Goal: Information Seeking & Learning: Learn about a topic

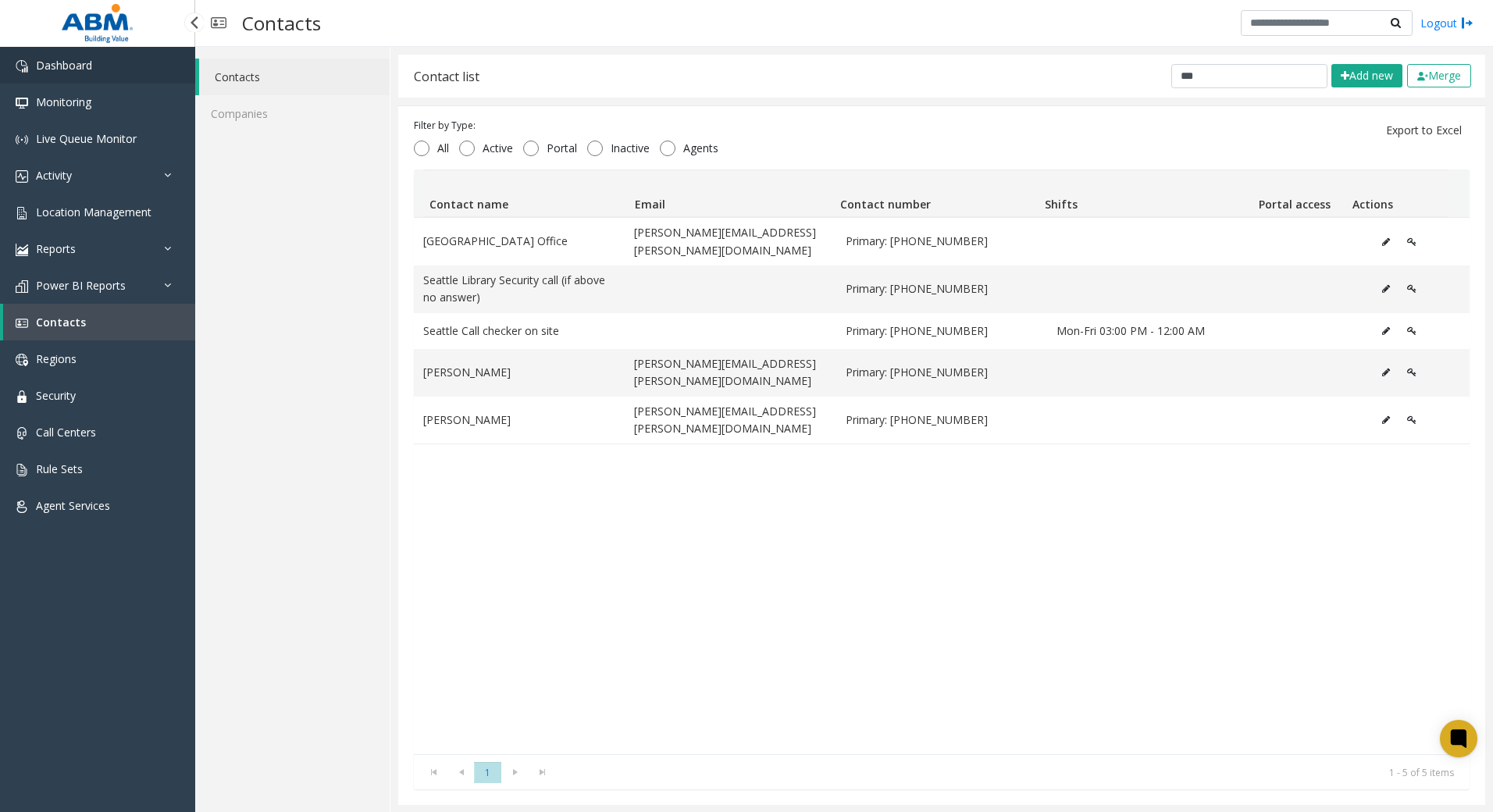
click at [48, 68] on span "Dashboard" at bounding box center [63, 65] width 56 height 15
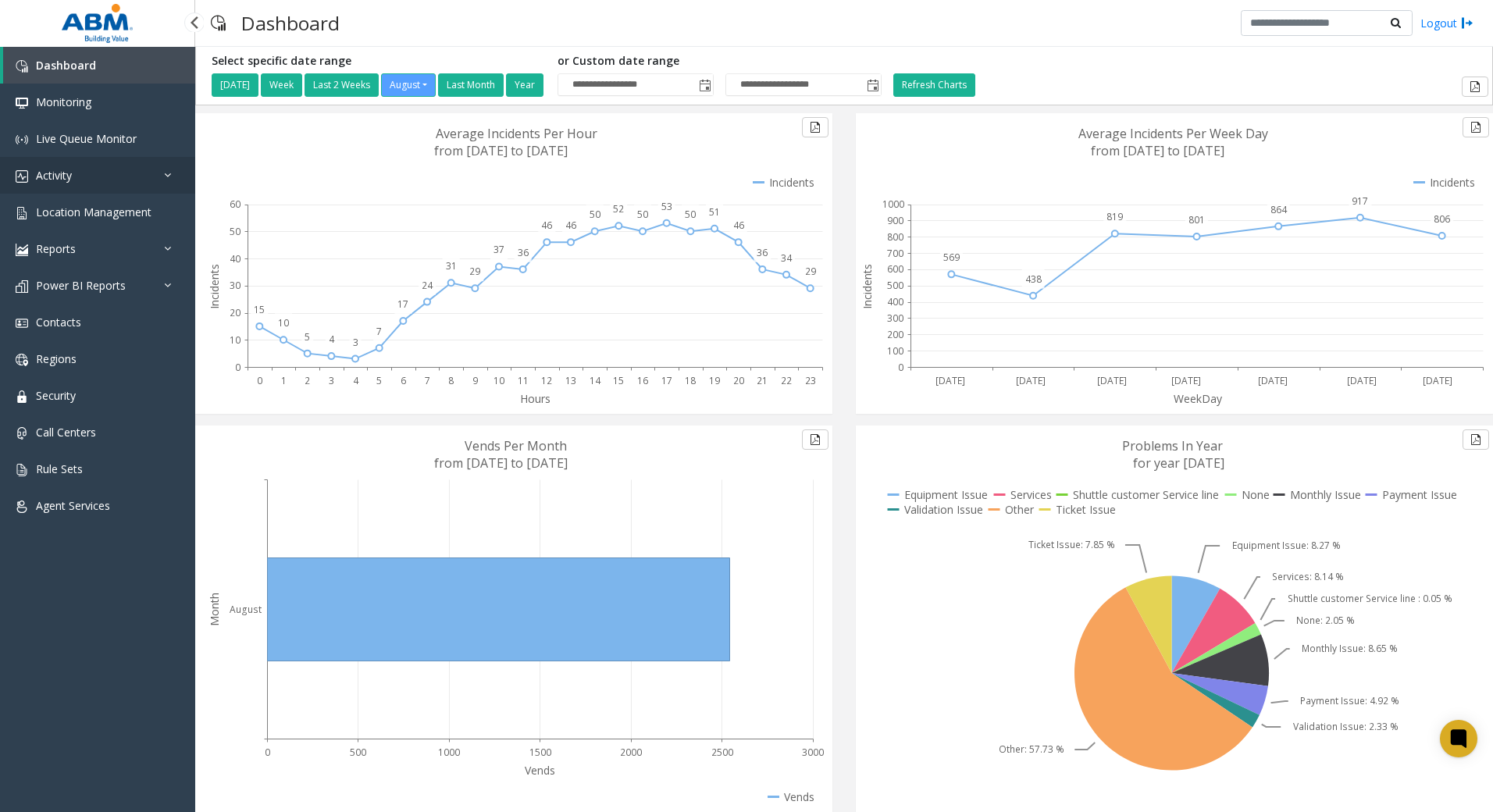
click at [90, 183] on link "Activity" at bounding box center [98, 175] width 195 height 37
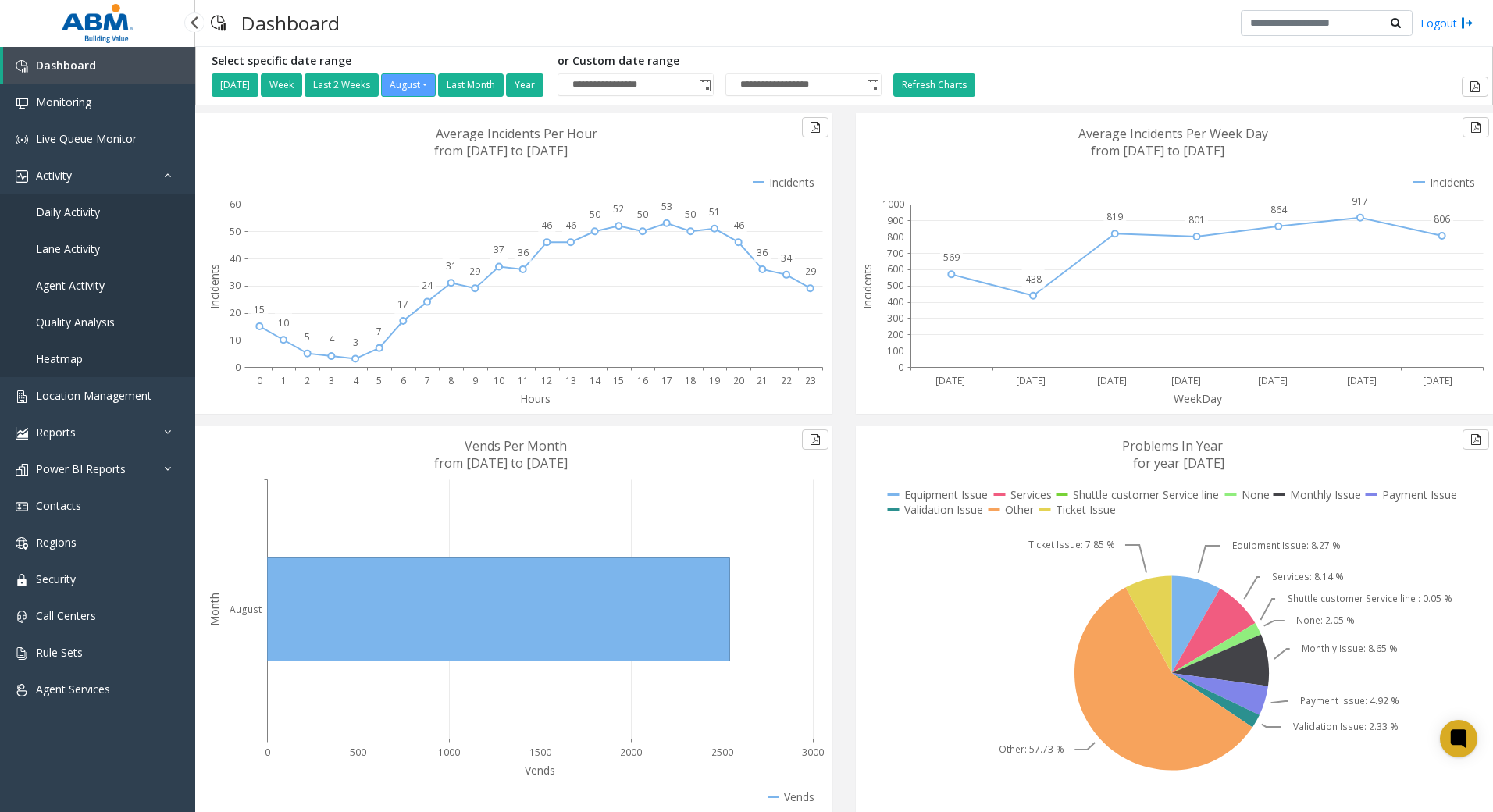
click at [102, 206] on link "Daily Activity" at bounding box center [98, 212] width 195 height 37
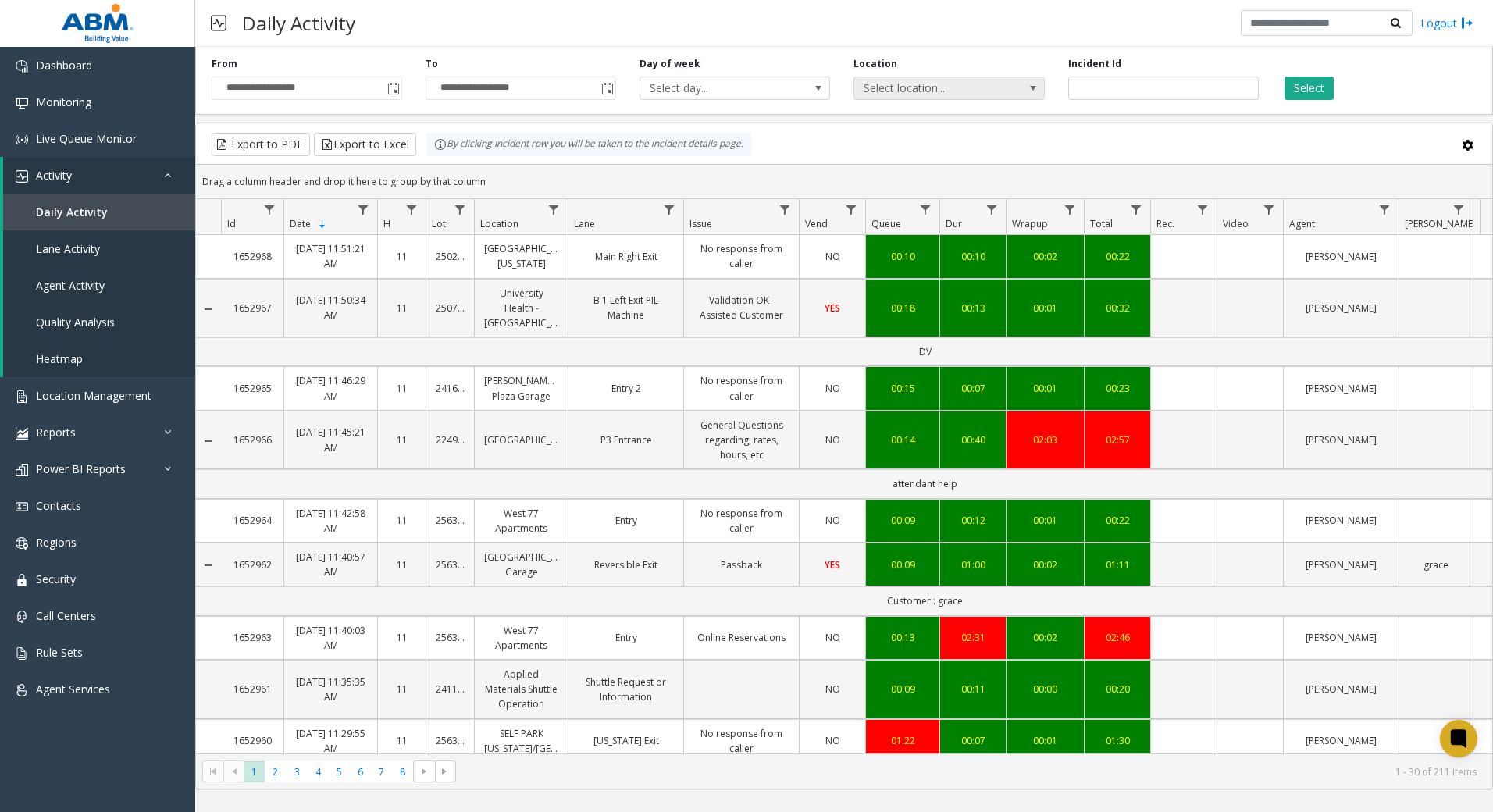
click at [991, 89] on span "Select location..." at bounding box center [930, 88] width 152 height 22
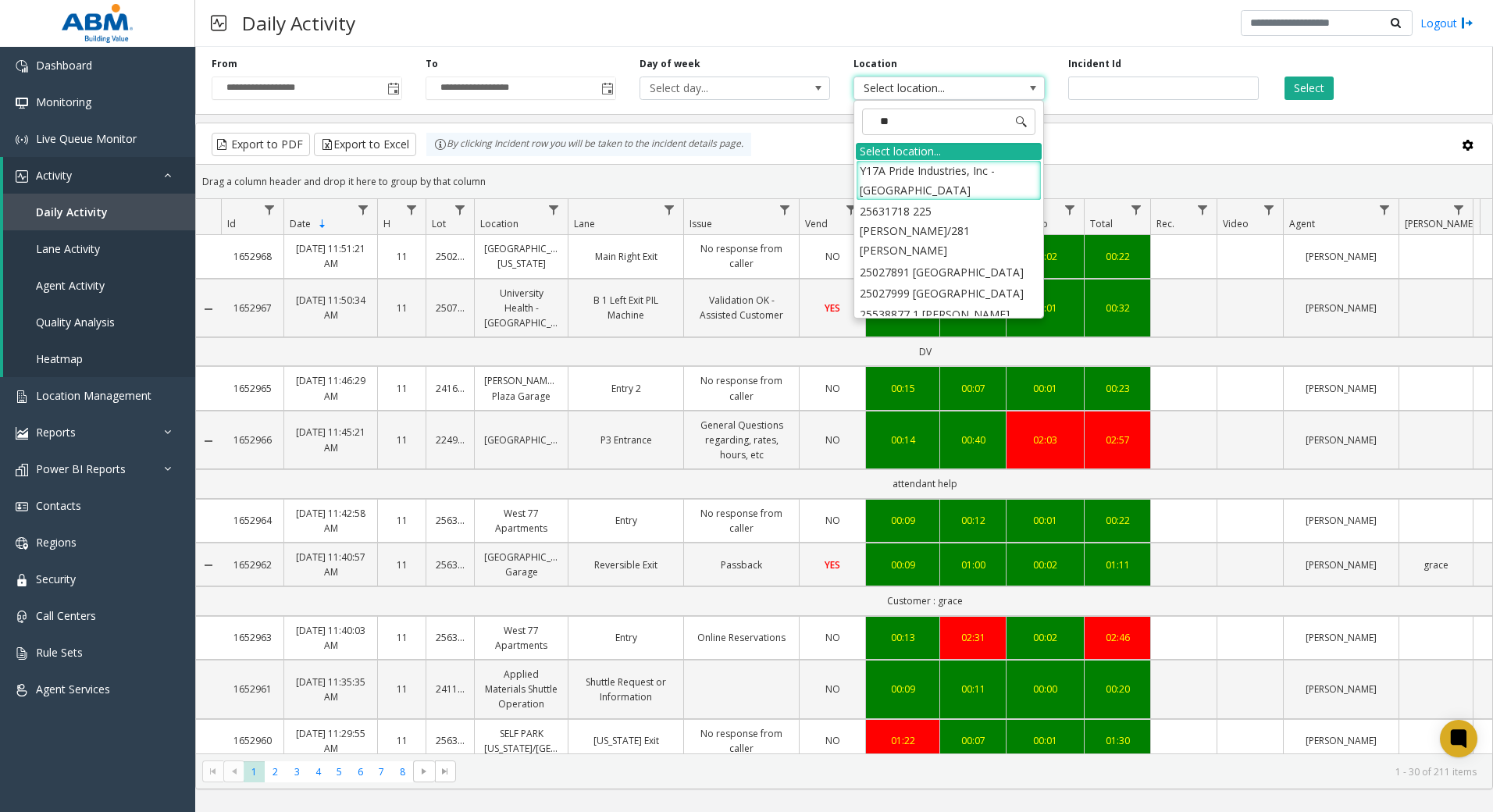
type input "***"
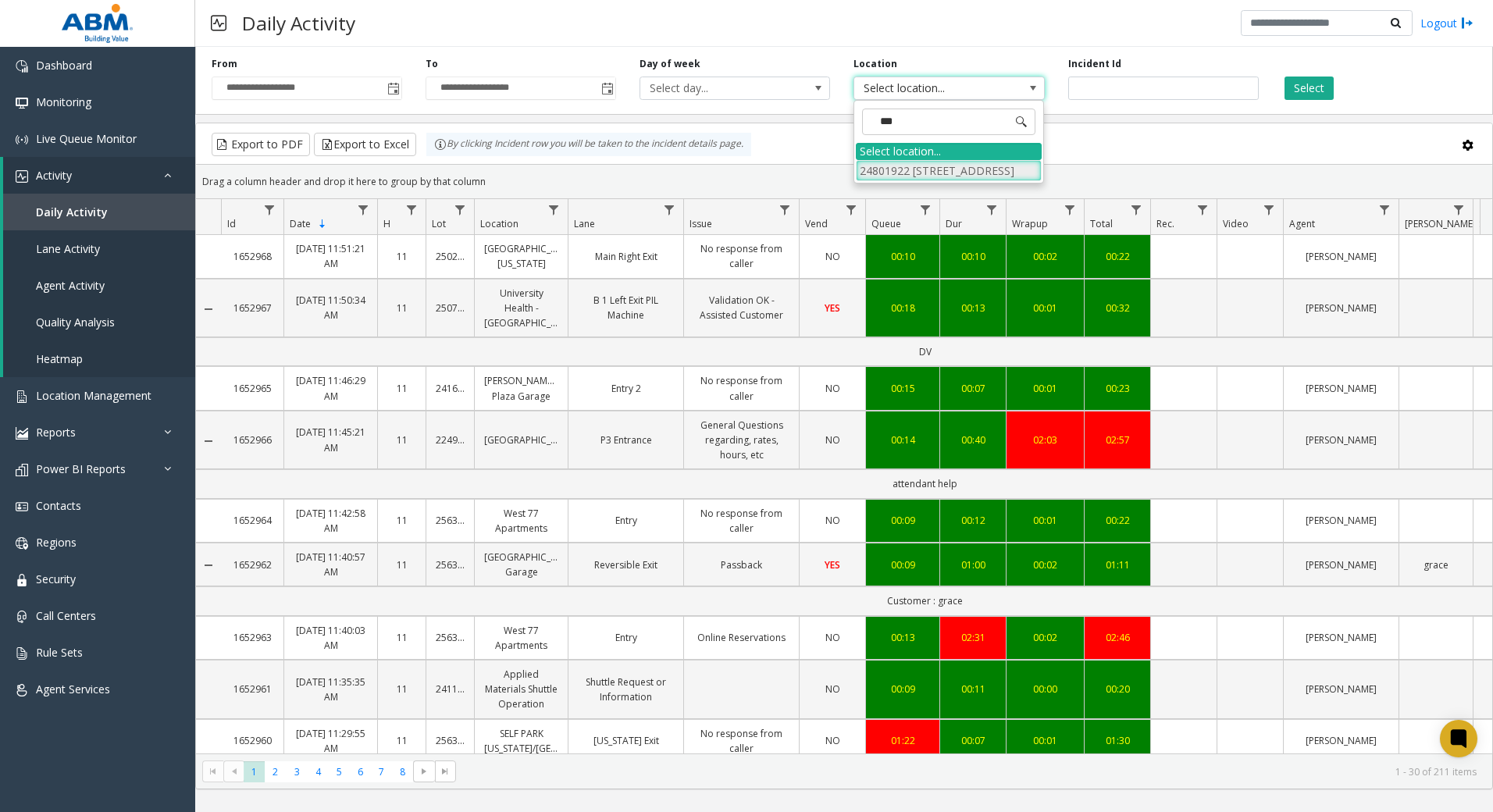
click at [1009, 168] on li "24801922 [STREET_ADDRESS]" at bounding box center [948, 170] width 186 height 21
click at [392, 93] on span "Toggle popup" at bounding box center [393, 88] width 13 height 13
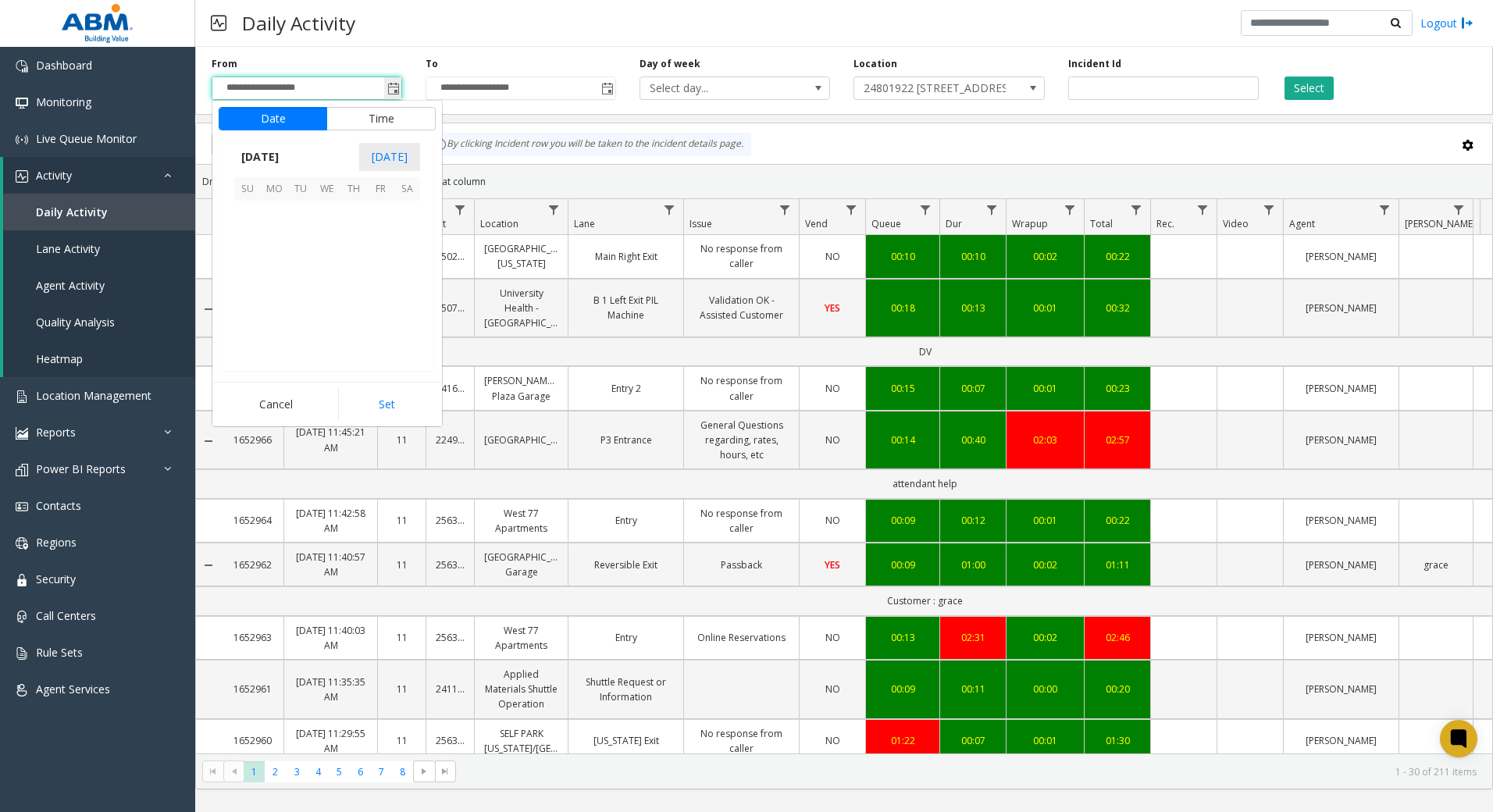
scroll to position [279902, 0]
click at [279, 159] on span "[DATE]" at bounding box center [260, 157] width 52 height 23
click at [330, 229] on span "[DATE]" at bounding box center [327, 228] width 38 height 38
click at [304, 214] on span "1" at bounding box center [300, 214] width 27 height 27
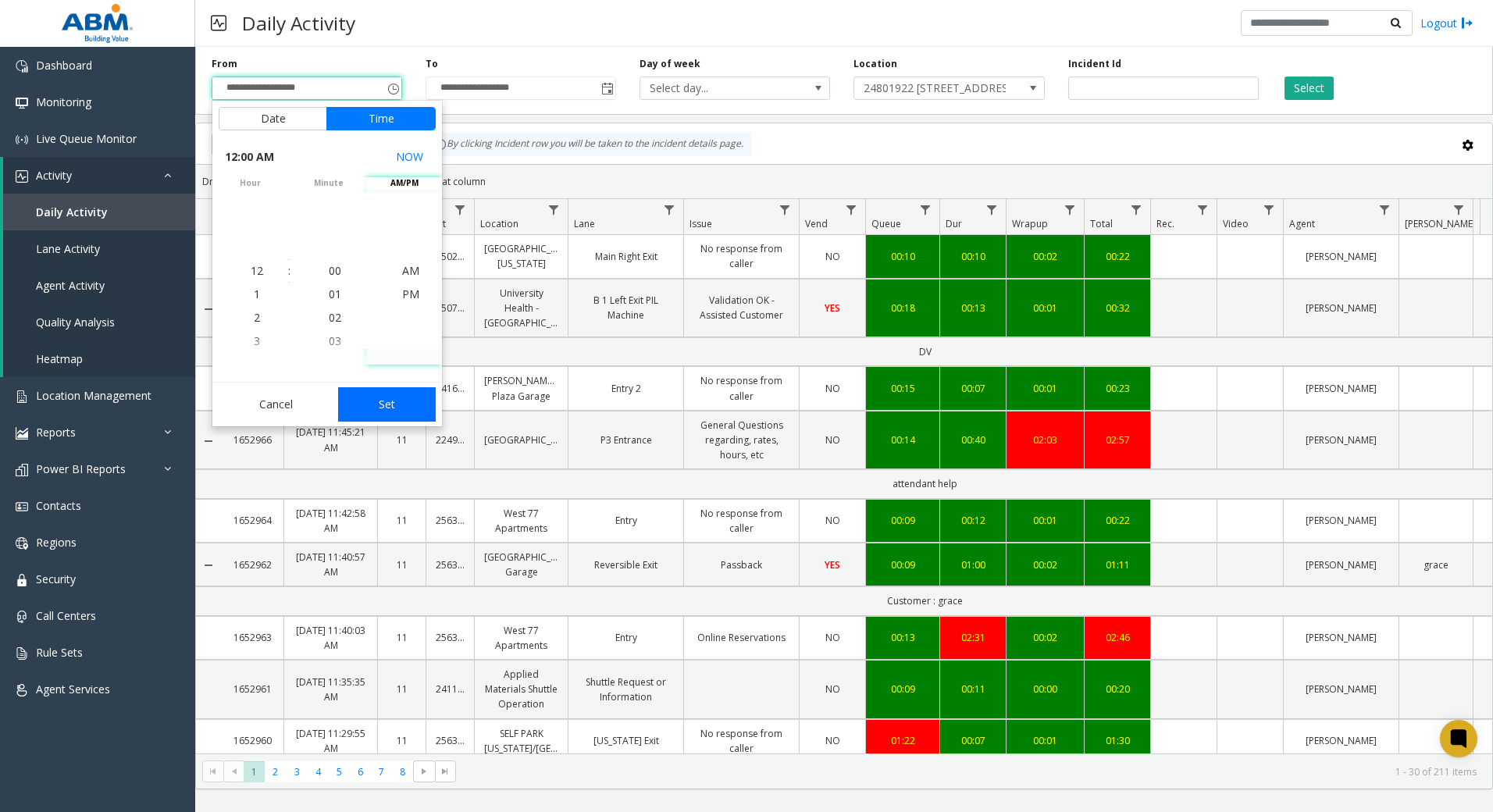
click at [397, 408] on button "Set" at bounding box center [387, 403] width 98 height 34
type input "**********"
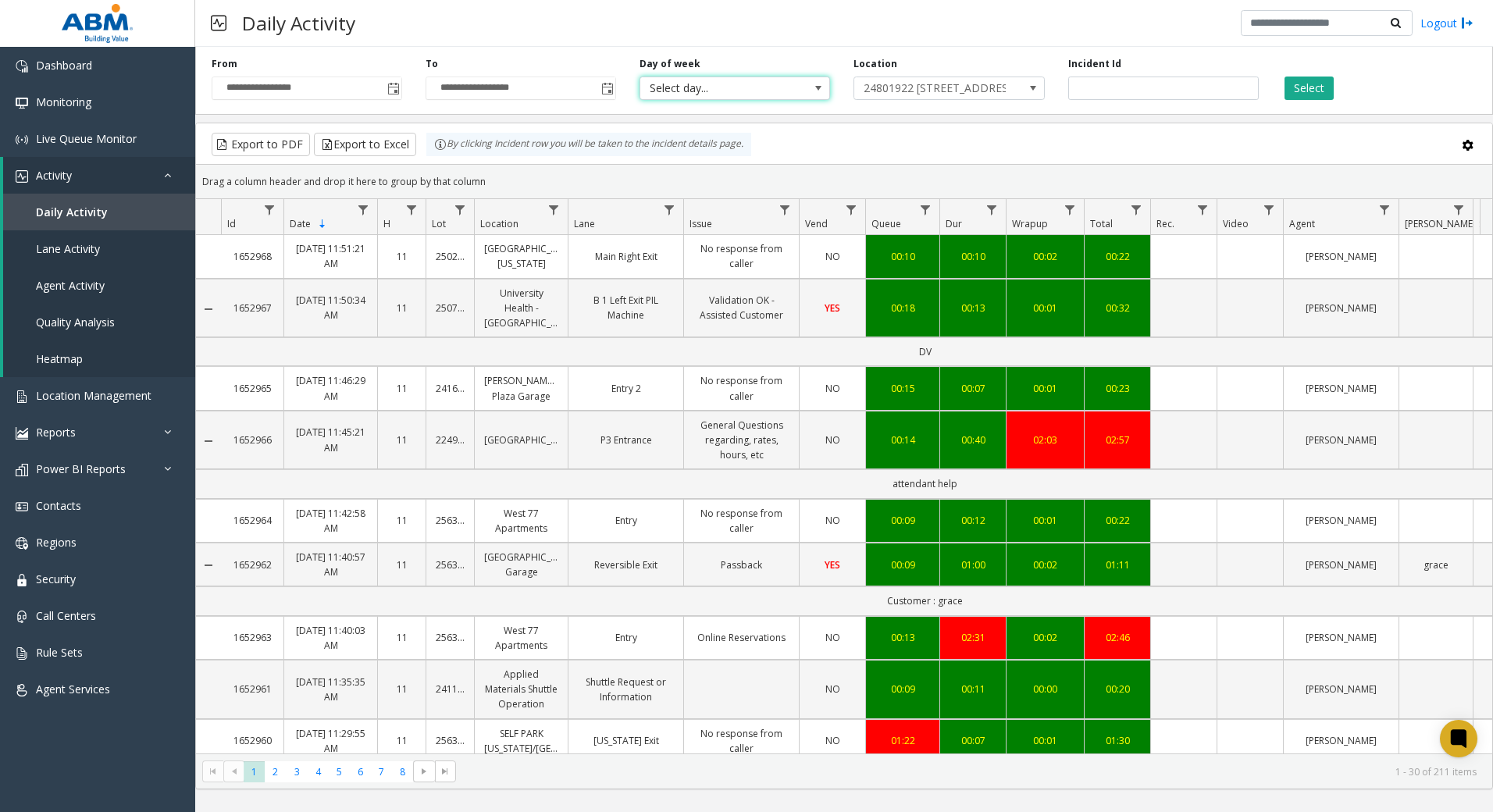
click at [817, 82] on span at bounding box center [818, 88] width 13 height 13
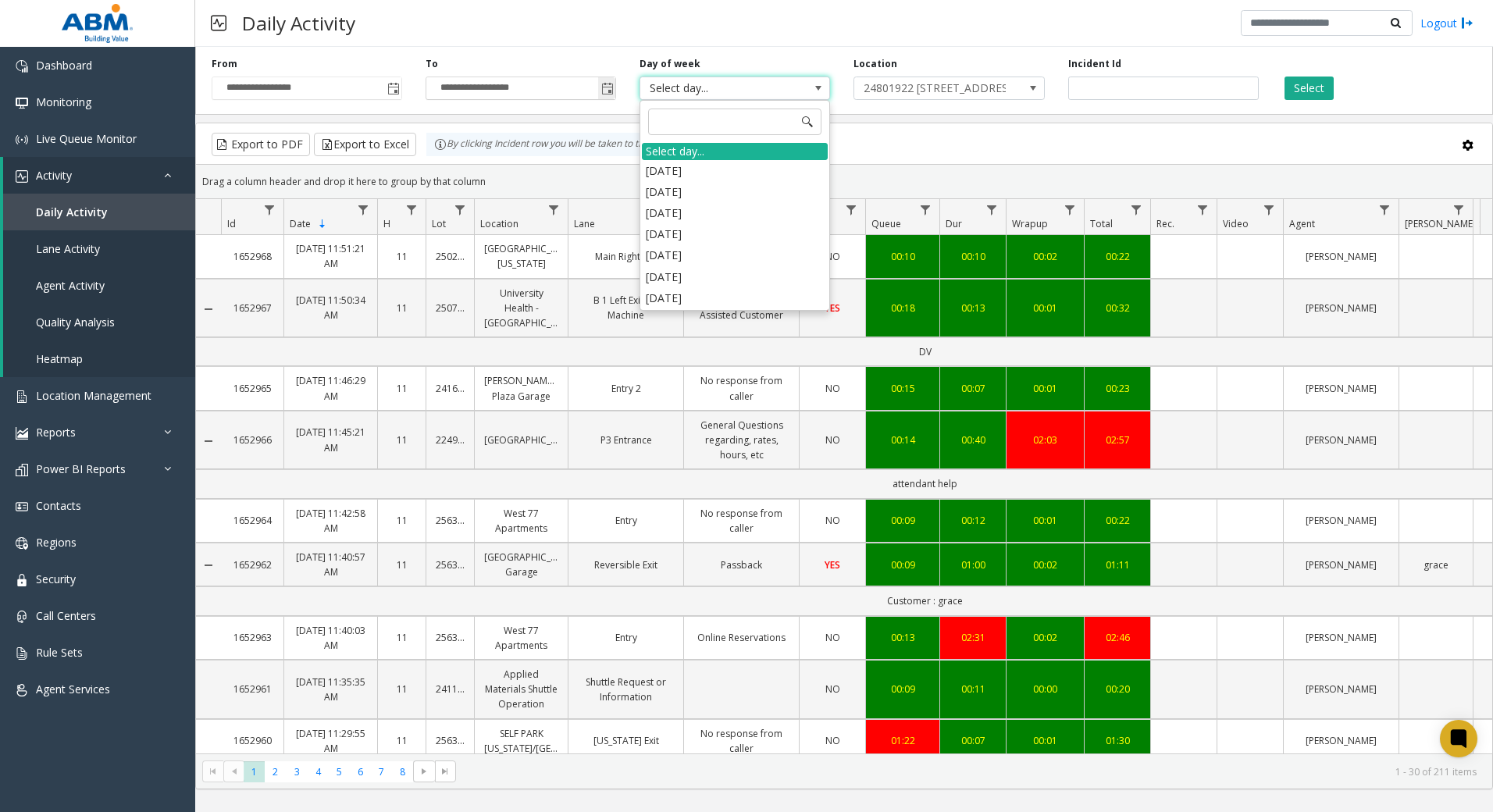
click at [607, 94] on span "Toggle popup" at bounding box center [607, 88] width 13 height 13
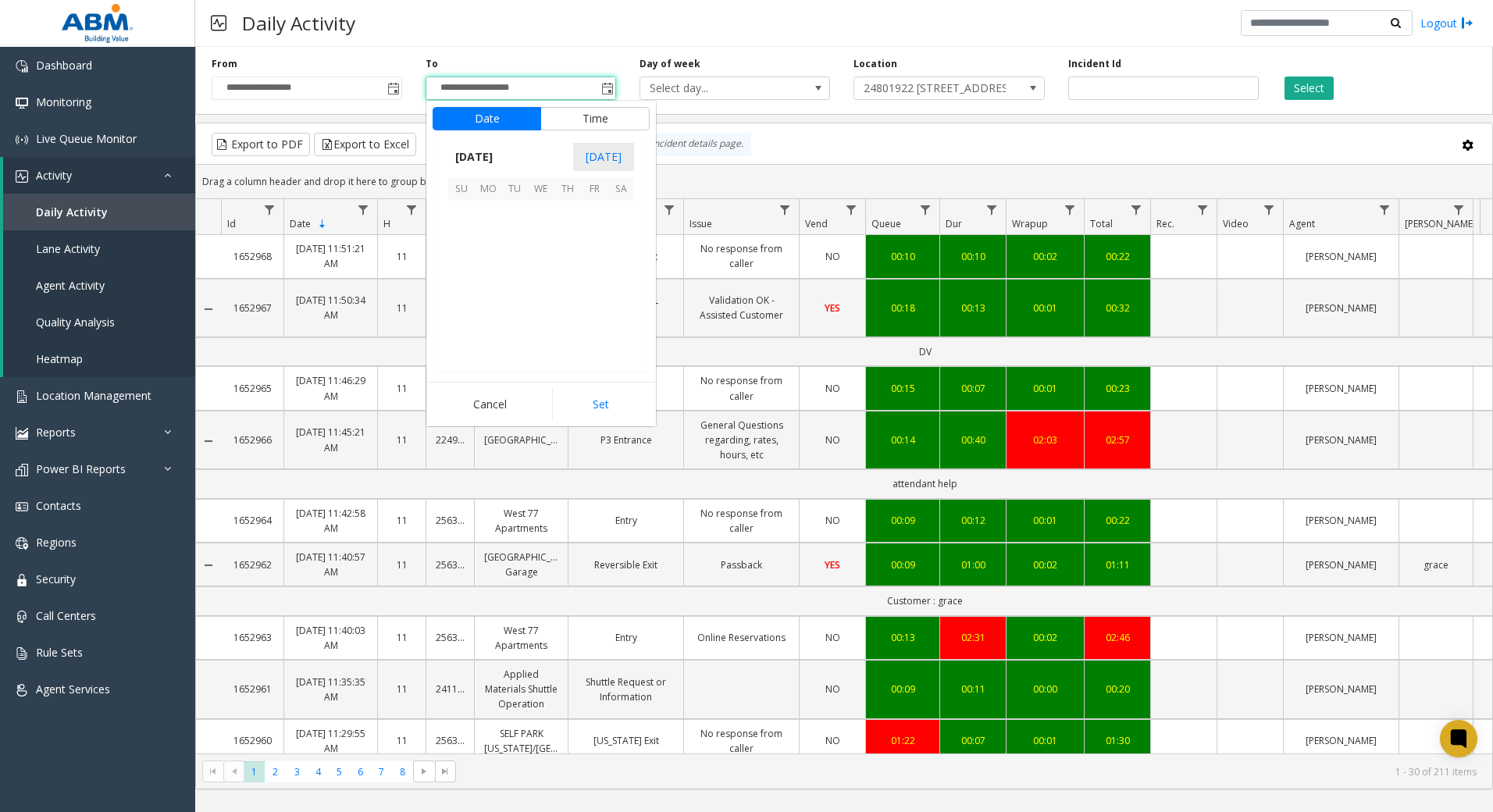
scroll to position [23, 0]
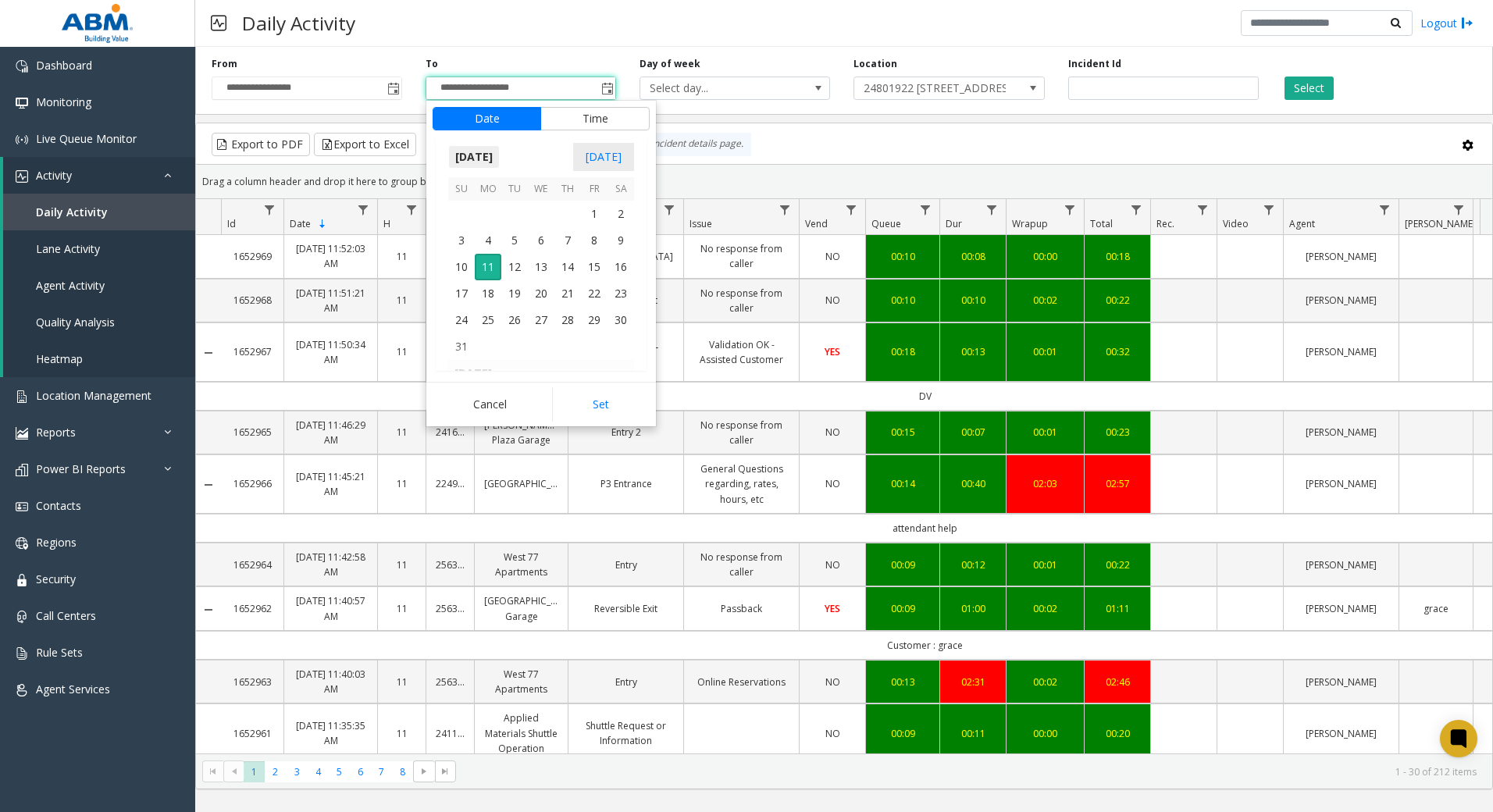
click at [500, 149] on span "[DATE]" at bounding box center [474, 157] width 52 height 23
click at [535, 229] on span "[DATE]" at bounding box center [540, 228] width 38 height 38
click at [573, 321] on span "31" at bounding box center [568, 320] width 27 height 27
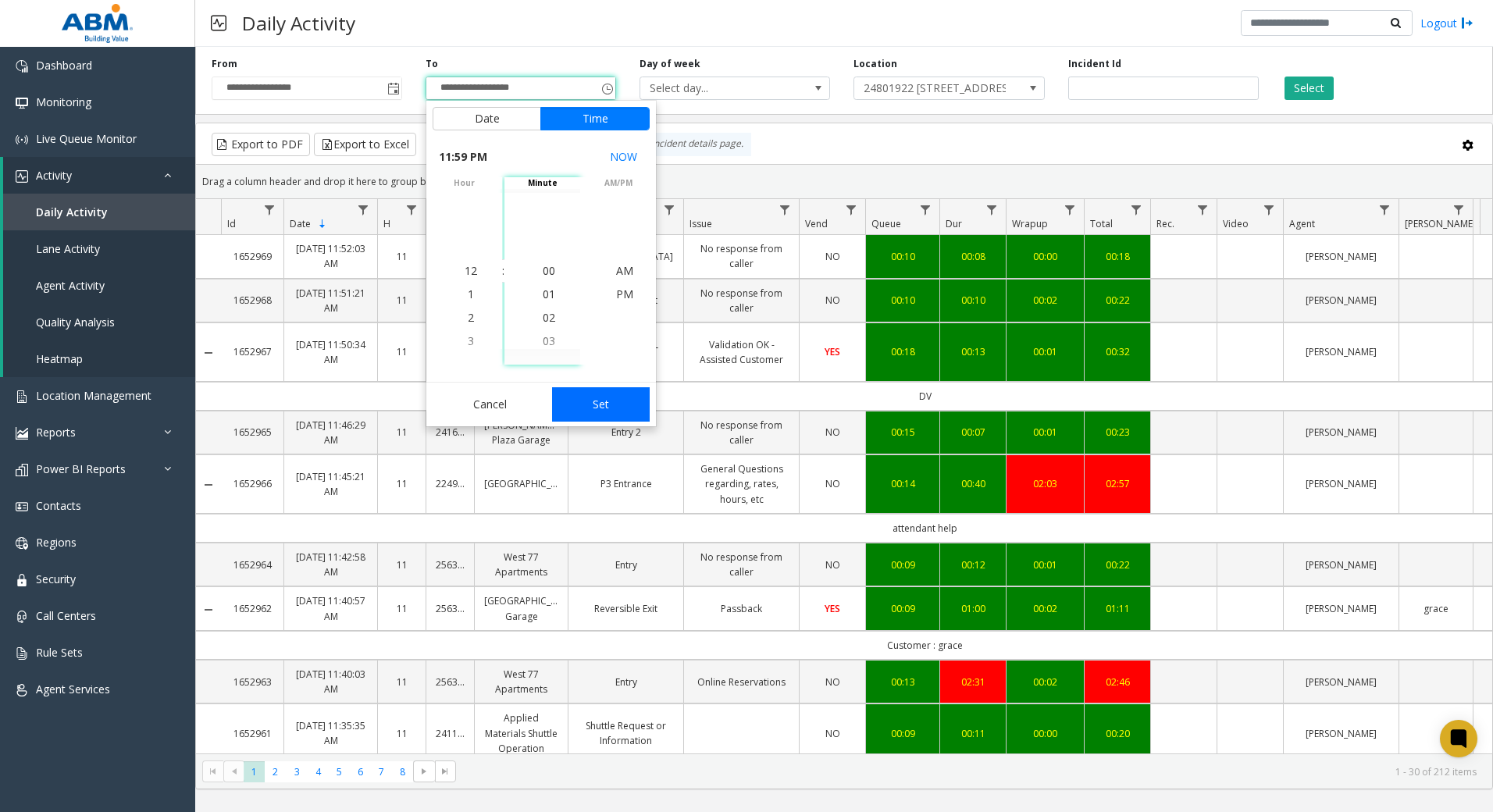
scroll to position [23, 0]
drag, startPoint x: 622, startPoint y: 401, endPoint x: 632, endPoint y: 387, distance: 17.2
click at [623, 401] on button "Set" at bounding box center [601, 403] width 98 height 34
type input "**********"
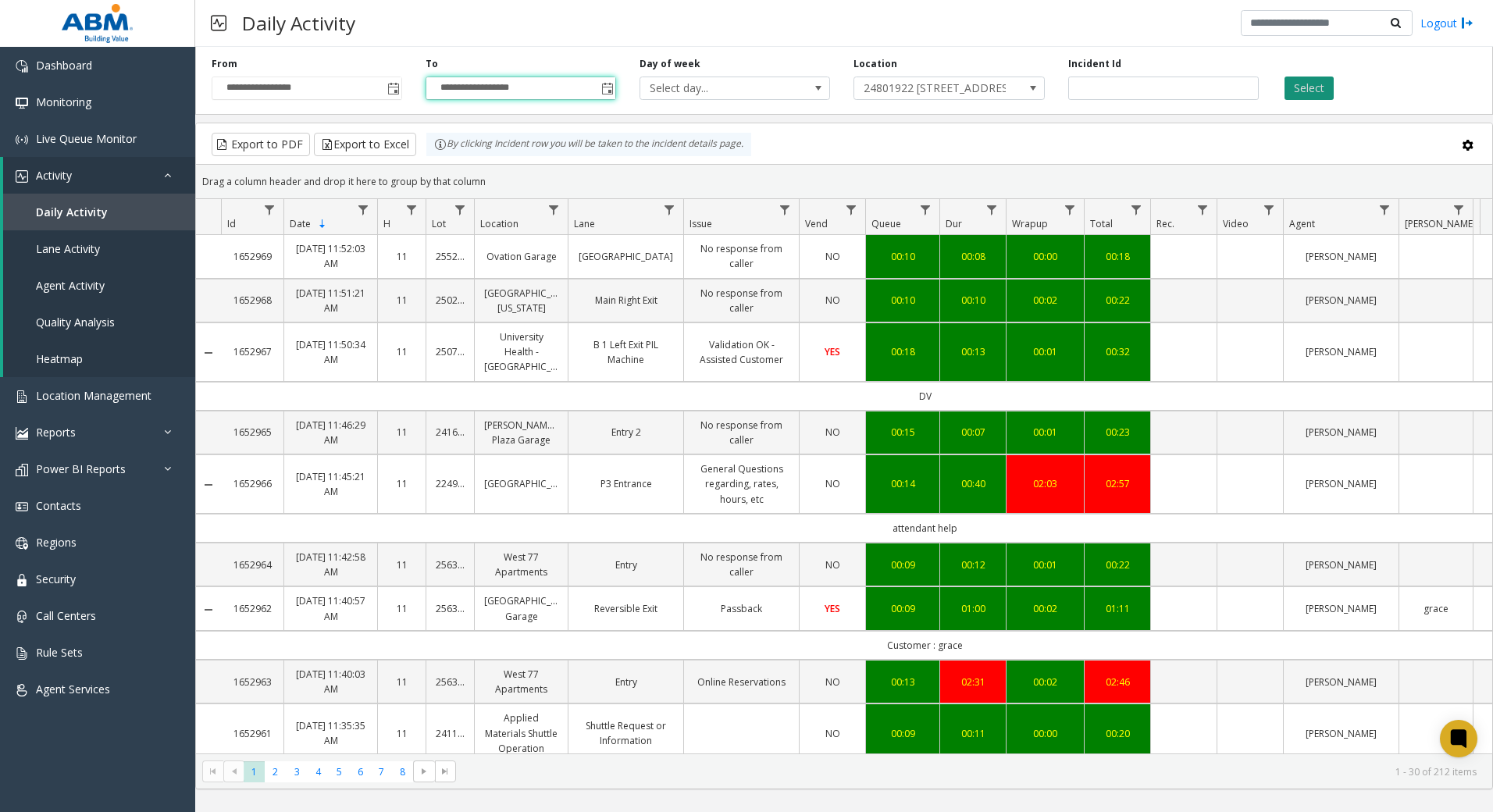
click at [1315, 88] on button "Select" at bounding box center [1309, 88] width 49 height 23
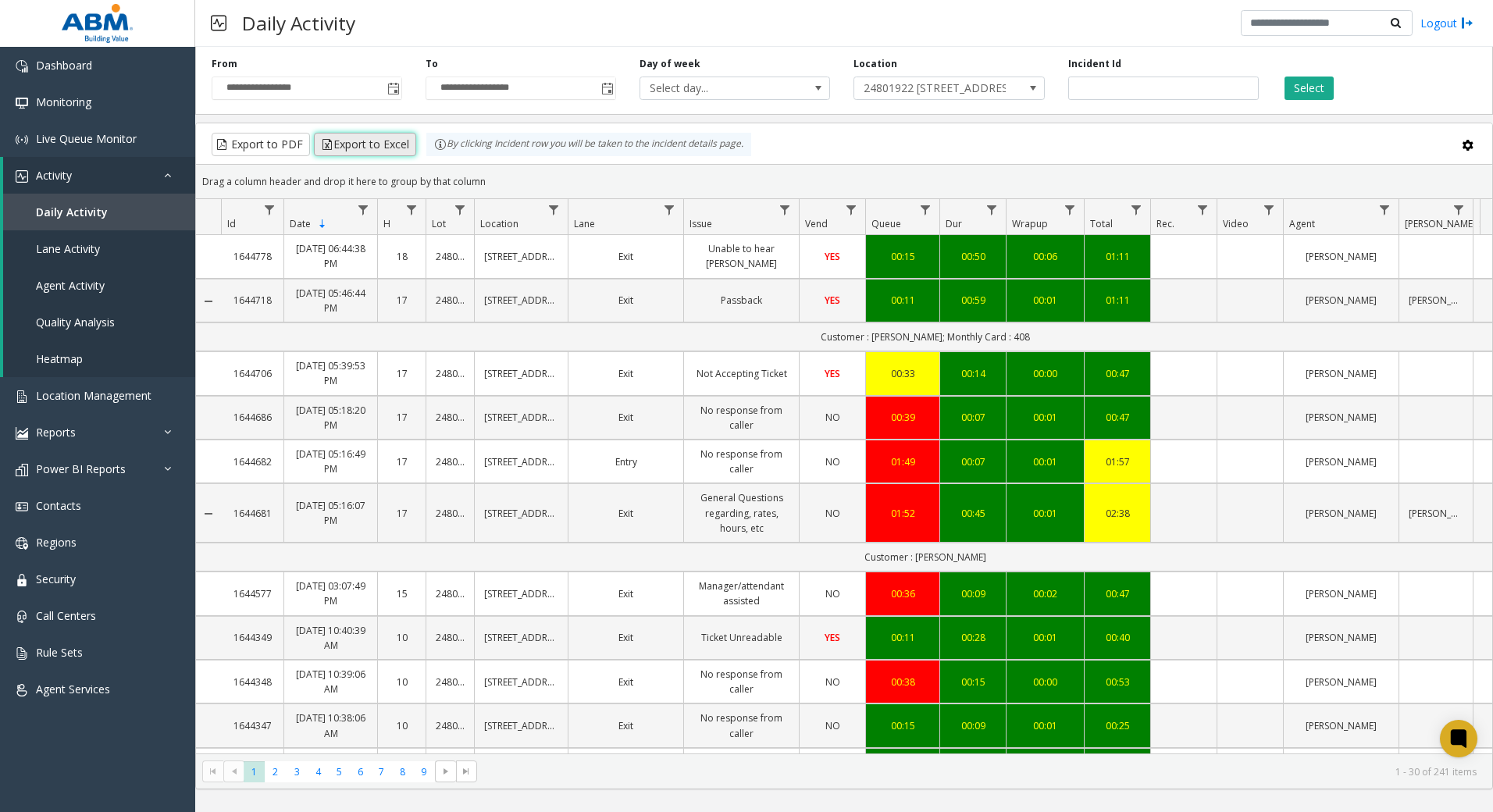
click at [361, 153] on button "Export to Excel" at bounding box center [364, 144] width 103 height 23
click at [98, 399] on span "Location Management" at bounding box center [93, 395] width 116 height 15
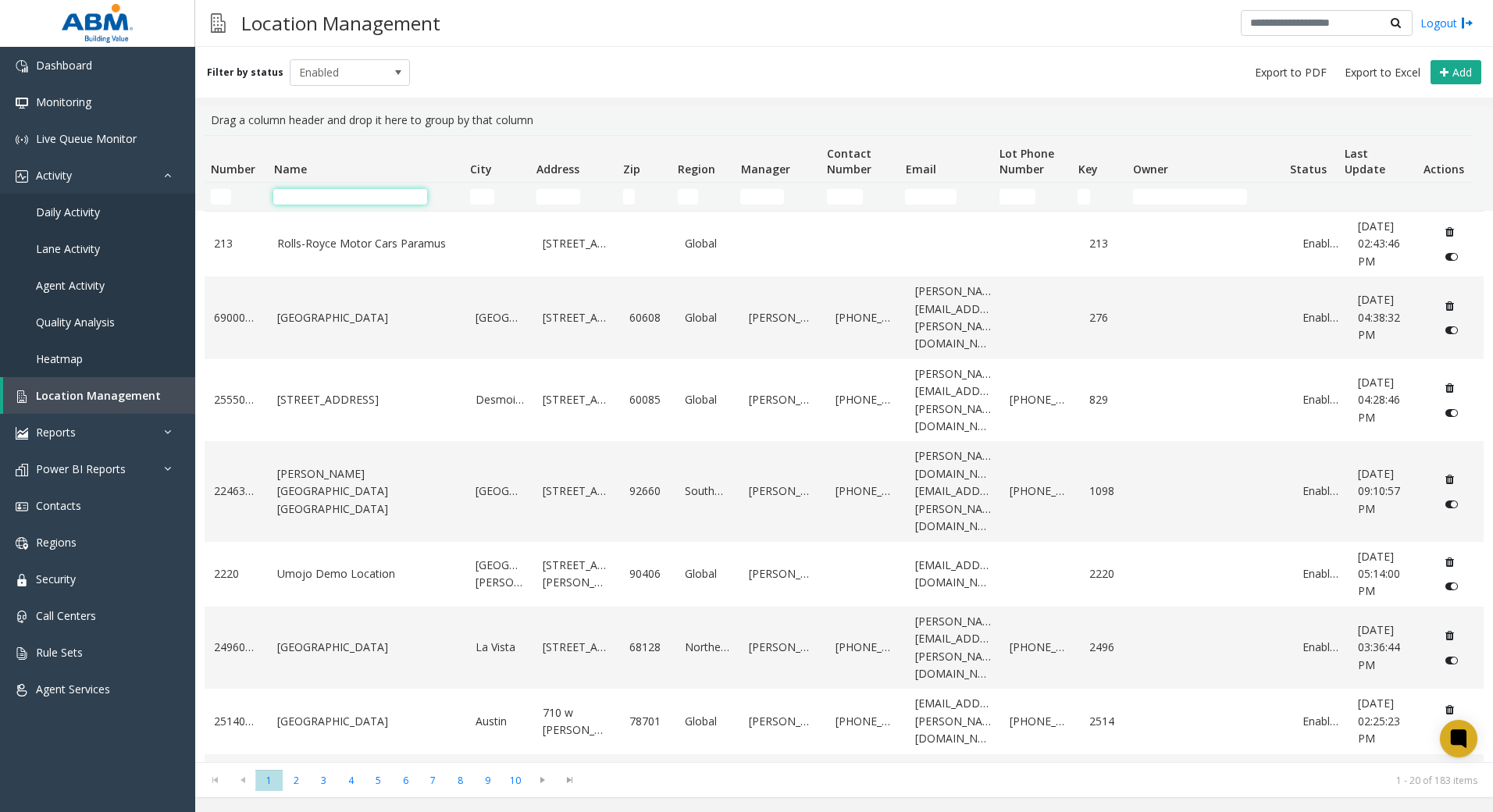
click at [365, 201] on input "Name Filter" at bounding box center [350, 197] width 153 height 16
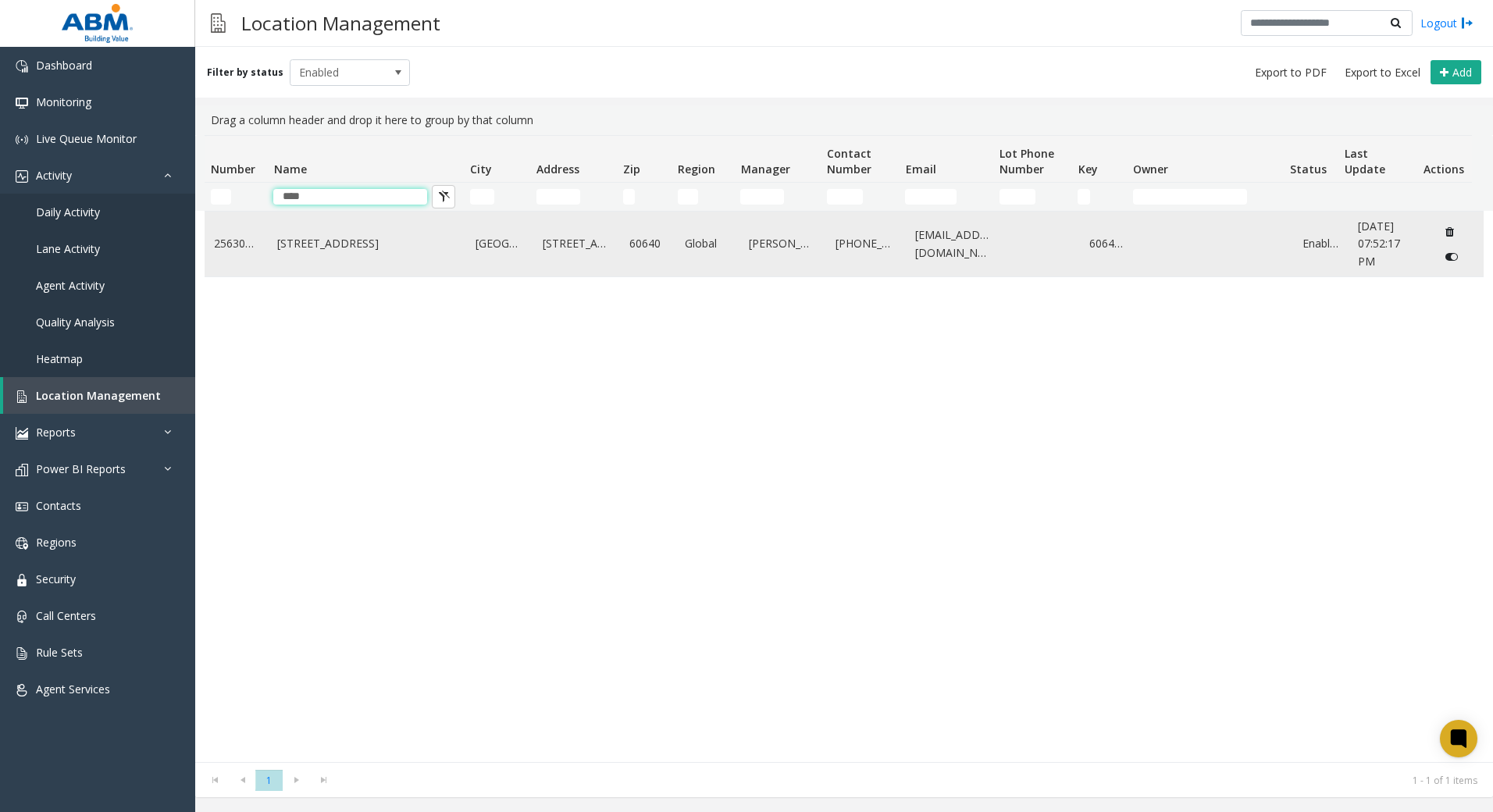
type input "****"
click at [379, 252] on link "[STREET_ADDRESS]" at bounding box center [366, 243] width 179 height 18
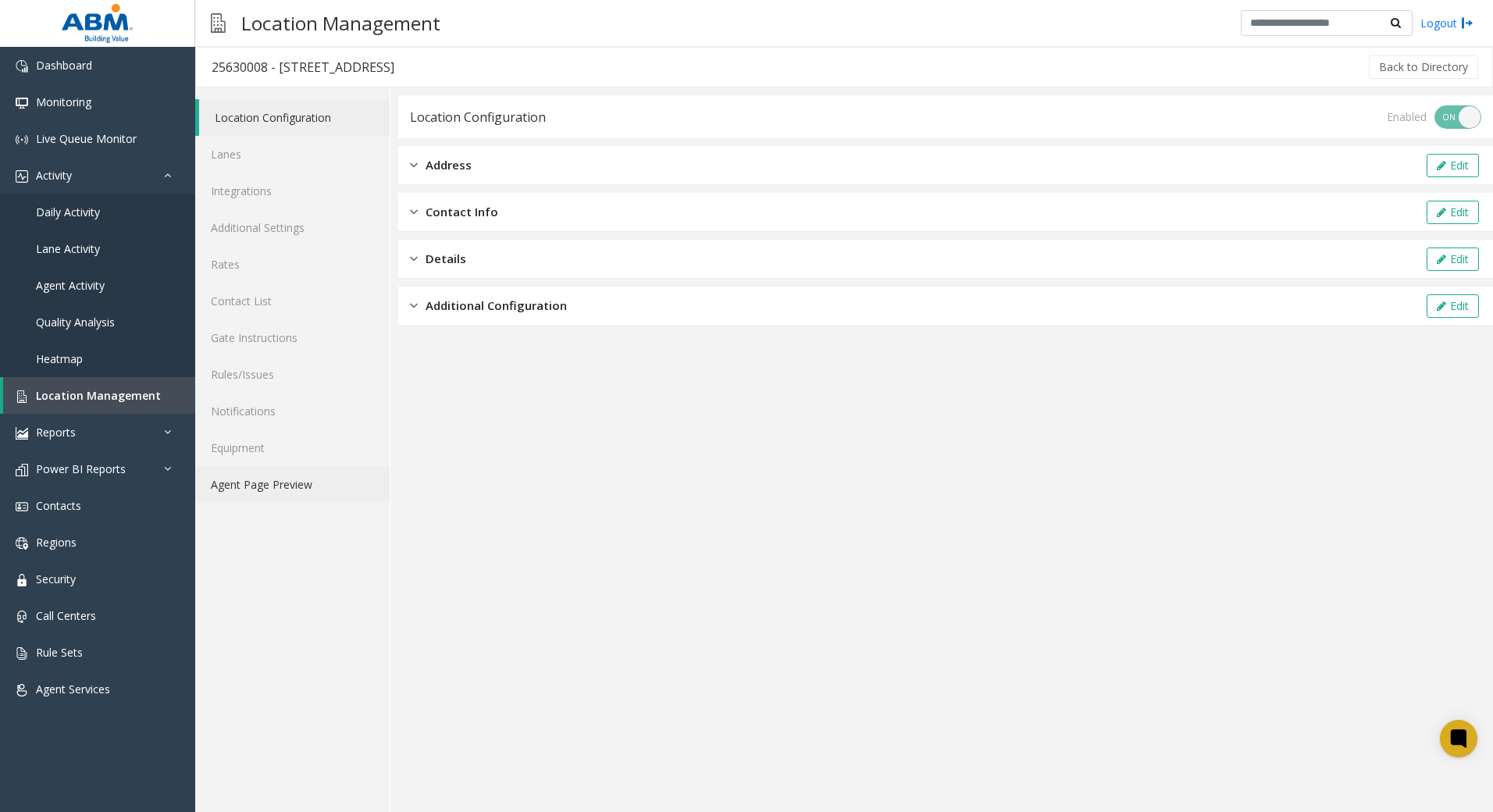
drag, startPoint x: 284, startPoint y: 483, endPoint x: 364, endPoint y: 467, distance: 81.6
click at [282, 483] on link "Agent Page Preview" at bounding box center [292, 484] width 194 height 37
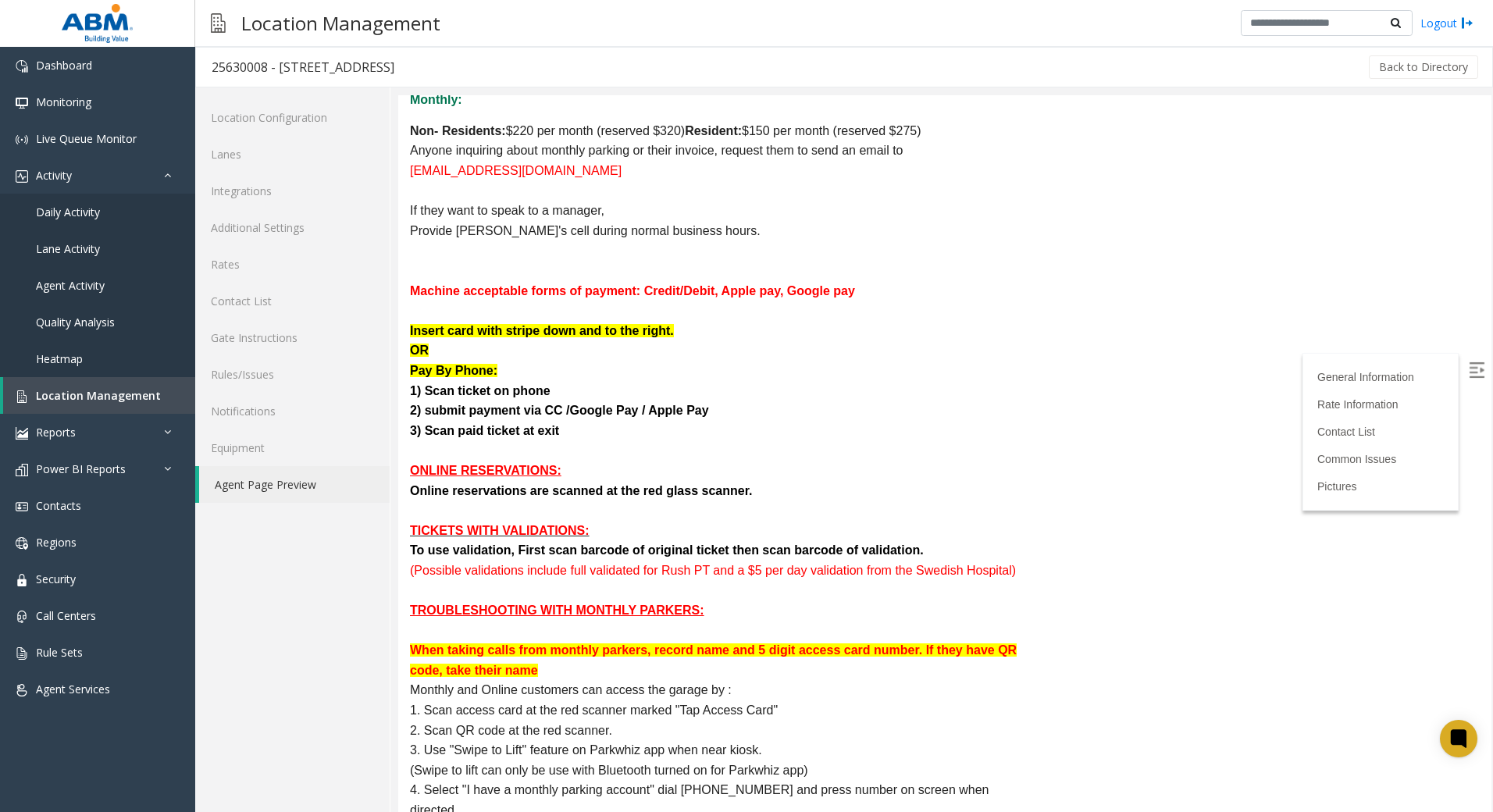
scroll to position [546, 0]
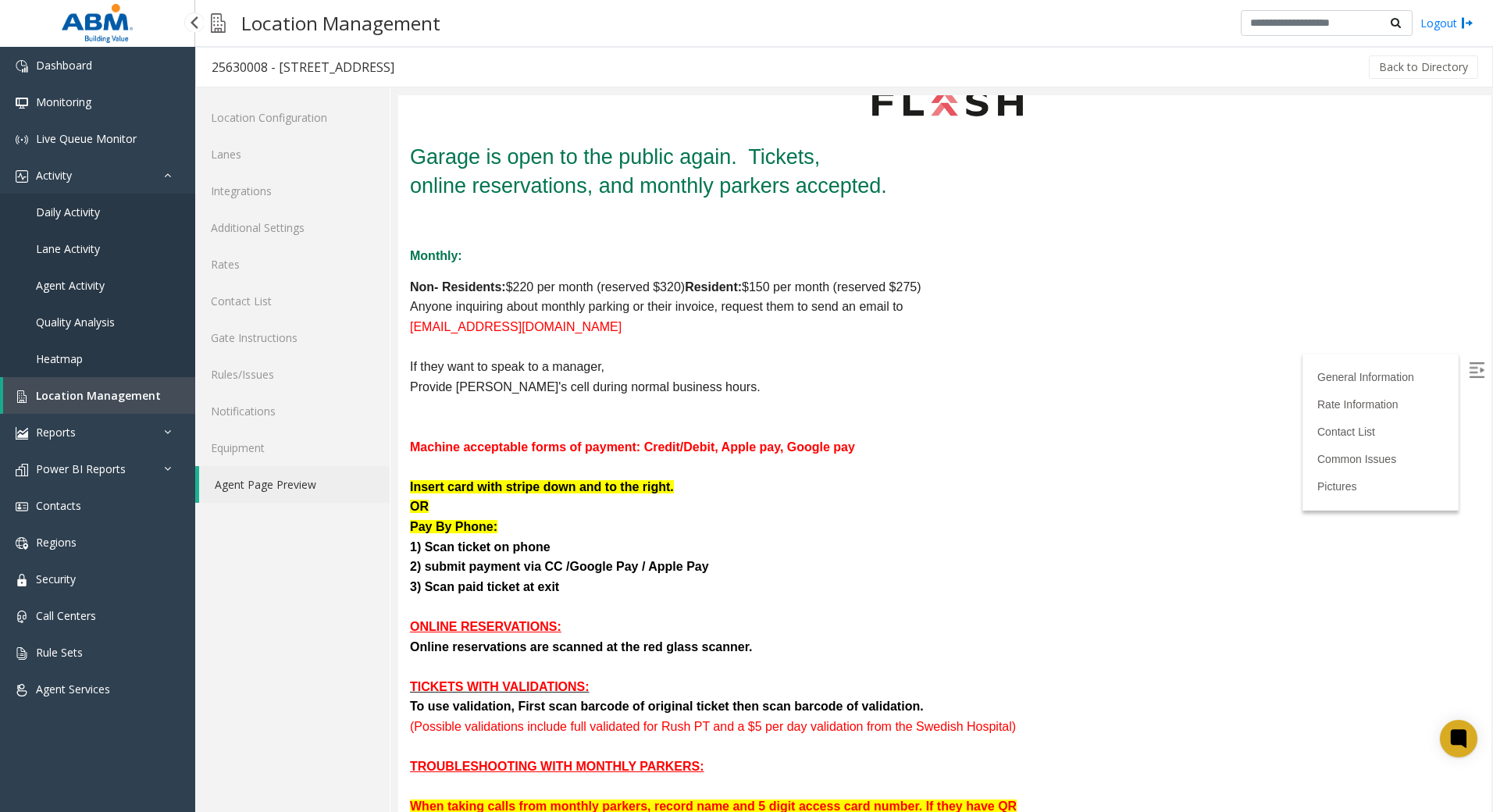
click at [89, 395] on span "Location Management" at bounding box center [98, 395] width 125 height 15
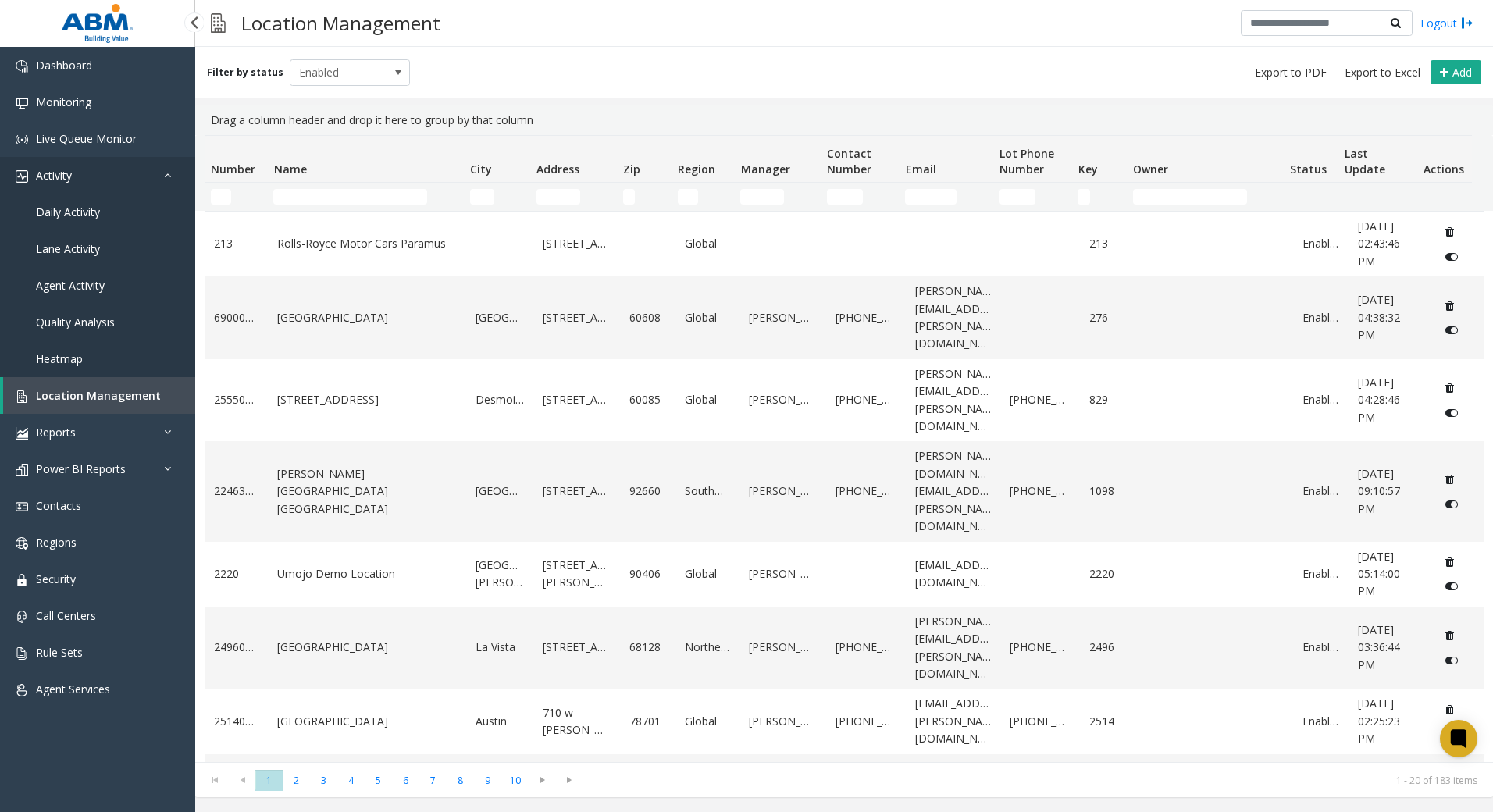
click at [69, 189] on link "Activity" at bounding box center [98, 175] width 195 height 37
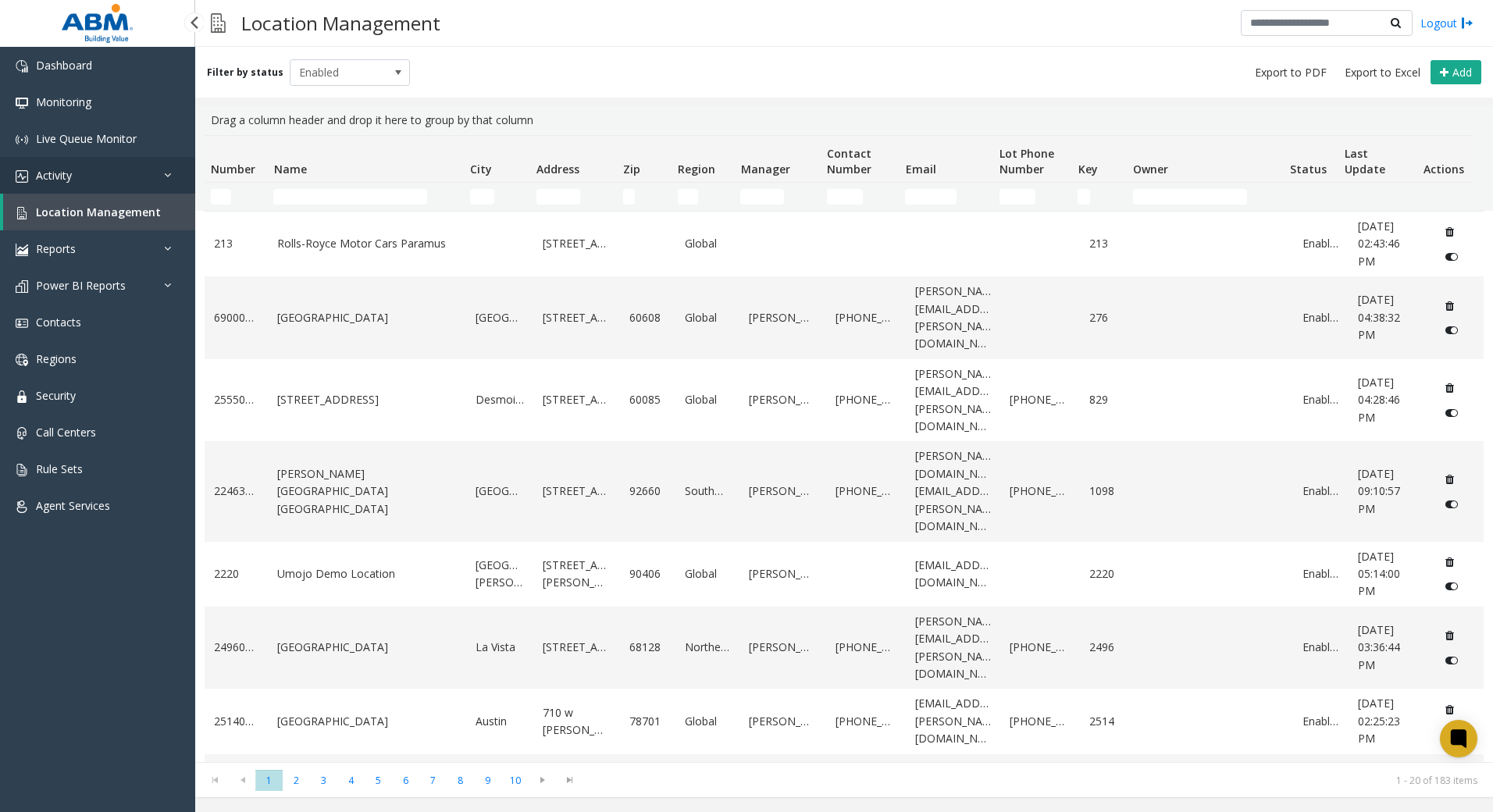
click at [69, 189] on link "Activity" at bounding box center [98, 175] width 195 height 37
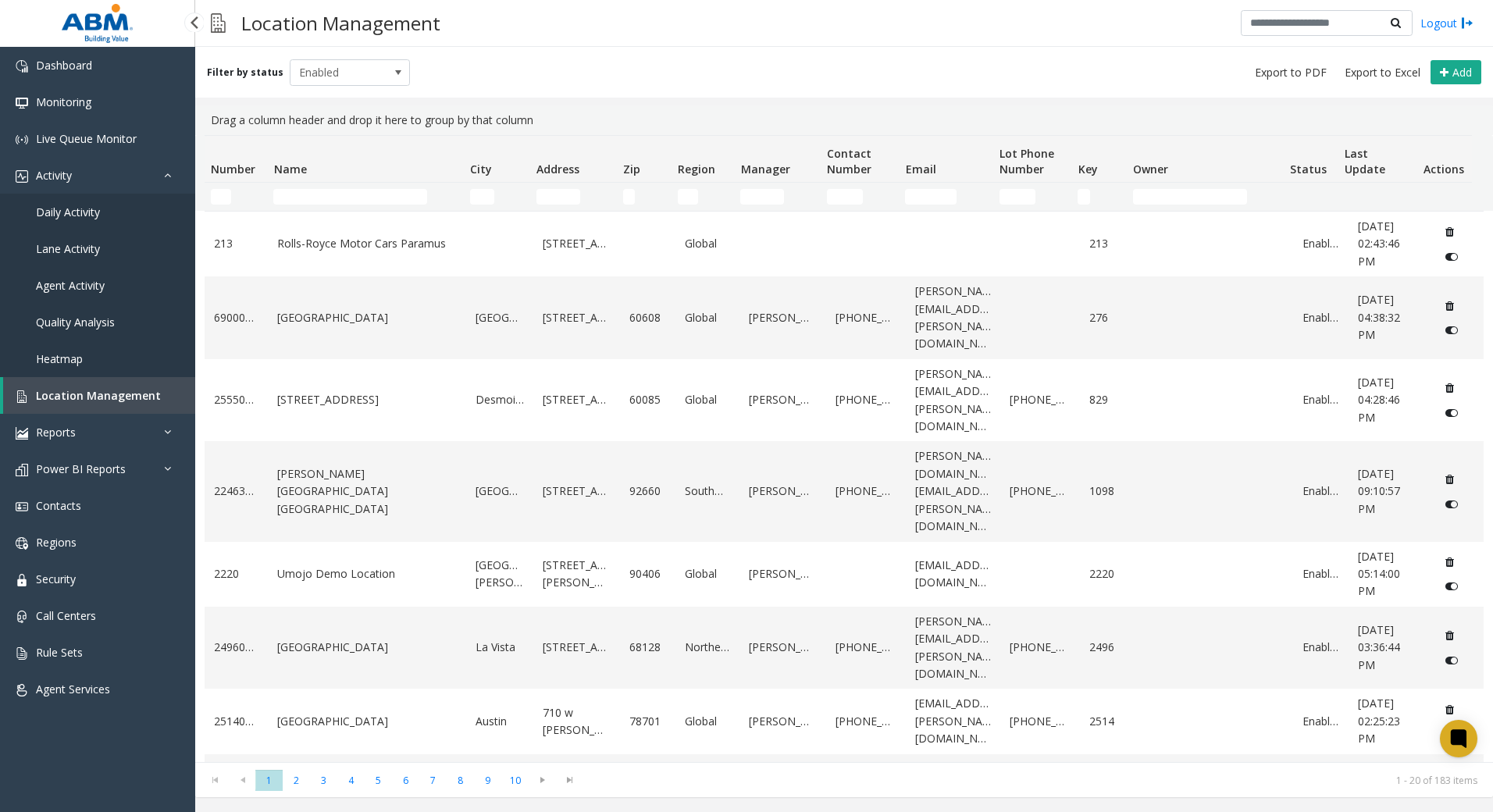
click at [93, 213] on span "Daily Activity" at bounding box center [68, 212] width 64 height 15
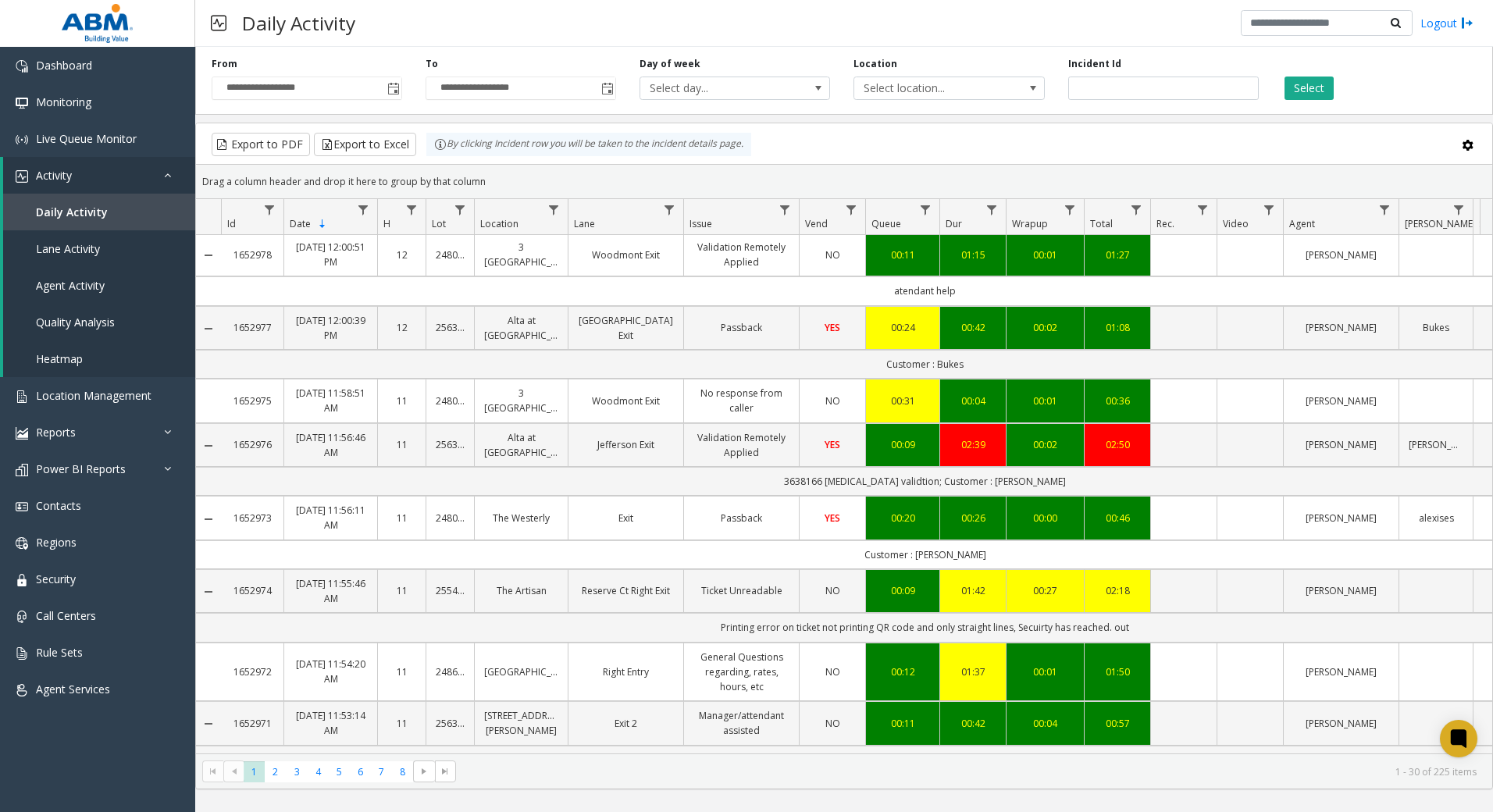
scroll to position [234, 0]
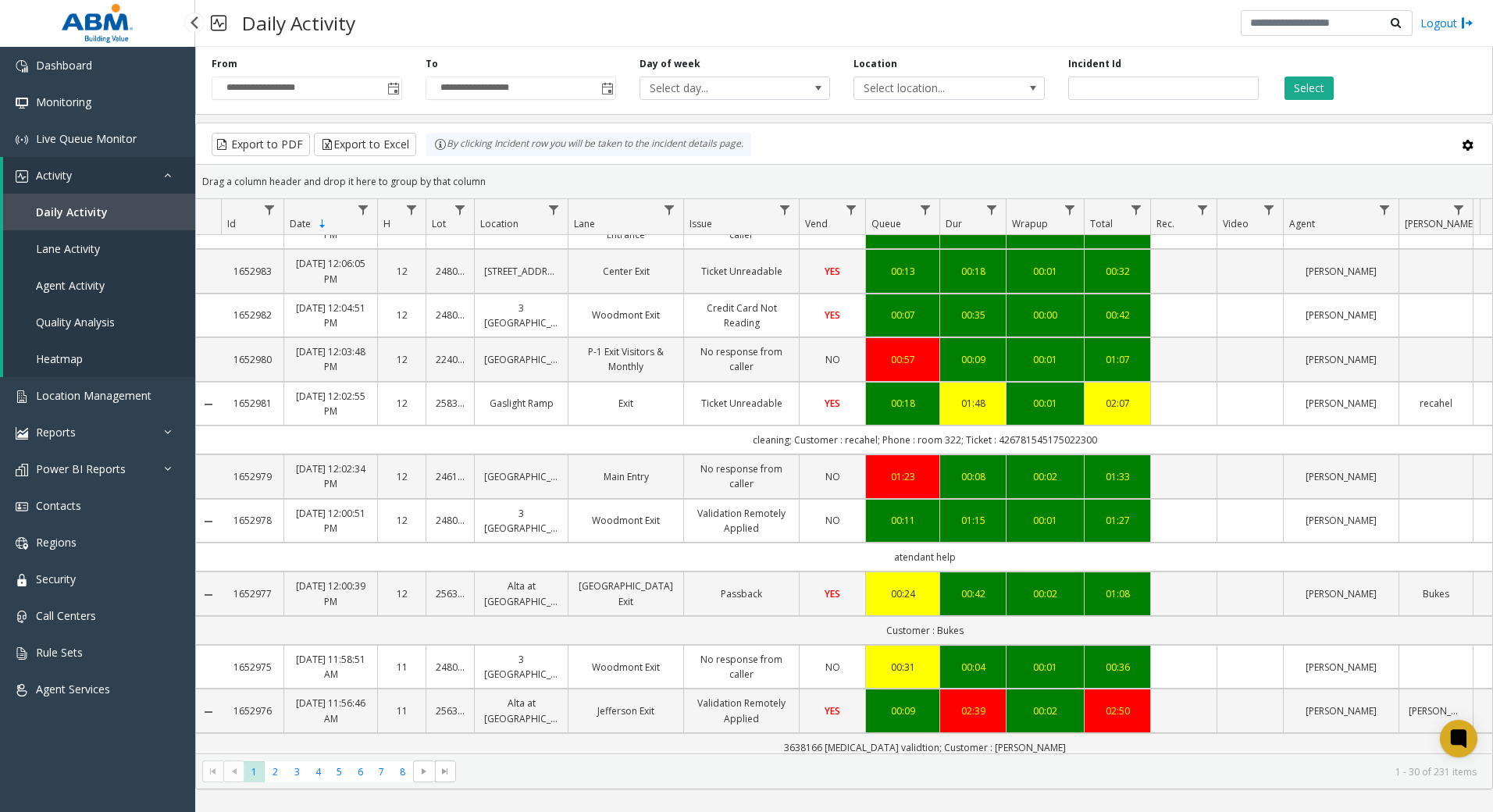
click at [89, 320] on span "Quality Analysis" at bounding box center [75, 322] width 79 height 15
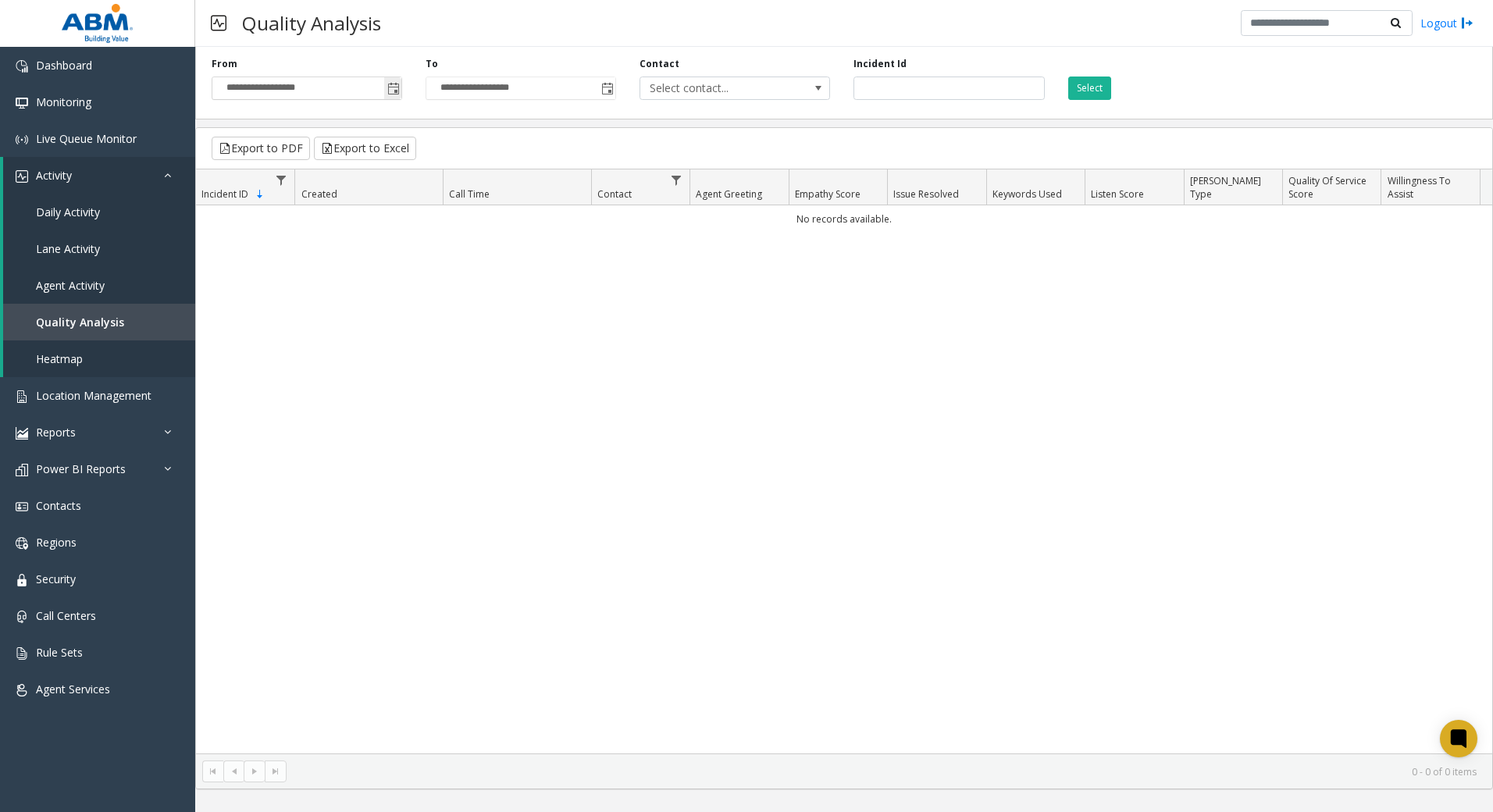
click at [394, 83] on span "Toggle popup" at bounding box center [393, 88] width 13 height 13
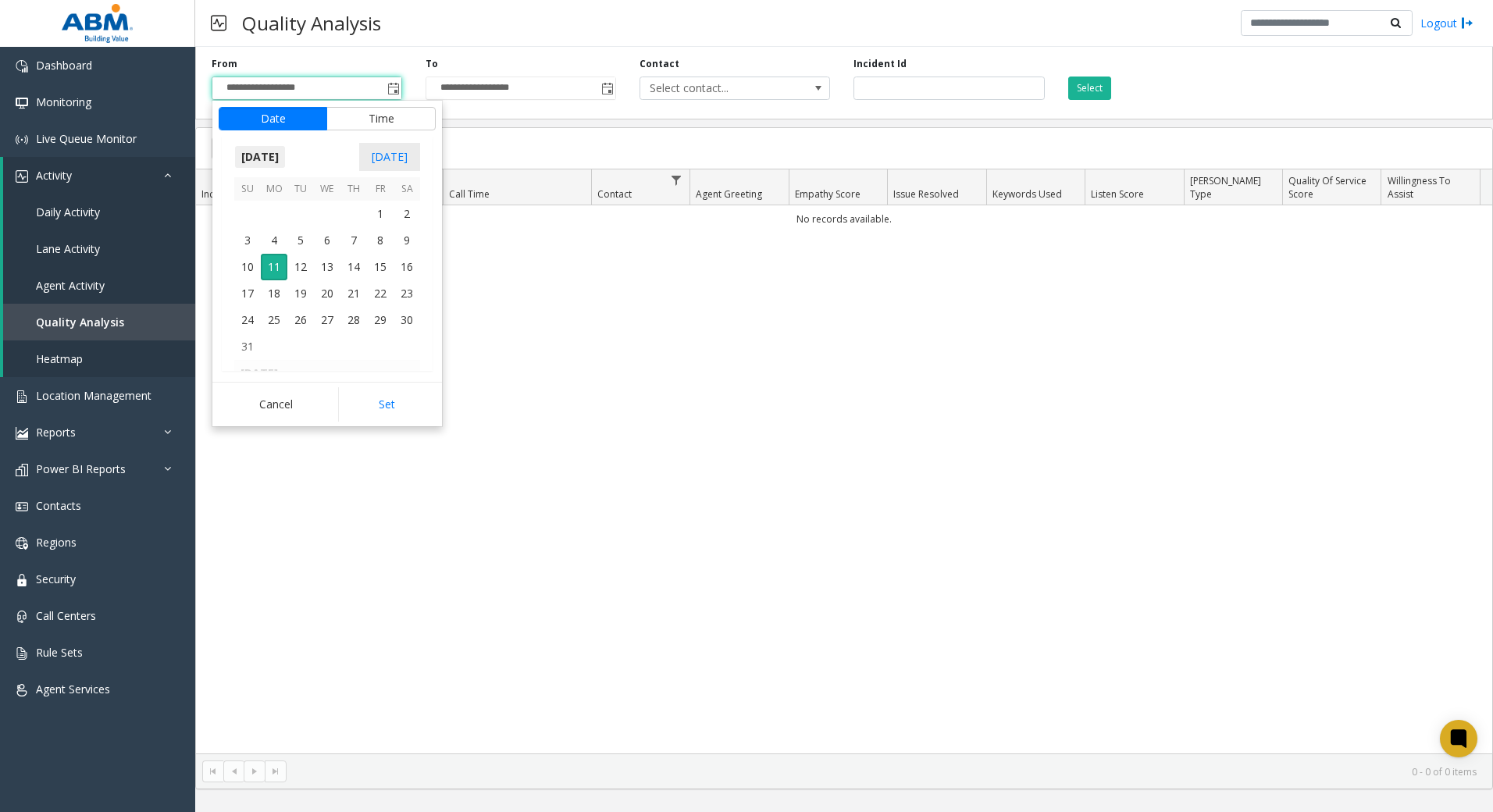
click at [277, 156] on span "[DATE]" at bounding box center [260, 157] width 52 height 23
click at [324, 251] on span "Nov" at bounding box center [327, 264] width 38 height 38
click at [286, 153] on span "[DATE]" at bounding box center [260, 157] width 52 height 23
click at [340, 230] on span "[DATE]" at bounding box center [327, 228] width 38 height 38
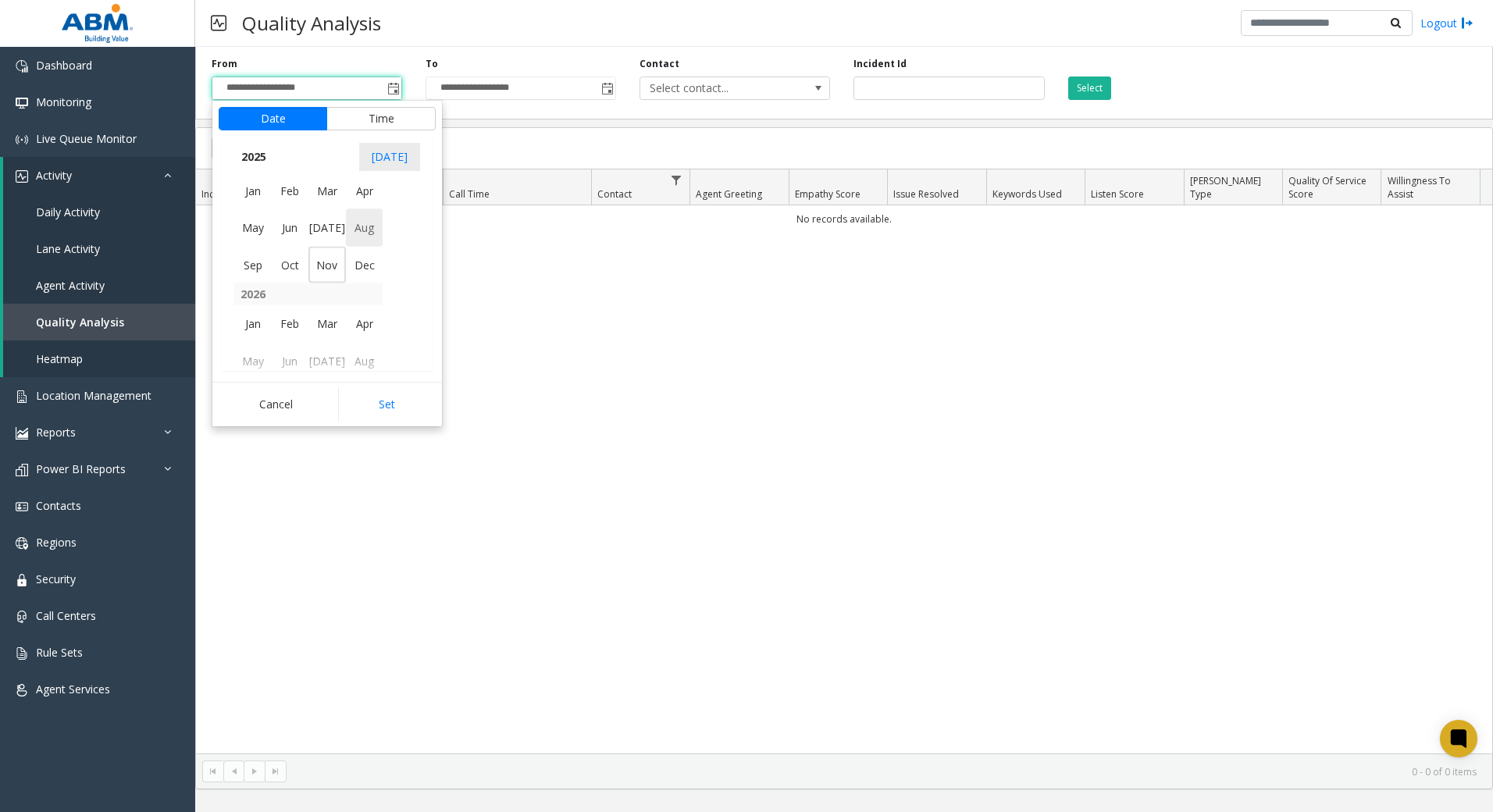
scroll to position [279716, 0]
click at [306, 214] on span "1" at bounding box center [300, 214] width 27 height 27
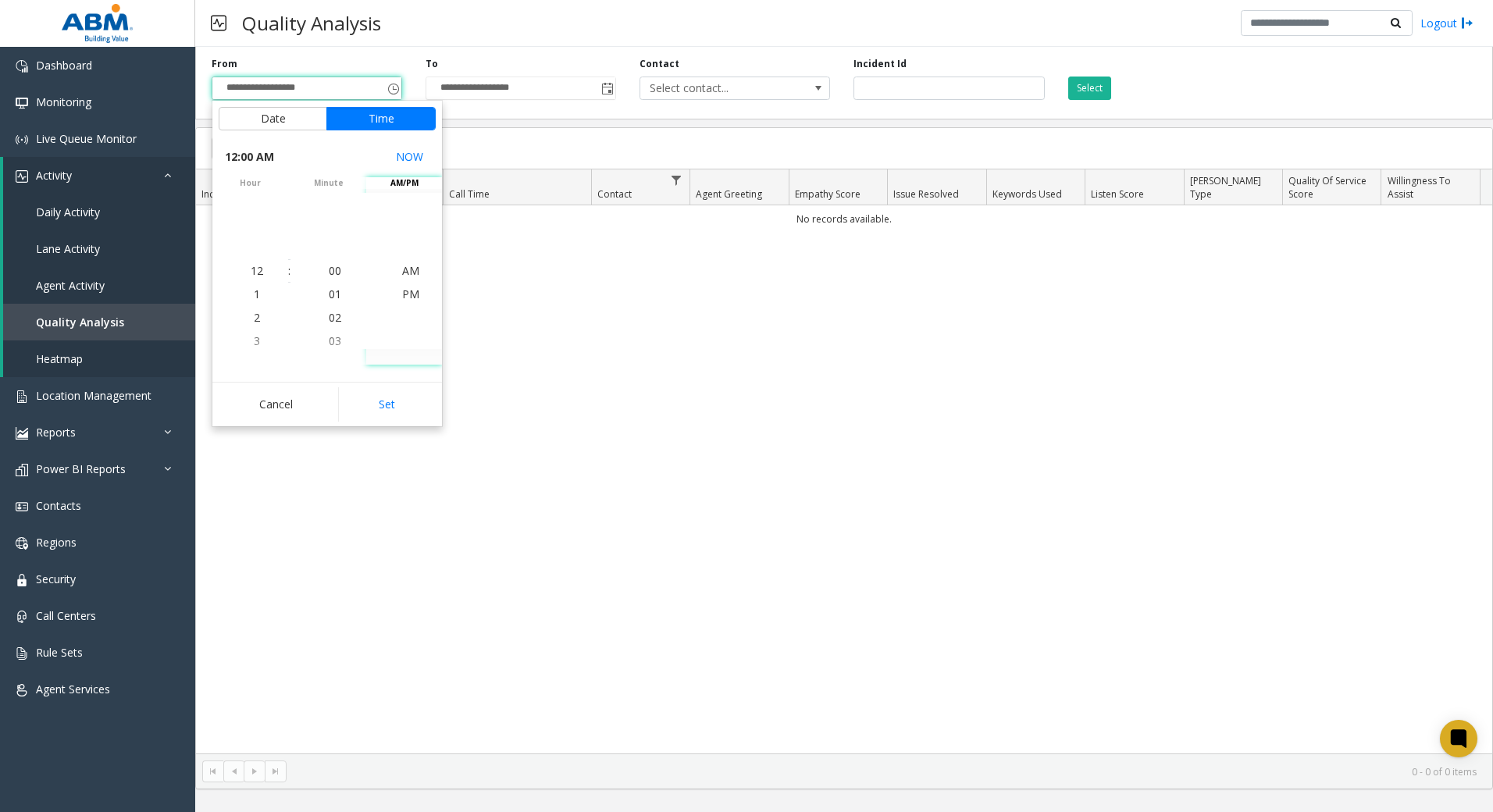
click at [376, 393] on button "Set" at bounding box center [387, 403] width 98 height 34
type input "**********"
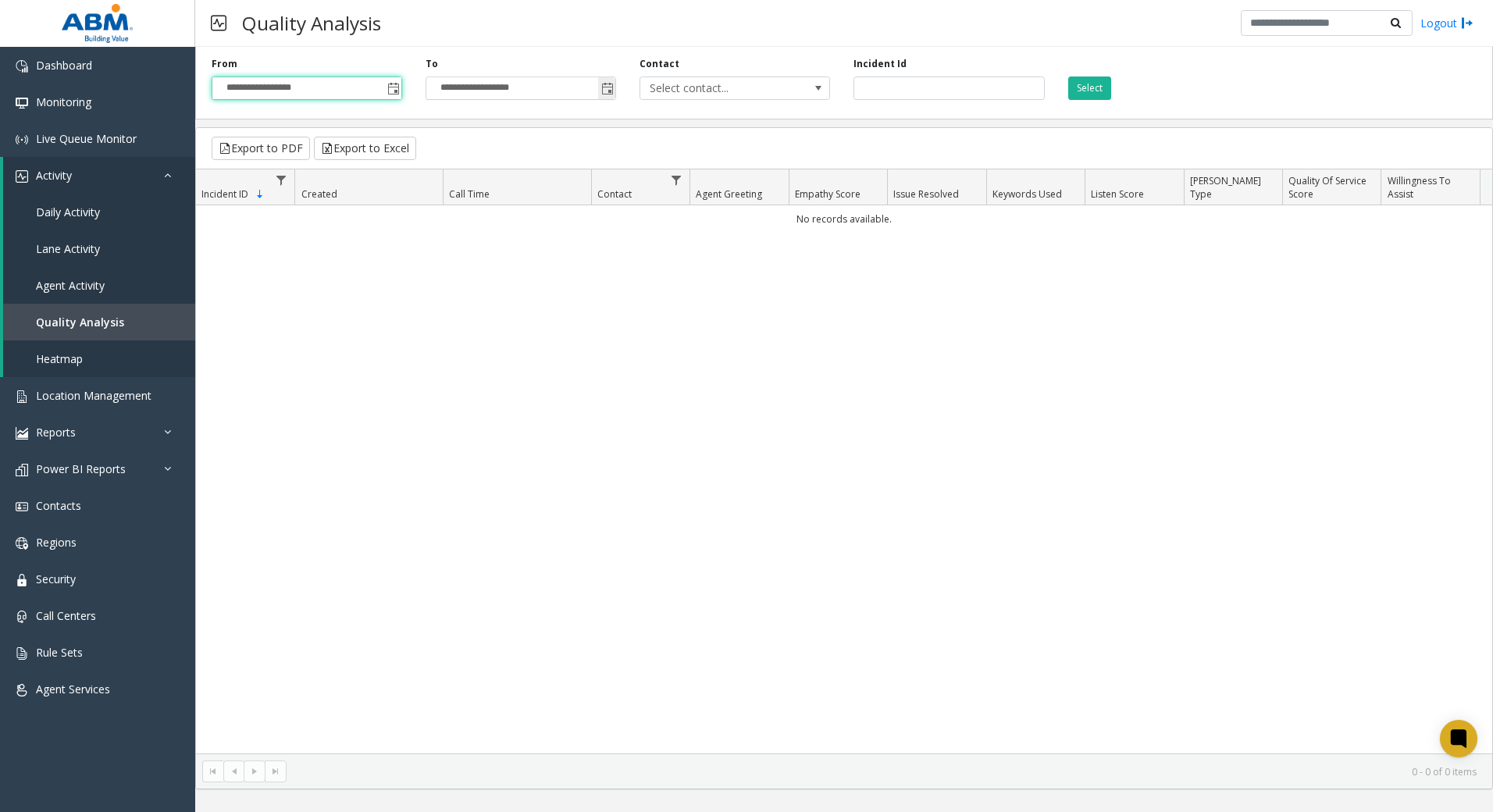
click at [611, 92] on span "Toggle popup" at bounding box center [606, 88] width 18 height 25
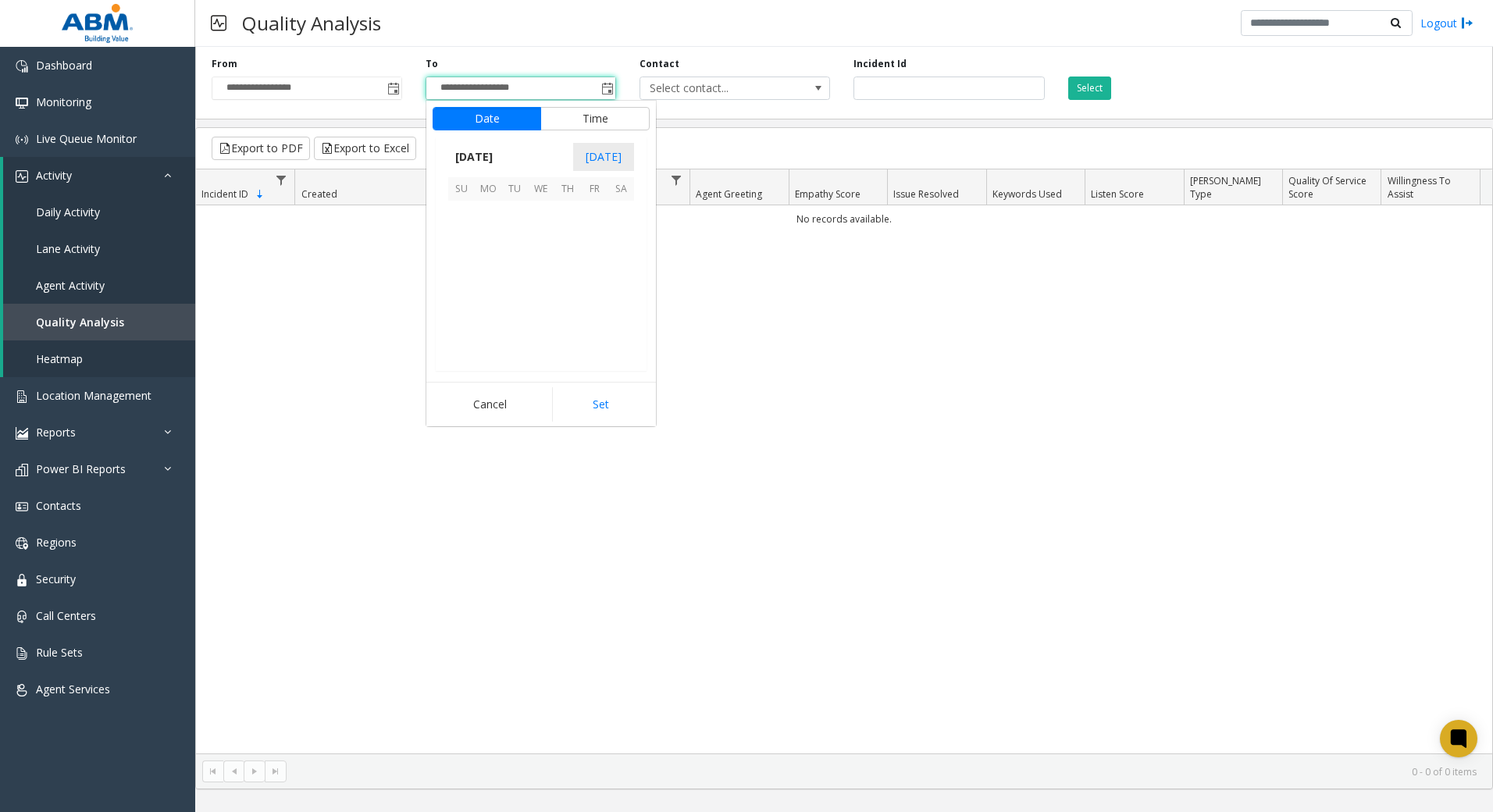
scroll to position [23, 0]
click at [500, 153] on span "[DATE]" at bounding box center [474, 157] width 52 height 23
click at [551, 238] on span "[DATE]" at bounding box center [540, 228] width 38 height 38
click at [562, 323] on span "31" at bounding box center [568, 320] width 27 height 27
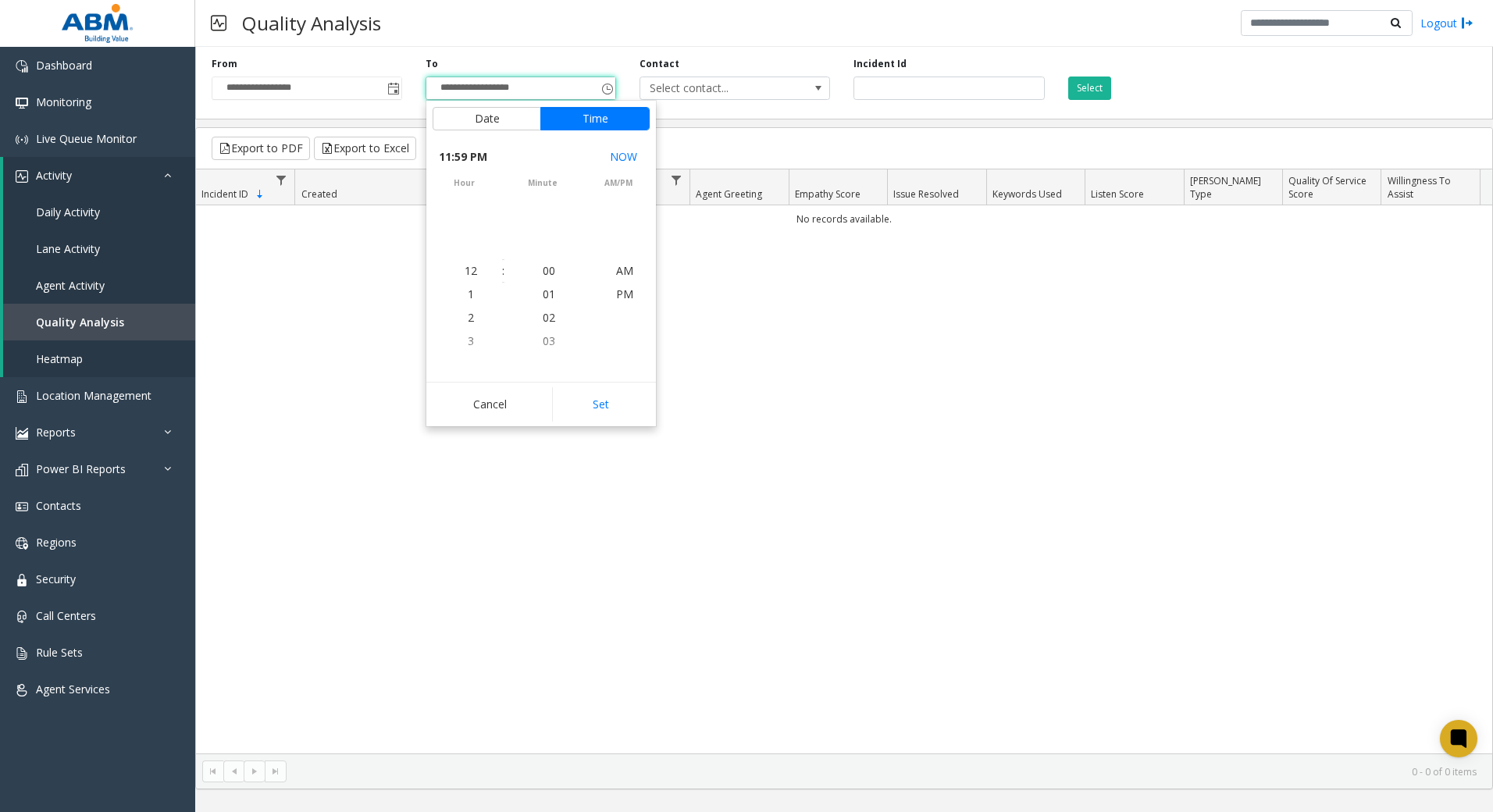
scroll to position [23, 0]
click at [808, 94] on span at bounding box center [818, 88] width 22 height 22
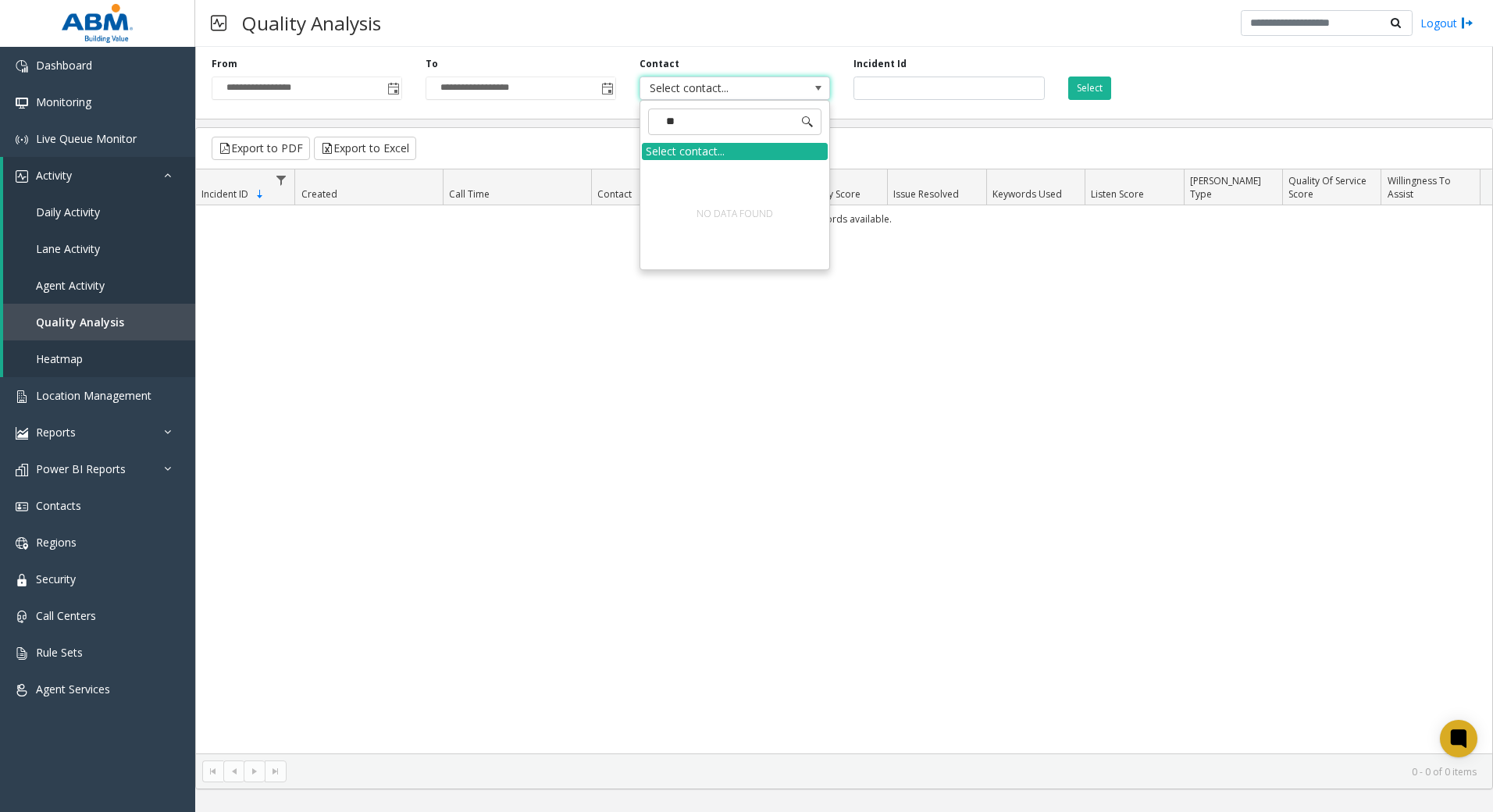
type input "*"
click at [757, 63] on div "Contact Select contact..." at bounding box center [735, 78] width 214 height 43
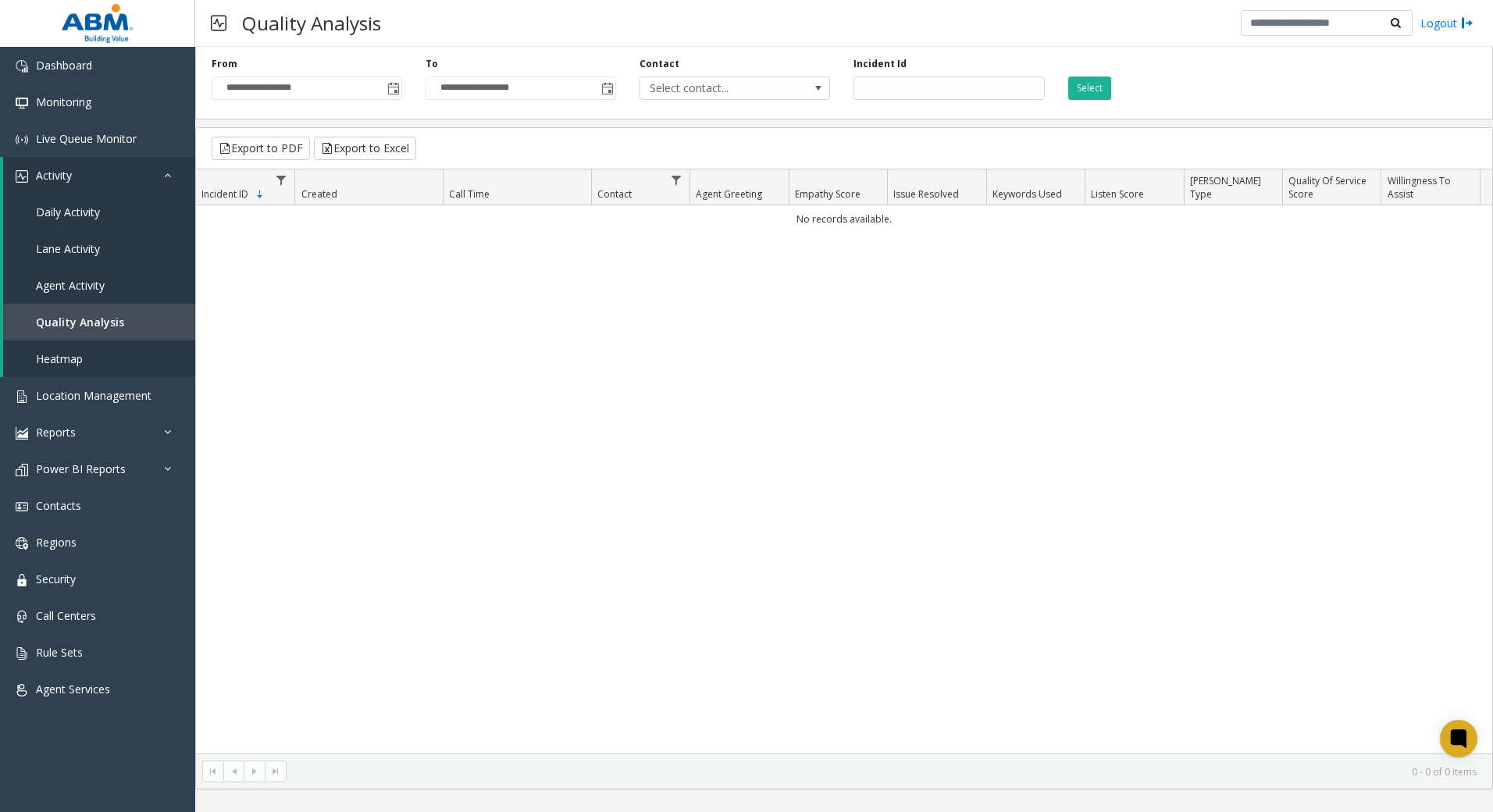
click at [842, 84] on div "Incident Id" at bounding box center [948, 78] width 214 height 43
click at [746, 90] on span "Select contact..." at bounding box center [716, 88] width 152 height 22
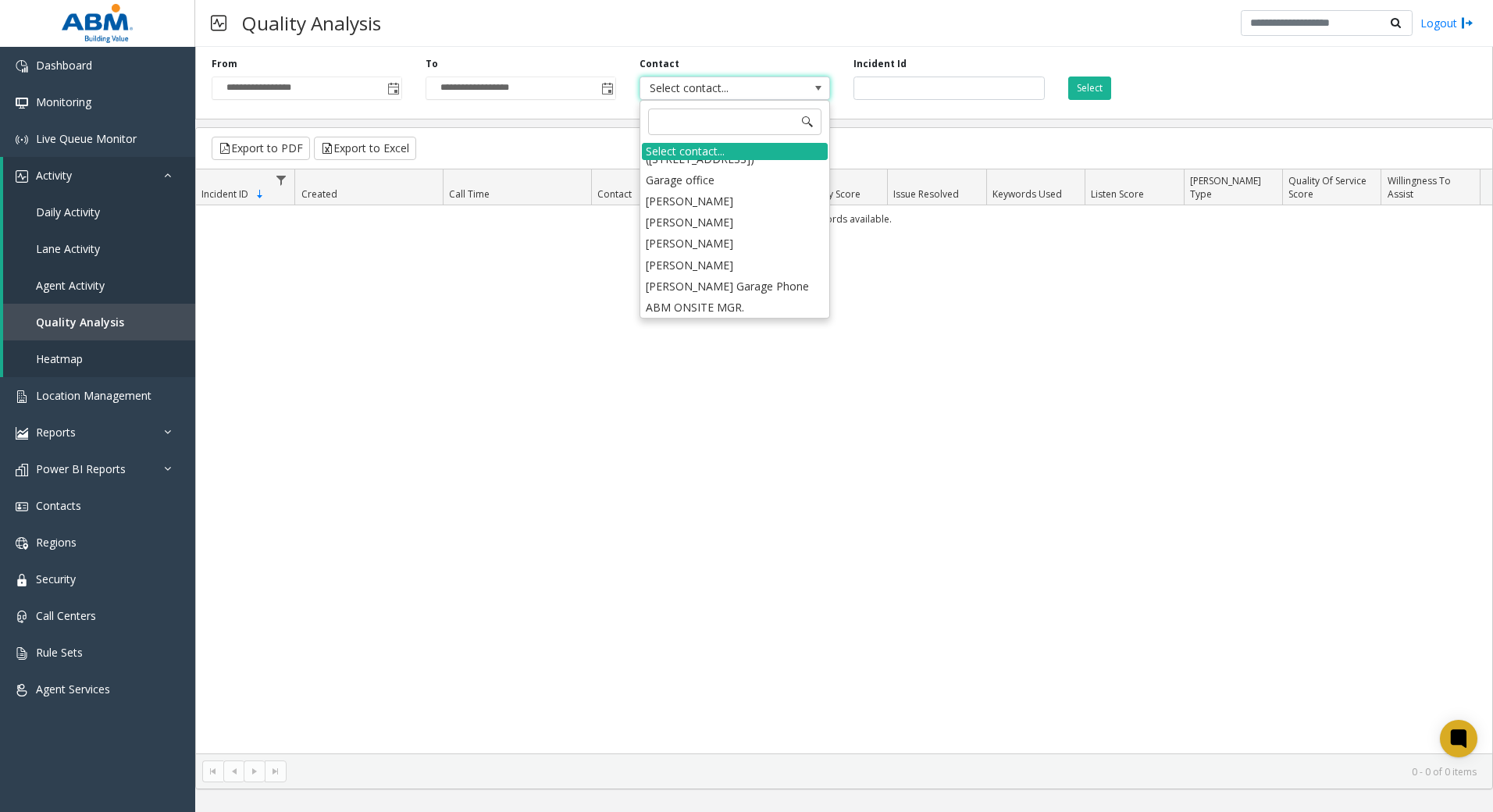
scroll to position [1093, 0]
click at [437, 464] on div "No records available." at bounding box center [844, 479] width 1296 height 548
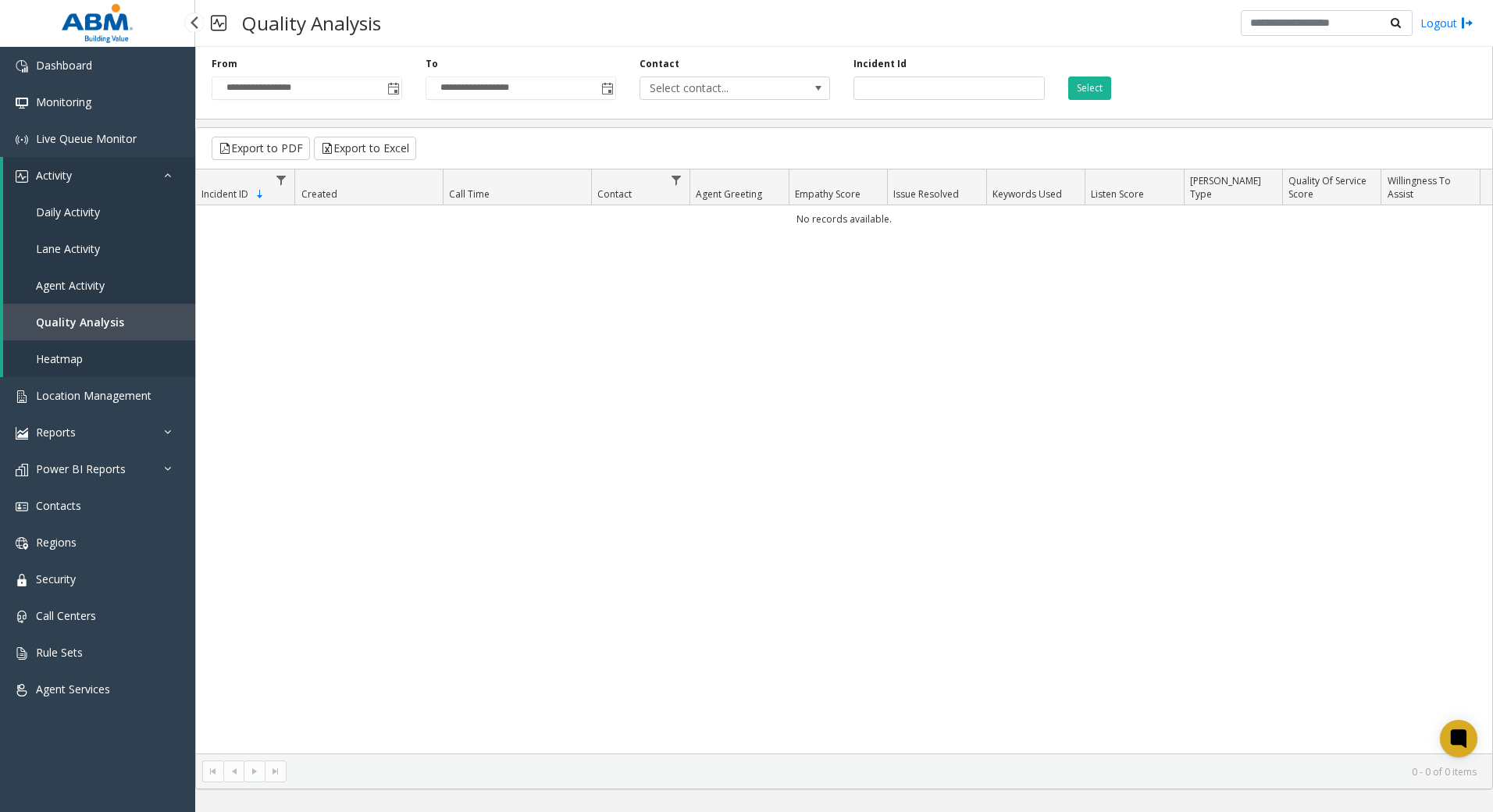
click at [88, 354] on link "Heatmap" at bounding box center [99, 358] width 192 height 37
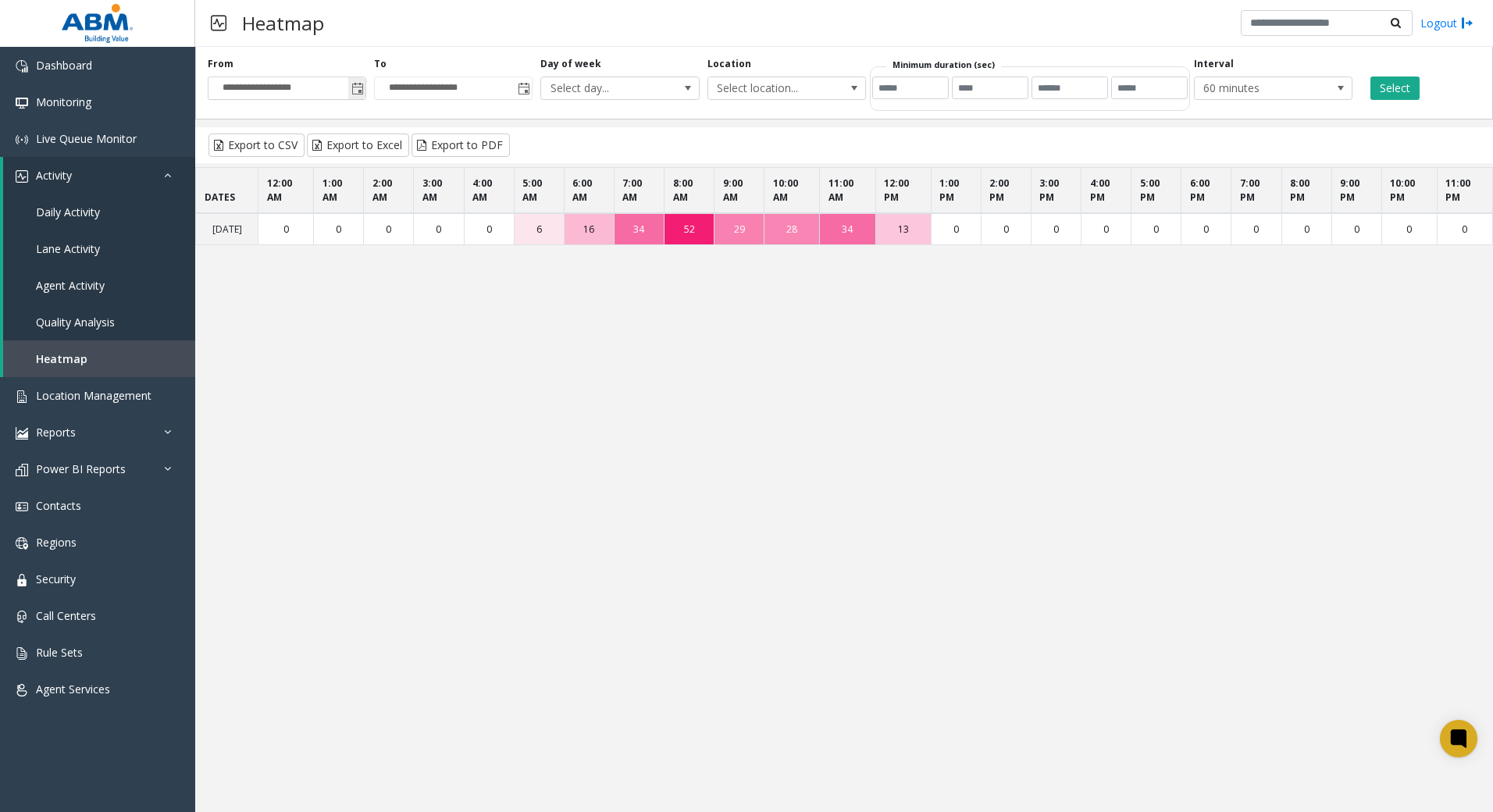
click at [352, 91] on span "Toggle popup" at bounding box center [357, 88] width 13 height 13
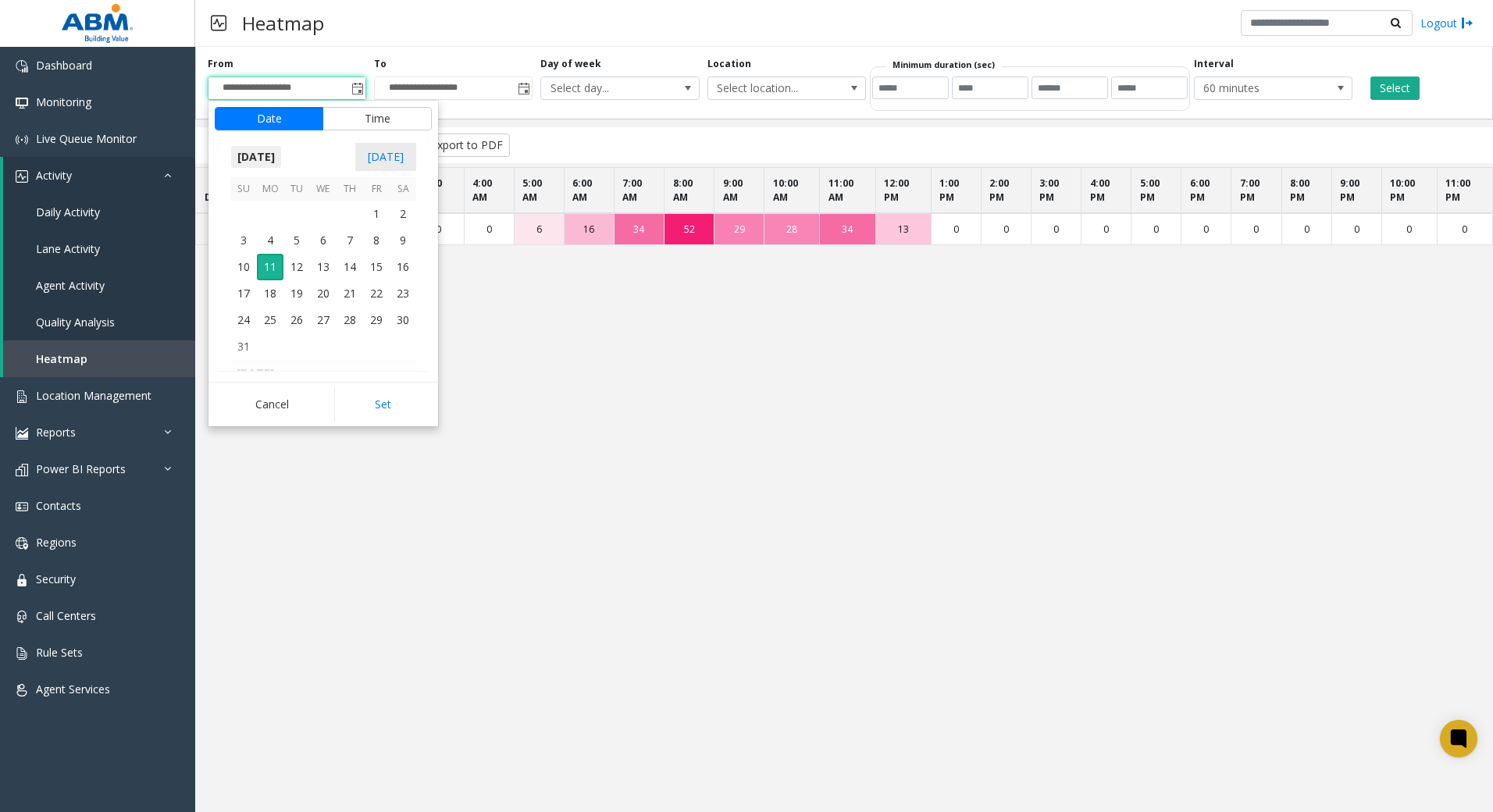
click at [282, 160] on span "[DATE]" at bounding box center [256, 157] width 52 height 23
click at [324, 231] on span "[DATE]" at bounding box center [323, 228] width 38 height 38
click at [304, 216] on span "1" at bounding box center [297, 214] width 27 height 27
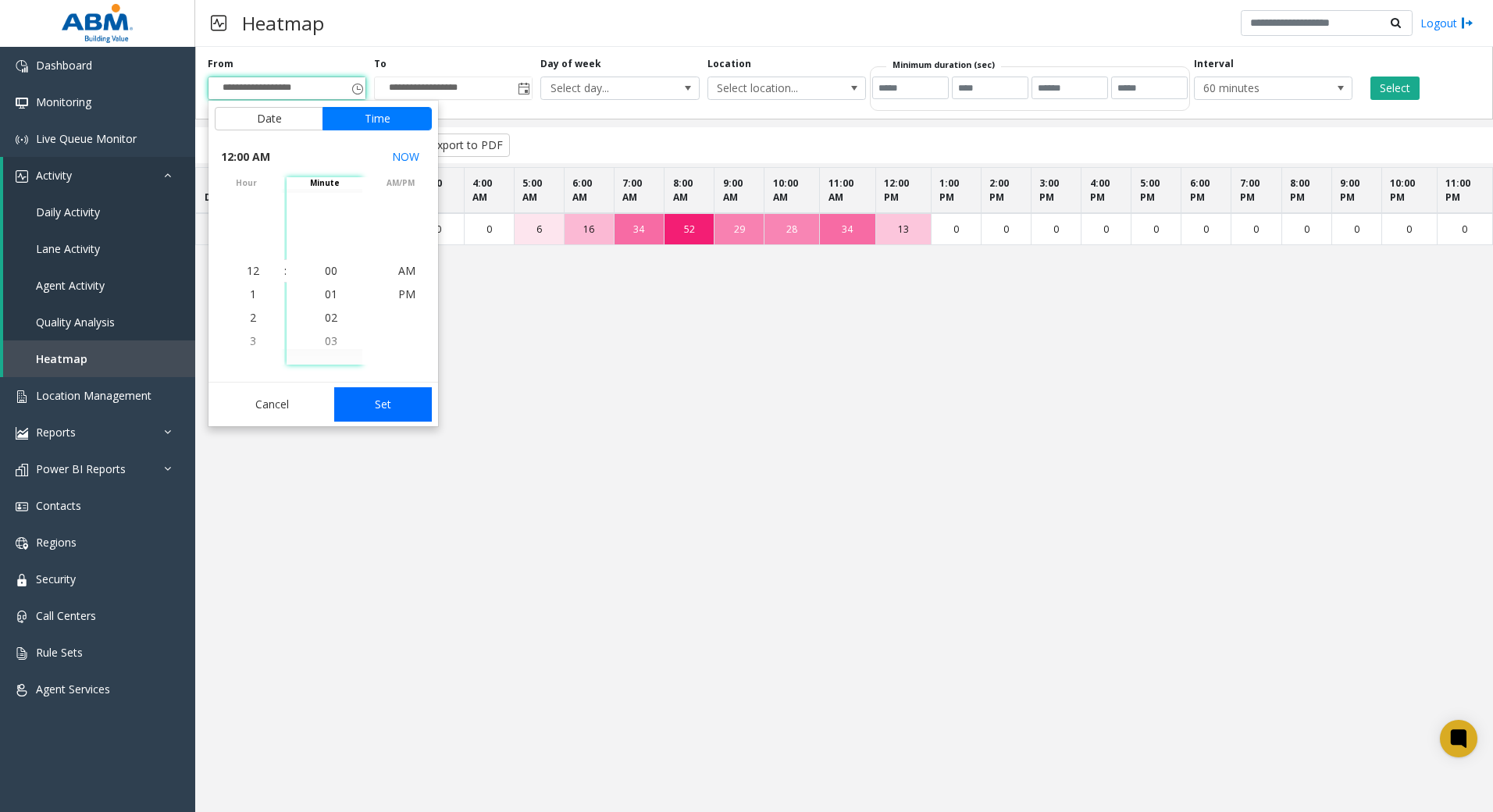
drag, startPoint x: 381, startPoint y: 407, endPoint x: 396, endPoint y: 344, distance: 64.8
click at [381, 406] on button "Set" at bounding box center [384, 403] width 98 height 34
type input "**********"
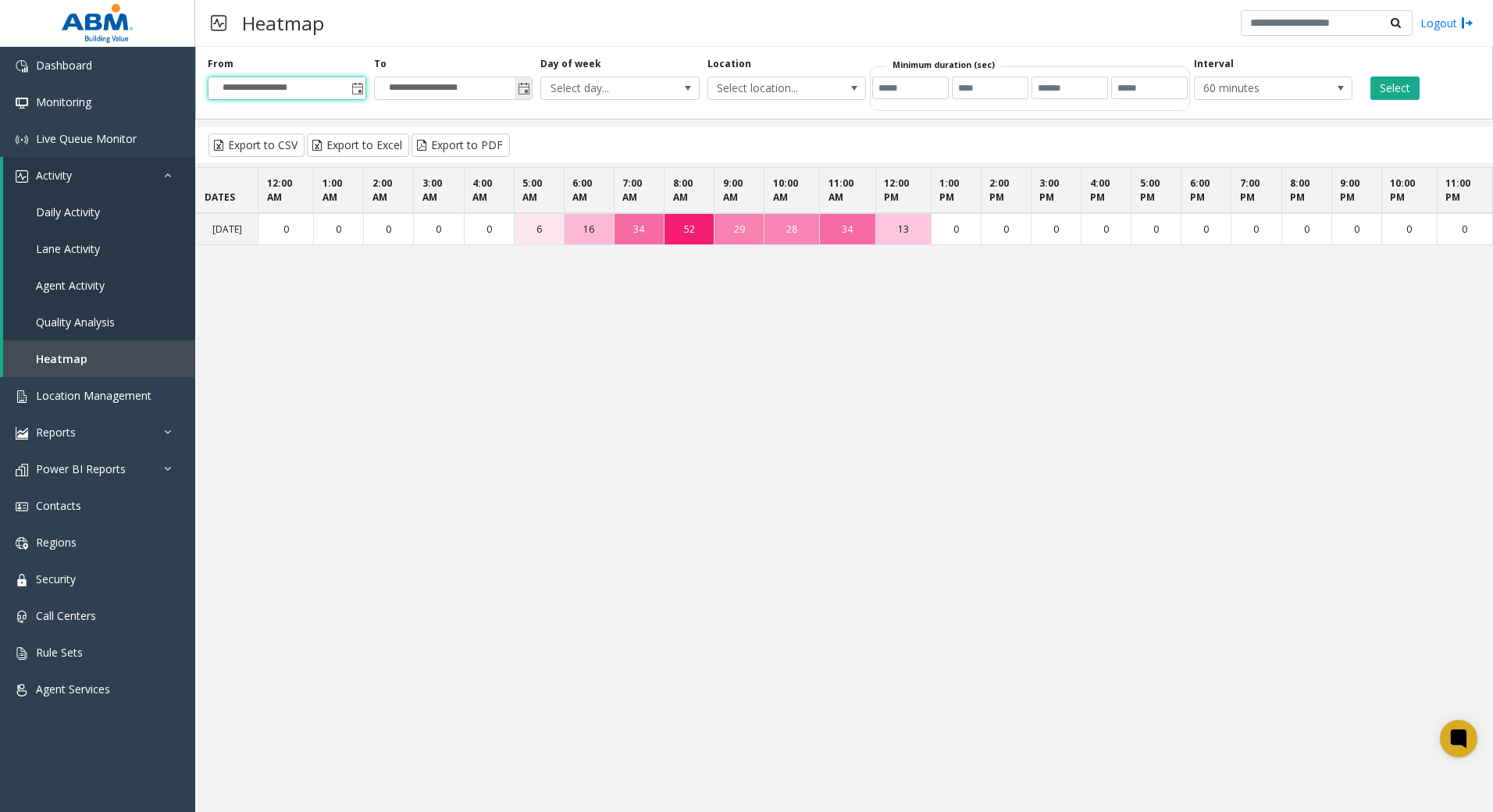
click at [521, 91] on span "Toggle popup" at bounding box center [524, 88] width 13 height 13
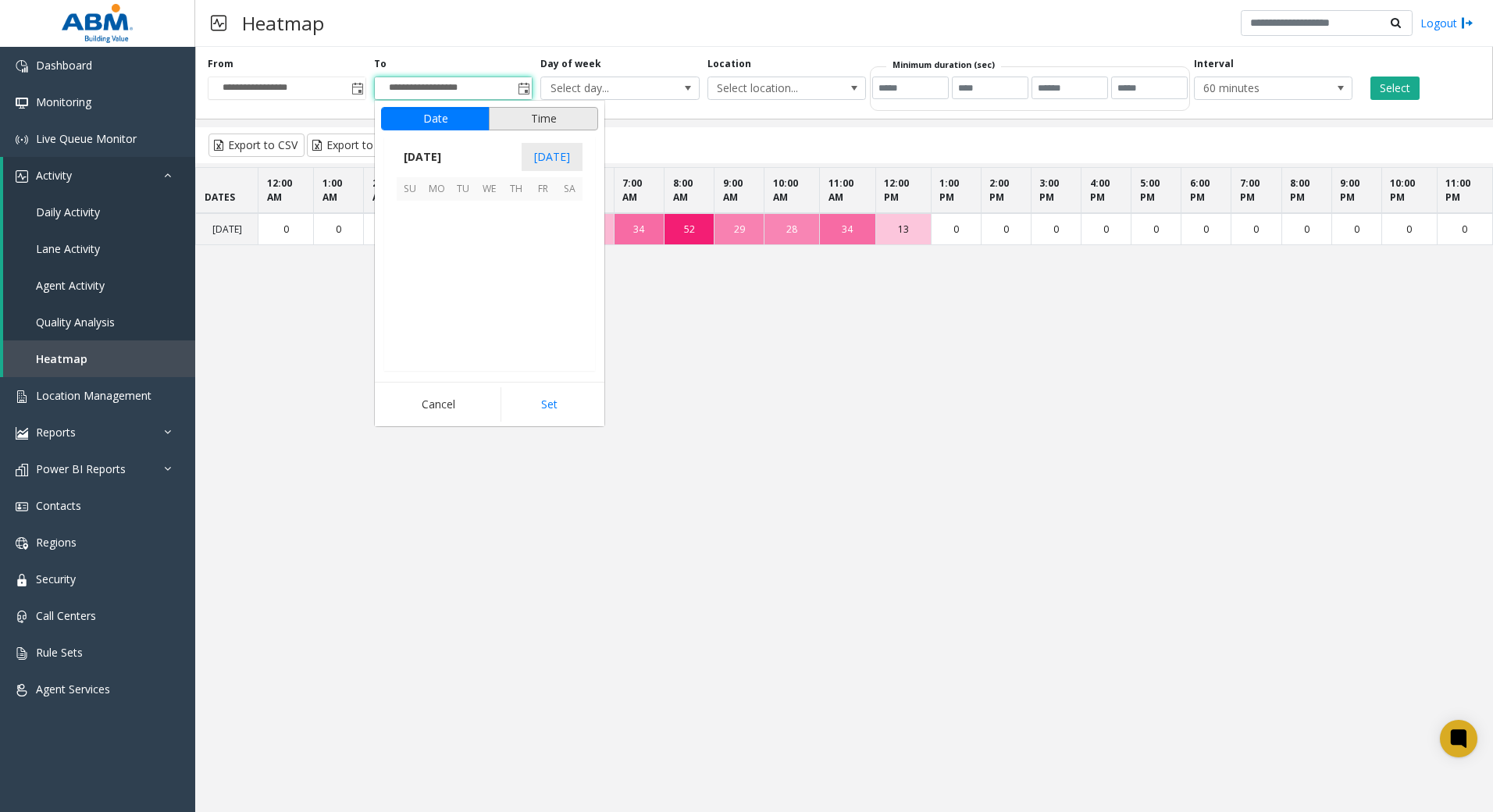
scroll to position [23, 0]
click at [448, 158] on span "[DATE]" at bounding box center [423, 157] width 52 height 23
drag, startPoint x: 493, startPoint y: 238, endPoint x: 500, endPoint y: 257, distance: 20.2
click at [491, 236] on span "[DATE]" at bounding box center [489, 228] width 38 height 38
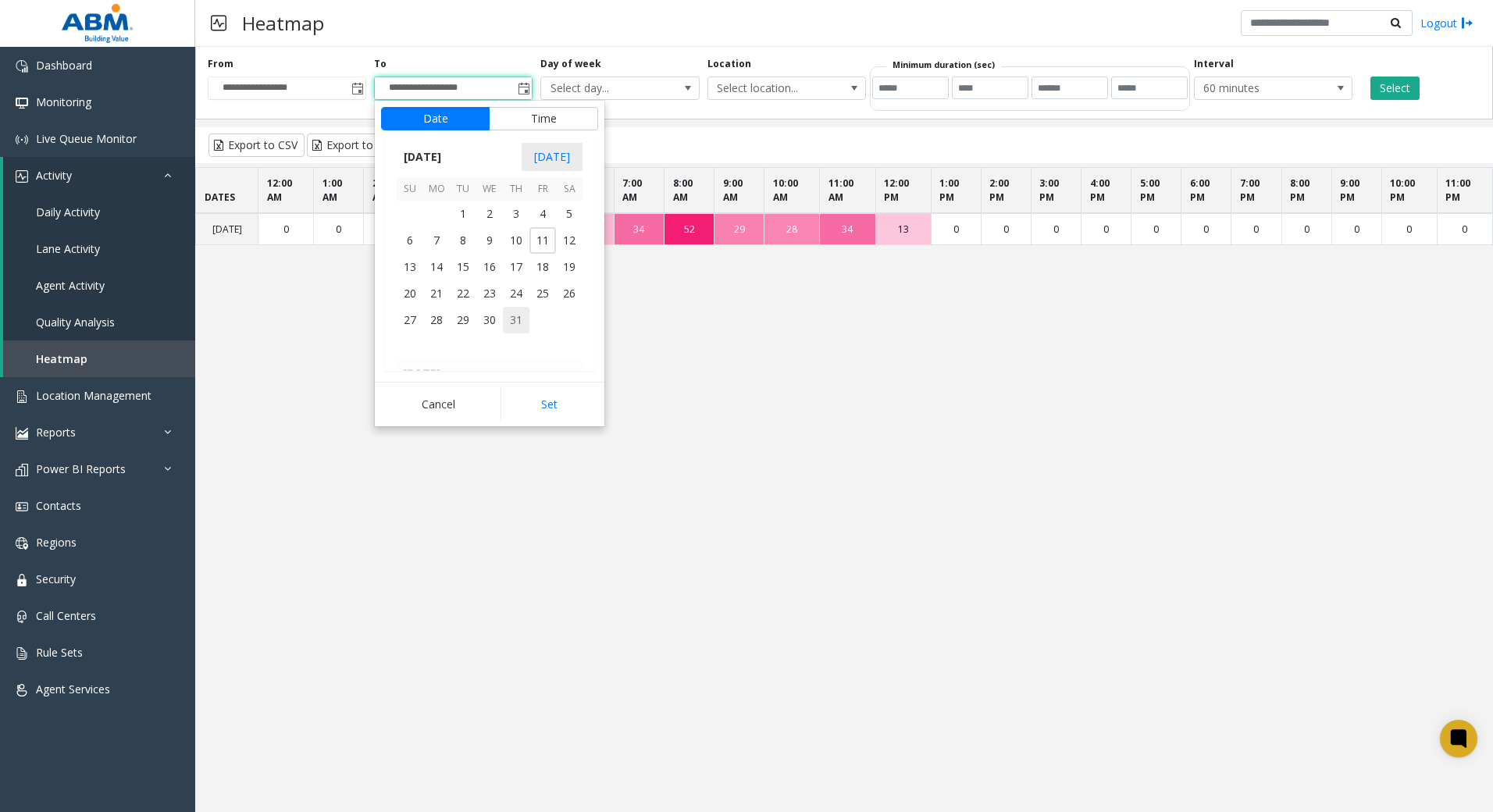
click at [516, 321] on span "31" at bounding box center [516, 320] width 27 height 27
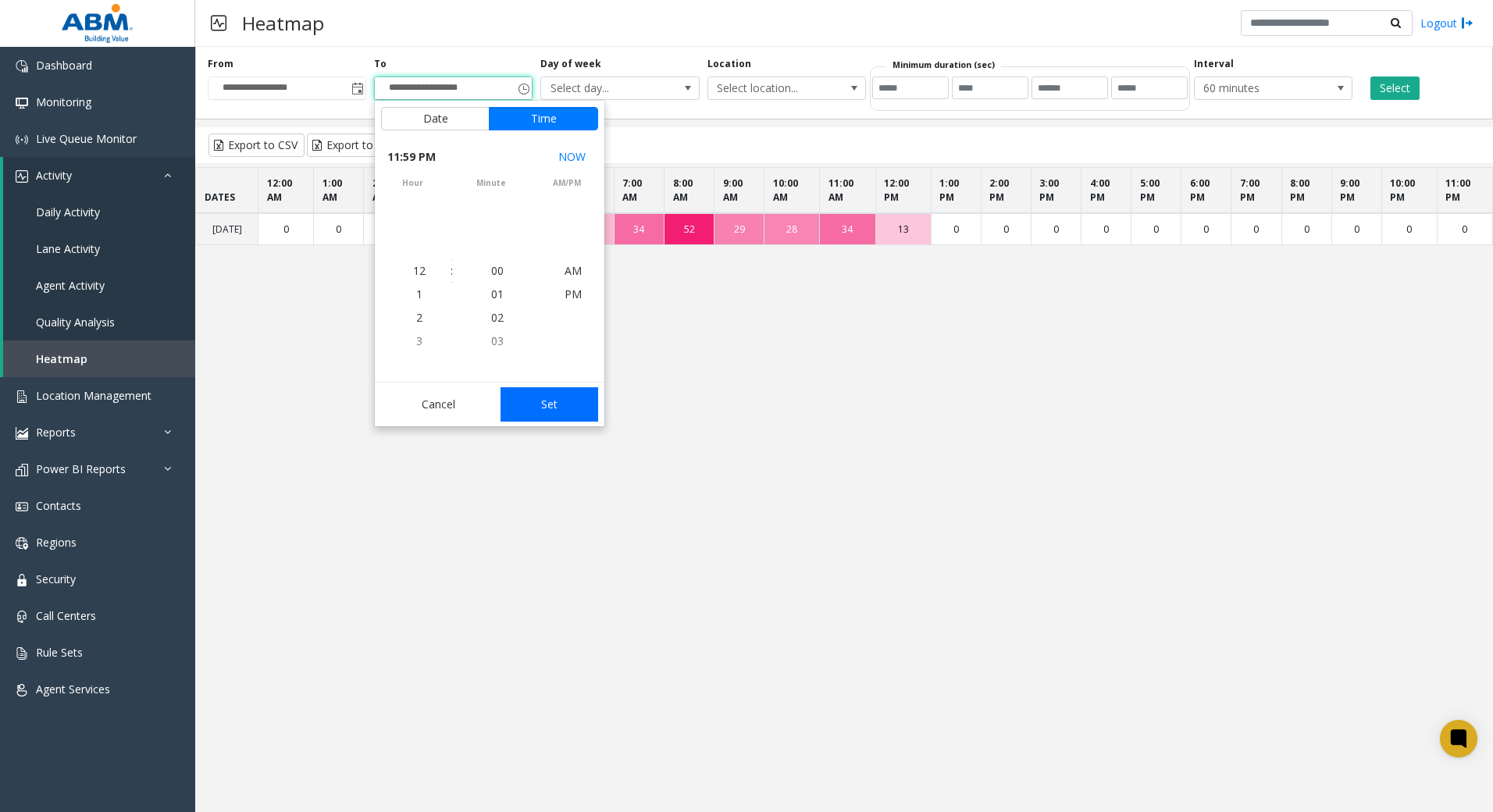
scroll to position [23, 0]
click at [560, 411] on button "Set" at bounding box center [550, 403] width 98 height 34
type input "**********"
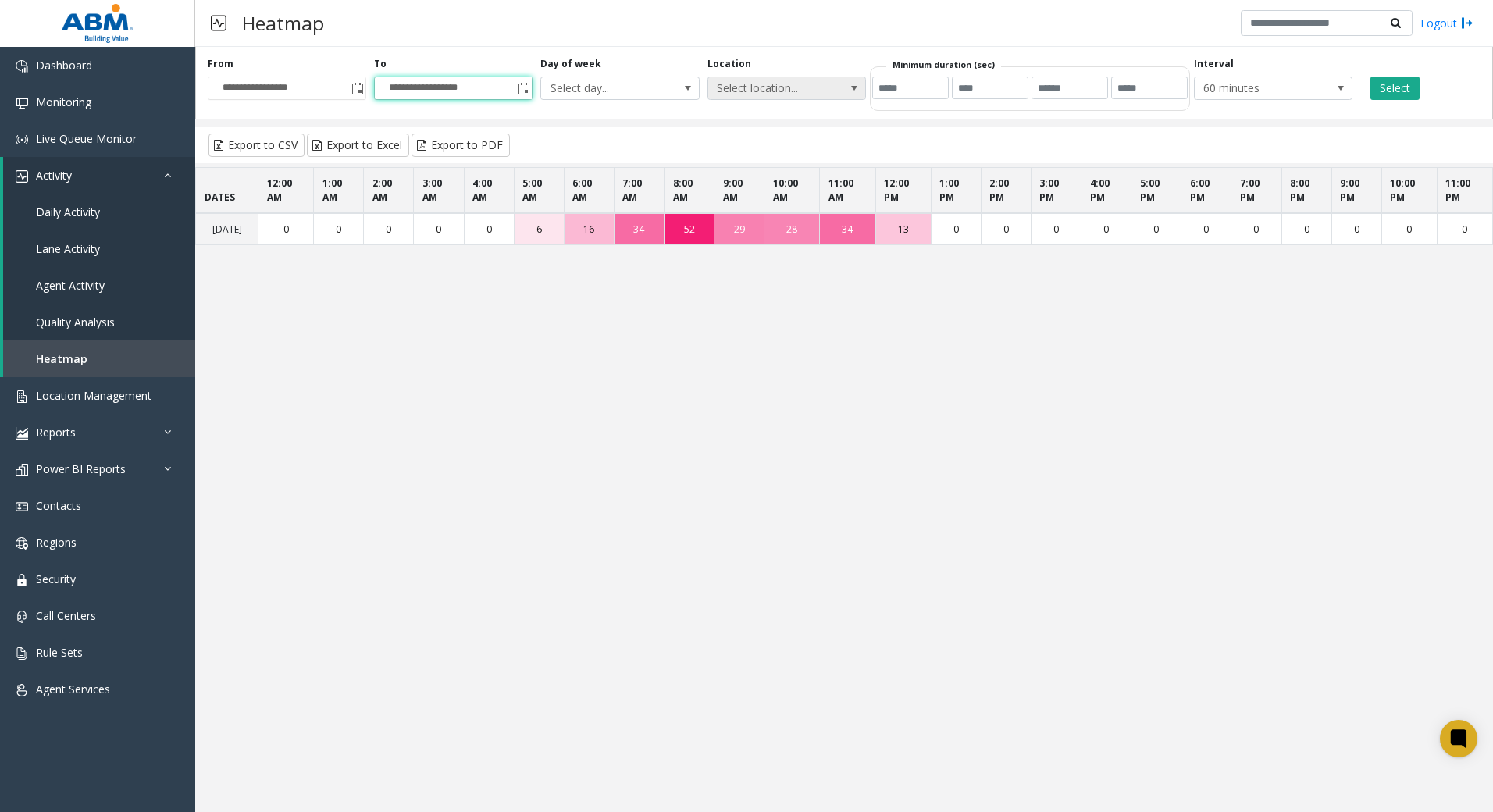
click at [816, 97] on span "Select location..." at bounding box center [771, 88] width 126 height 22
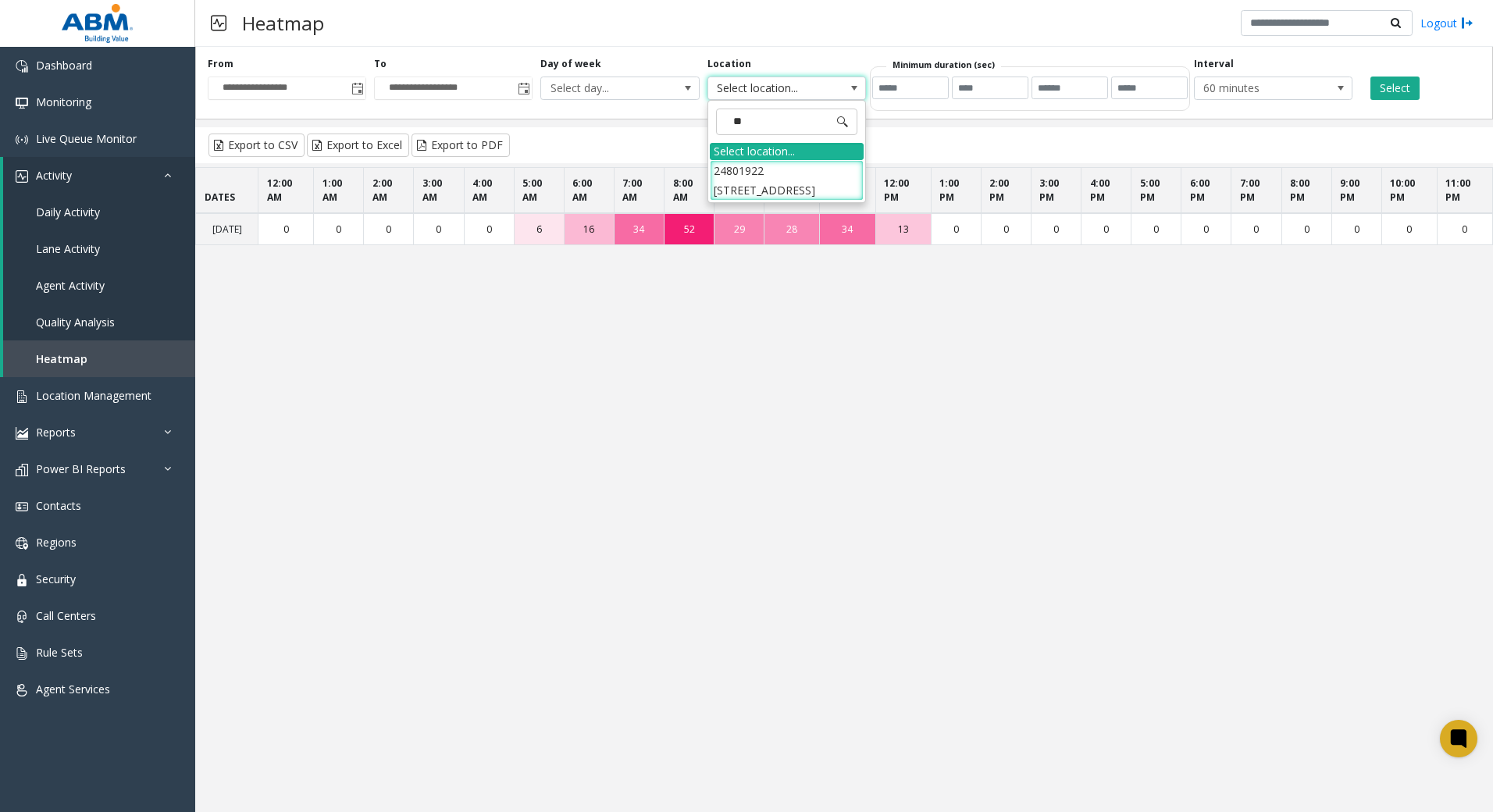
type input "***"
click at [828, 176] on li "24801922 [STREET_ADDRESS]" at bounding box center [787, 180] width 153 height 41
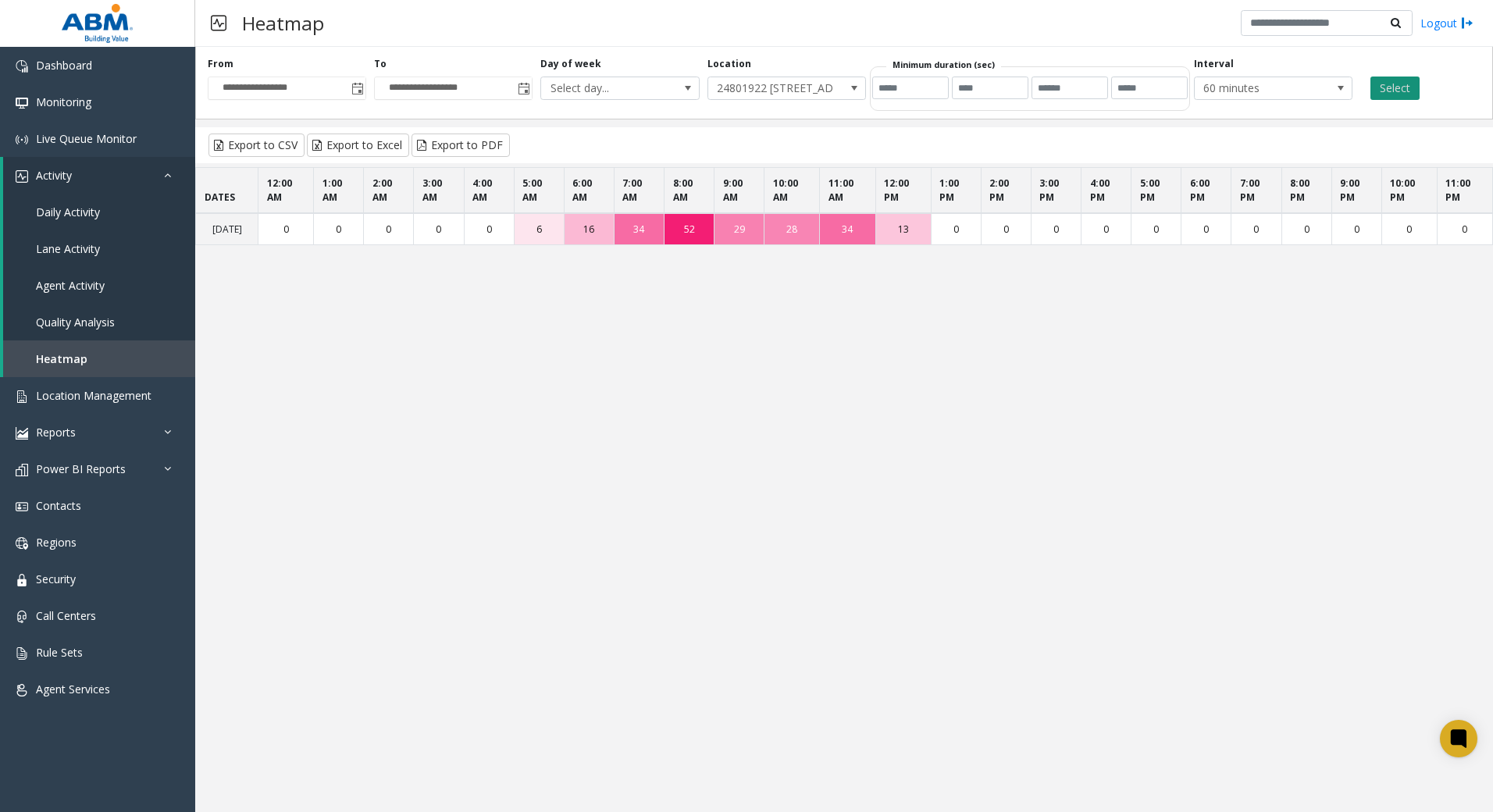
click at [1405, 89] on button "Select" at bounding box center [1395, 88] width 49 height 23
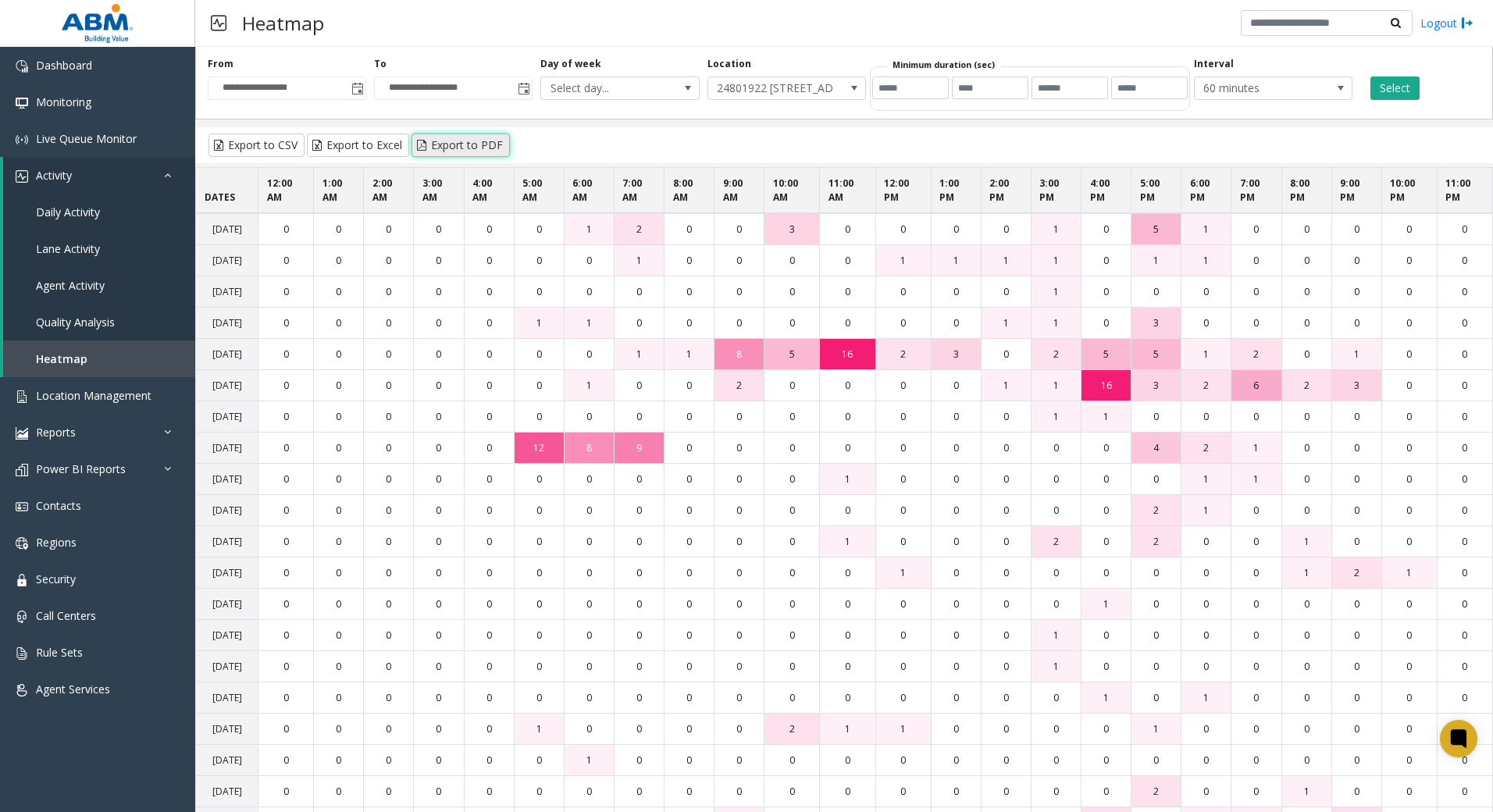
click at [439, 145] on button "Export to PDF" at bounding box center [460, 145] width 98 height 23
click at [364, 146] on button "Export to Excel" at bounding box center [358, 145] width 103 height 23
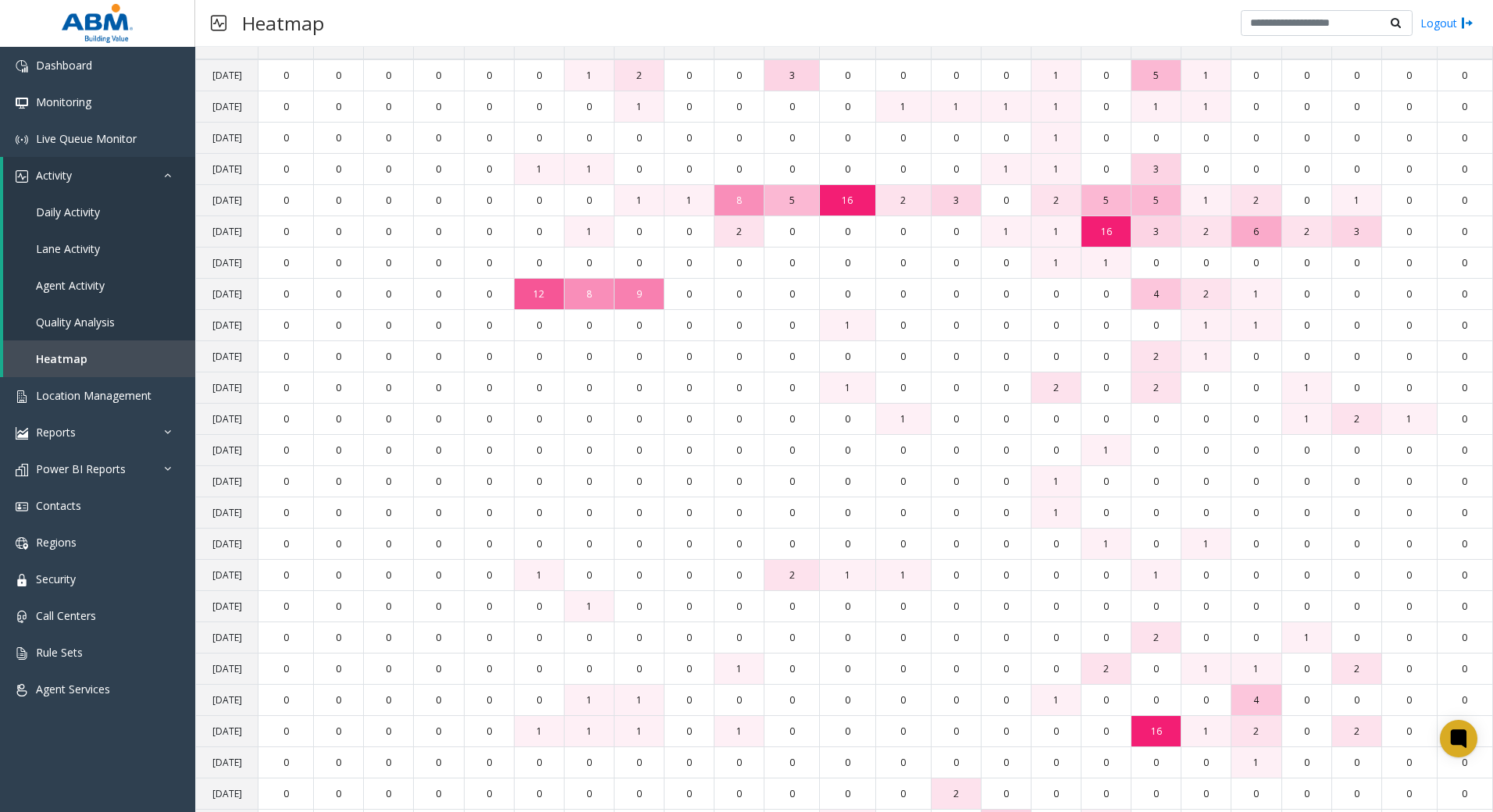
scroll to position [0, 0]
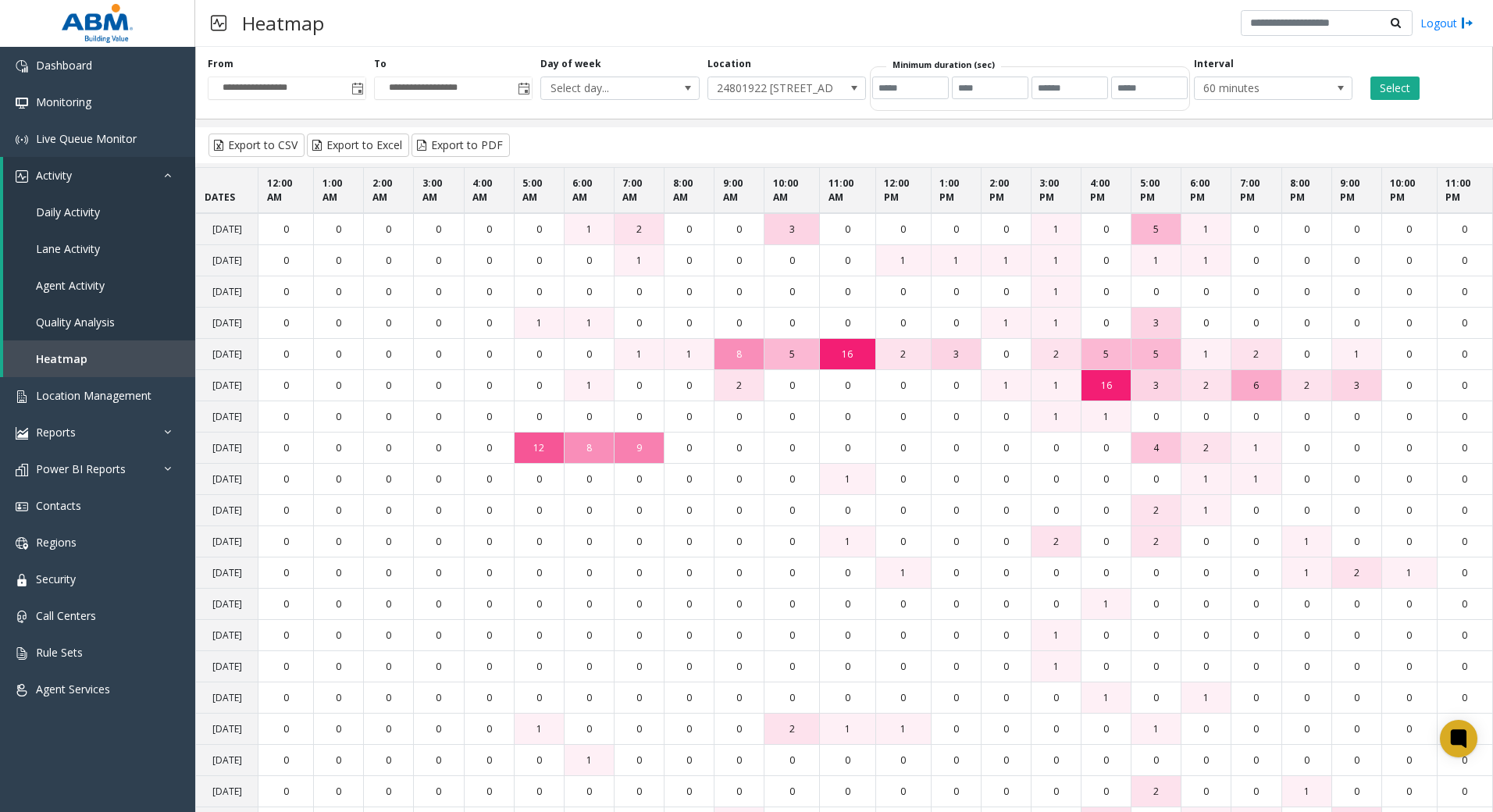
click at [874, 128] on div "Export to CSV Export to Excel Export to PDF" at bounding box center [844, 145] width 1298 height 36
click at [1374, 88] on button "Select" at bounding box center [1395, 88] width 49 height 23
click at [444, 143] on button "Export to PDF" at bounding box center [460, 145] width 98 height 23
click at [87, 327] on span "Quality Analysis" at bounding box center [75, 322] width 79 height 15
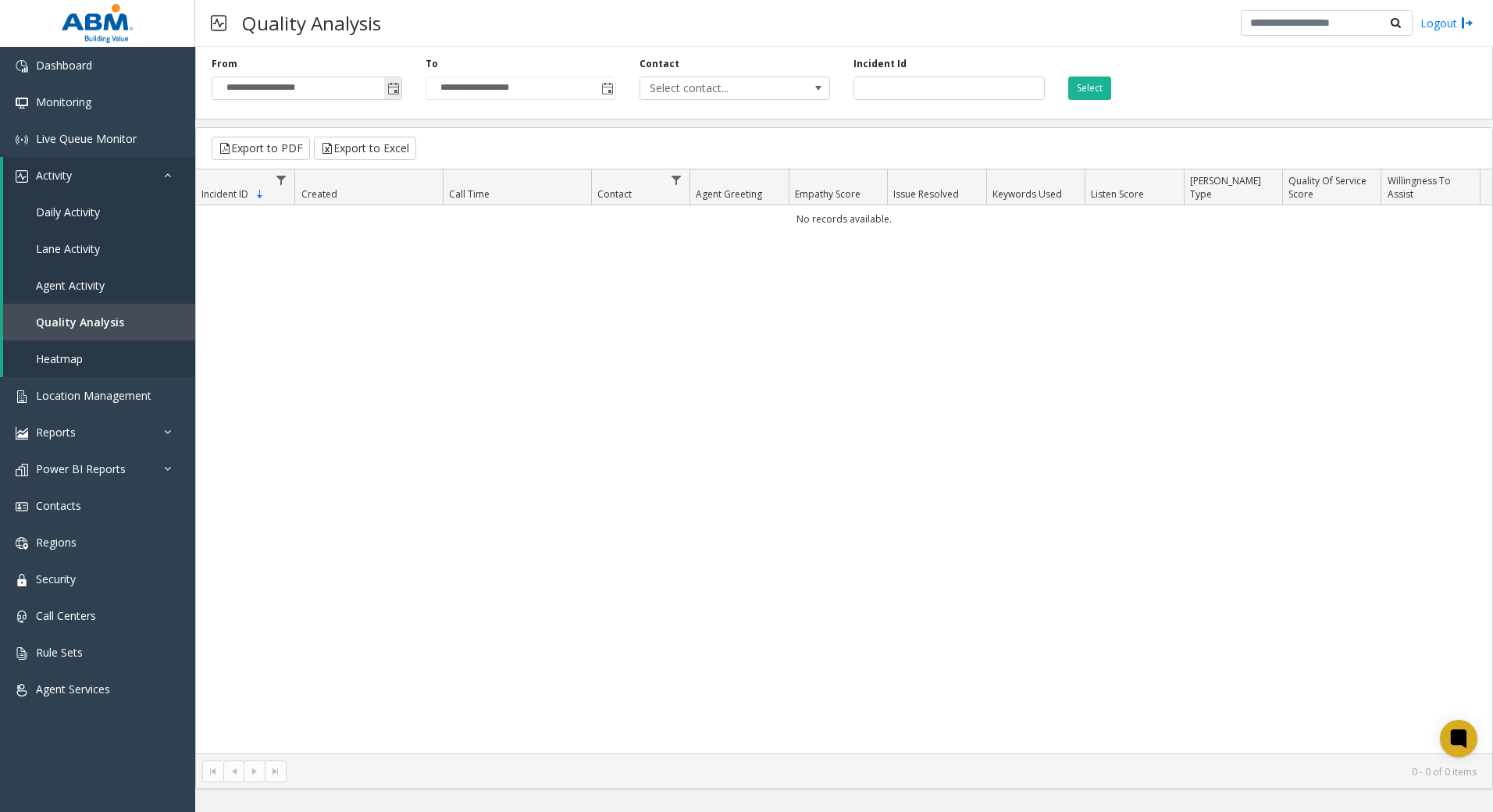
click at [391, 84] on span "Toggle popup" at bounding box center [393, 88] width 13 height 13
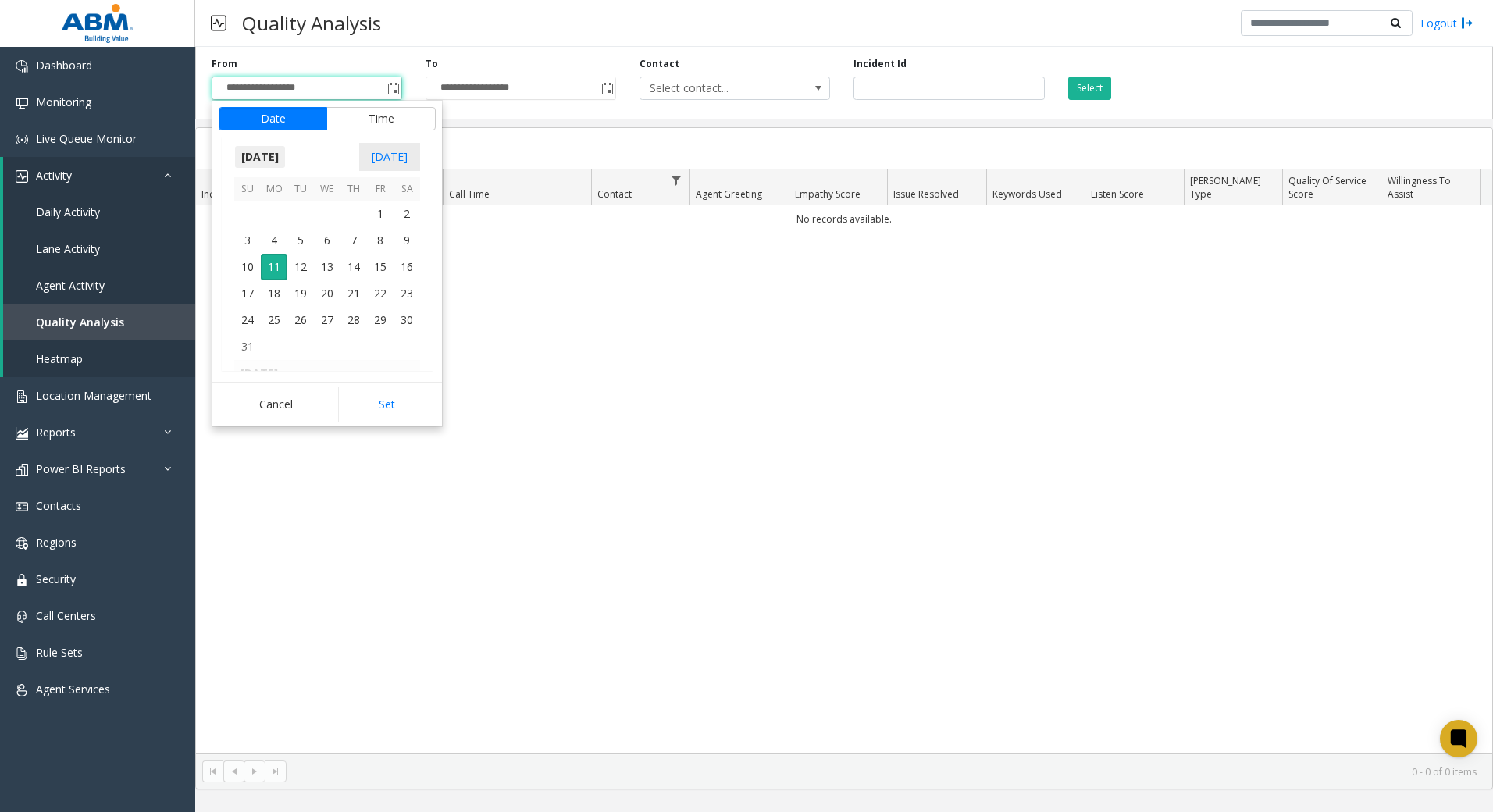
click at [286, 155] on span "[DATE]" at bounding box center [260, 157] width 52 height 23
click at [326, 237] on span "[DATE]" at bounding box center [327, 228] width 38 height 38
click at [294, 216] on span "1" at bounding box center [300, 214] width 27 height 27
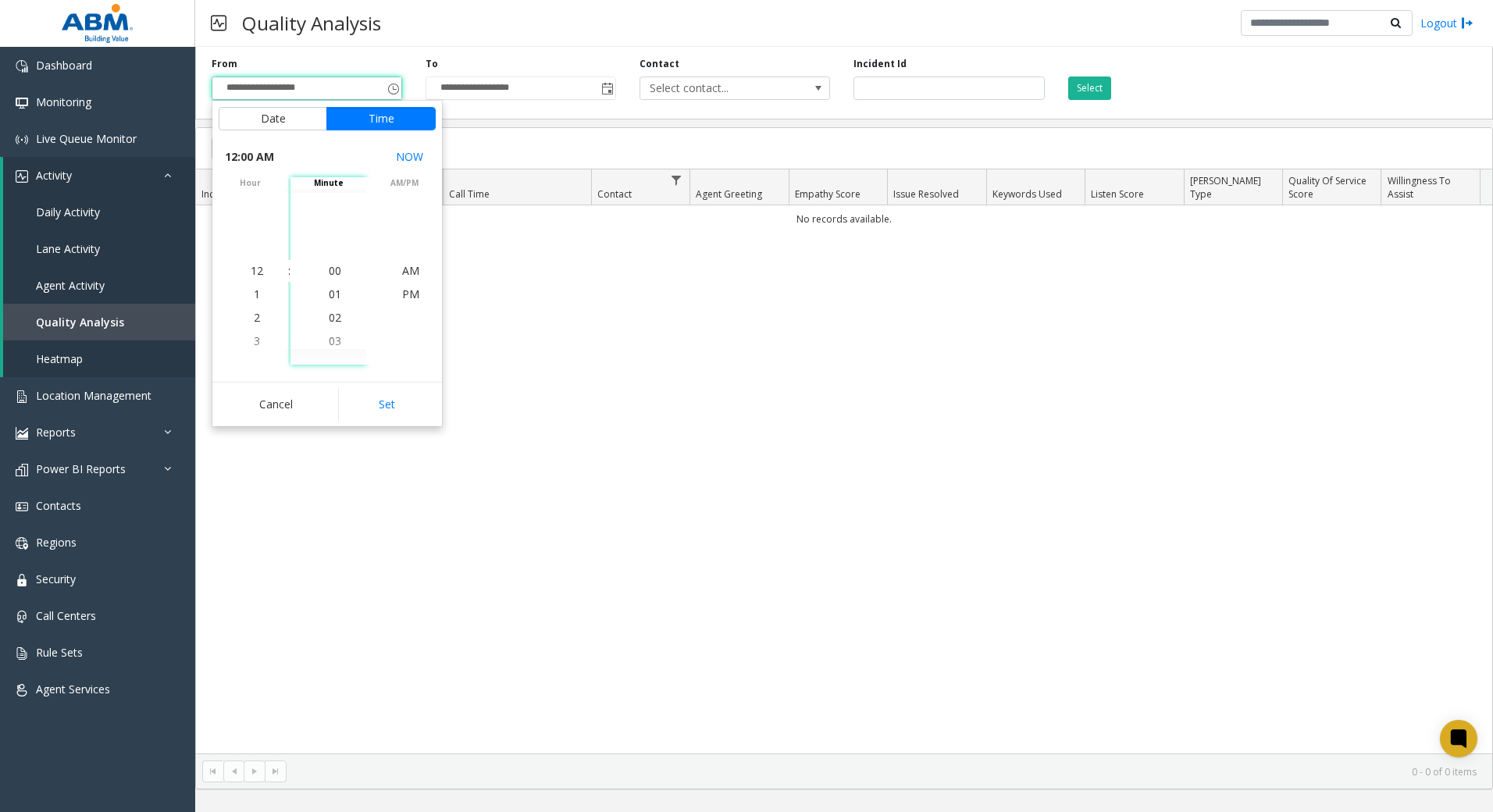
drag, startPoint x: 386, startPoint y: 410, endPoint x: 416, endPoint y: 282, distance: 131.5
click at [385, 399] on button "Set" at bounding box center [387, 403] width 98 height 34
type input "**********"
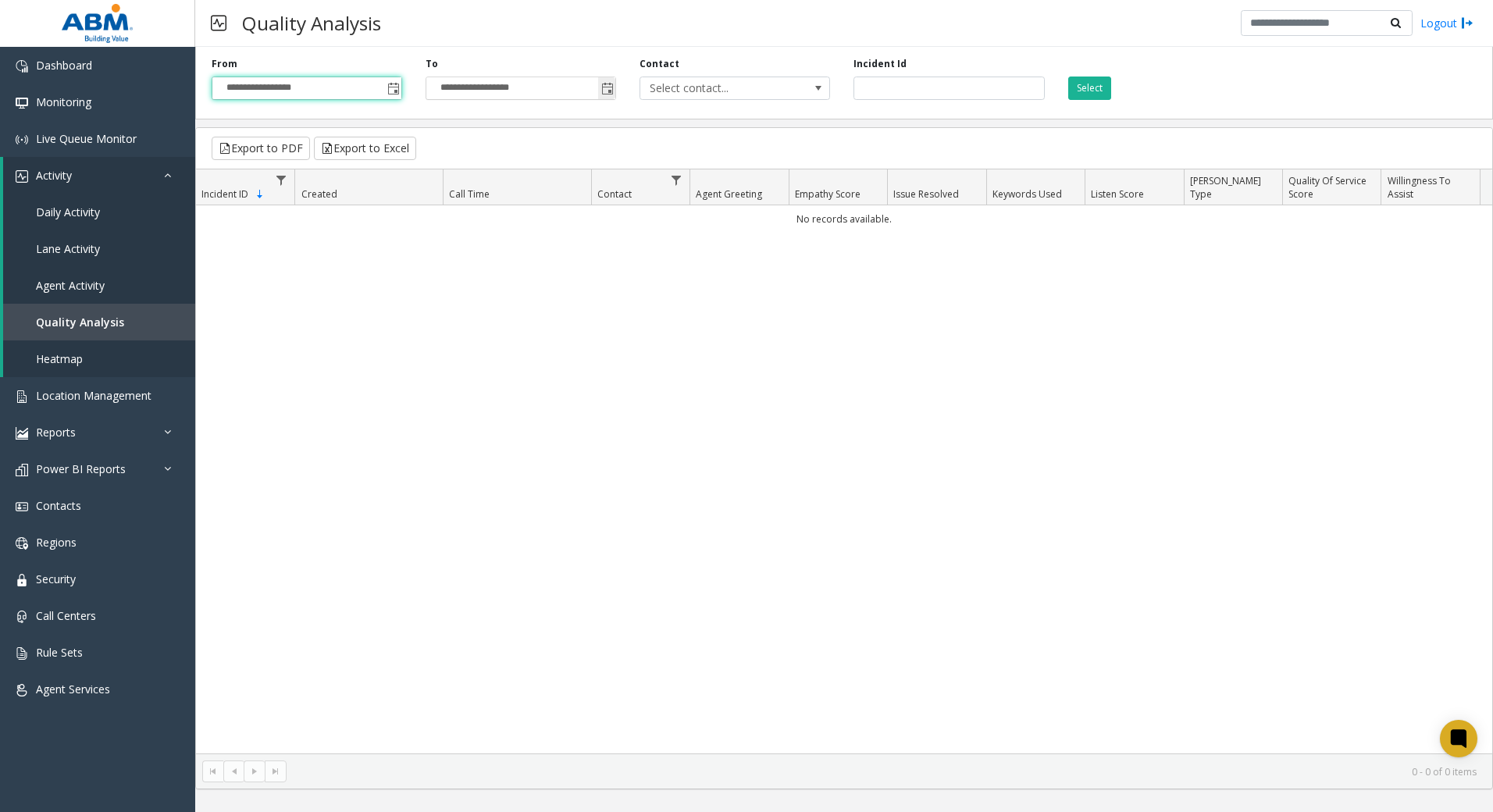
click at [597, 92] on input "**********" at bounding box center [520, 88] width 189 height 22
click at [605, 93] on span "Toggle popup" at bounding box center [607, 88] width 13 height 13
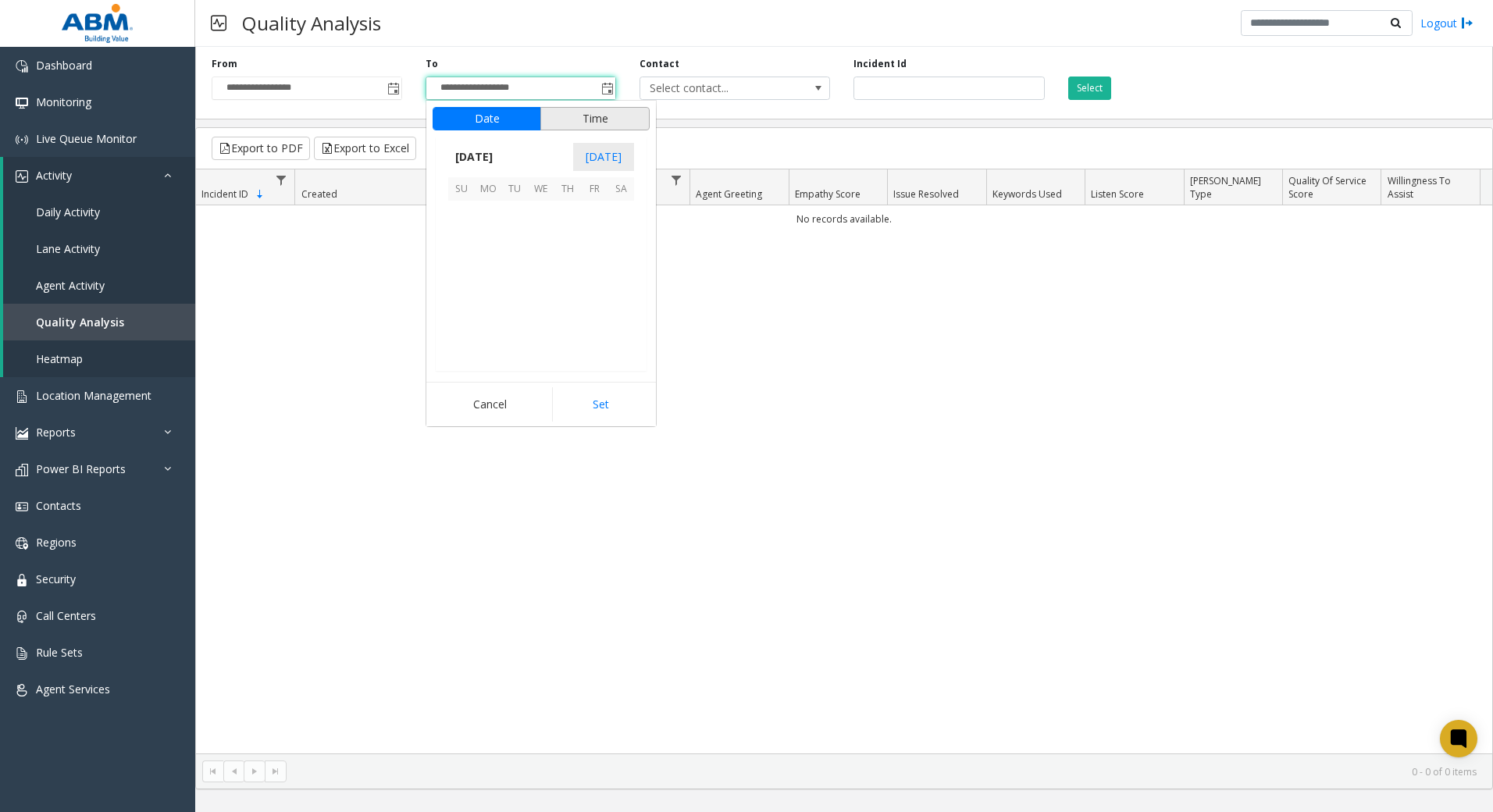
scroll to position [23, 0]
click at [498, 150] on span "[DATE]" at bounding box center [474, 157] width 52 height 23
click at [537, 233] on span "[DATE]" at bounding box center [540, 228] width 38 height 38
click at [575, 313] on span "31" at bounding box center [568, 320] width 27 height 27
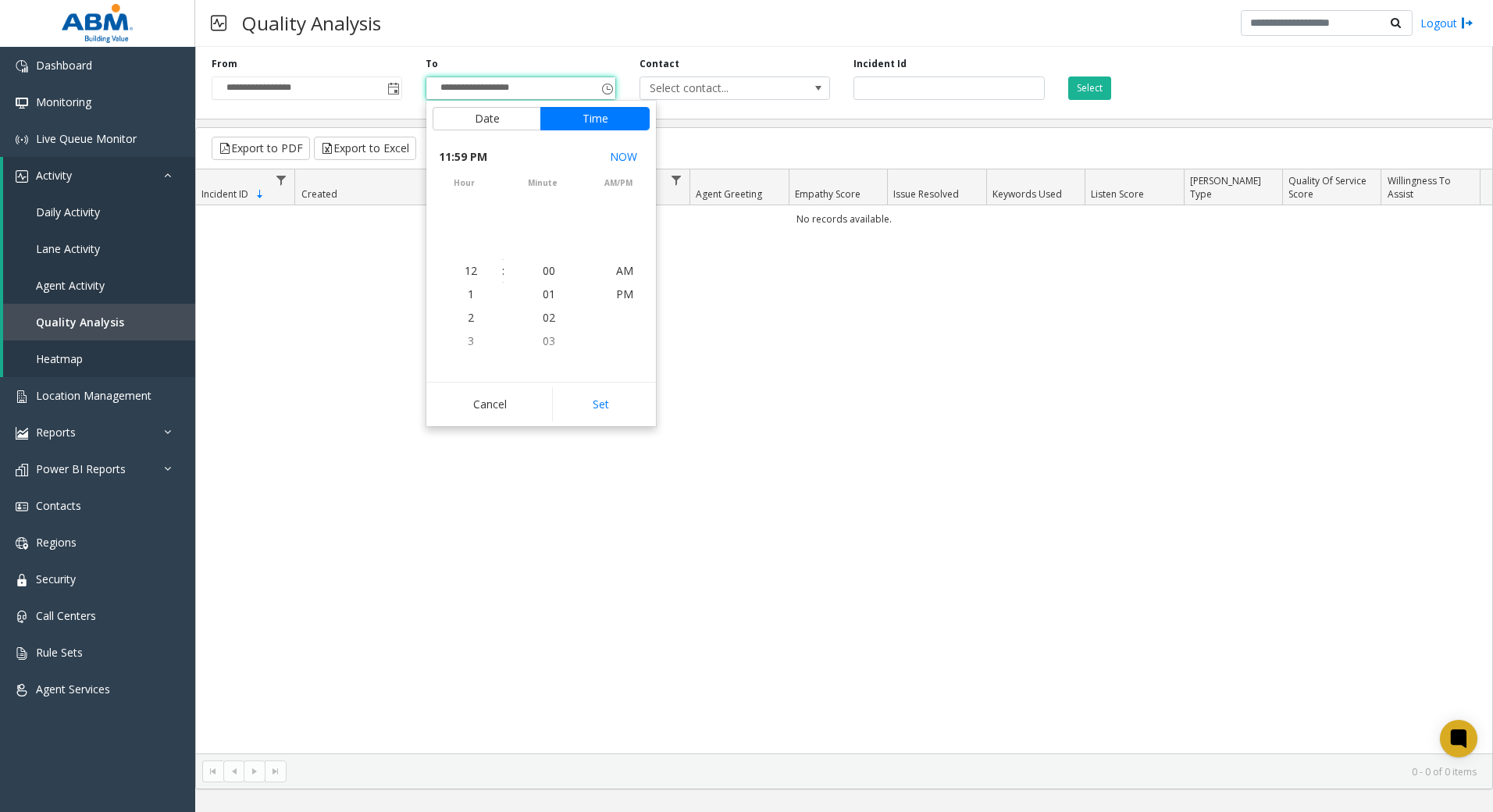
scroll to position [23, 0]
drag, startPoint x: 626, startPoint y: 402, endPoint x: 784, endPoint y: 138, distance: 307.7
click at [626, 400] on button "Set" at bounding box center [601, 403] width 98 height 34
type input "**********"
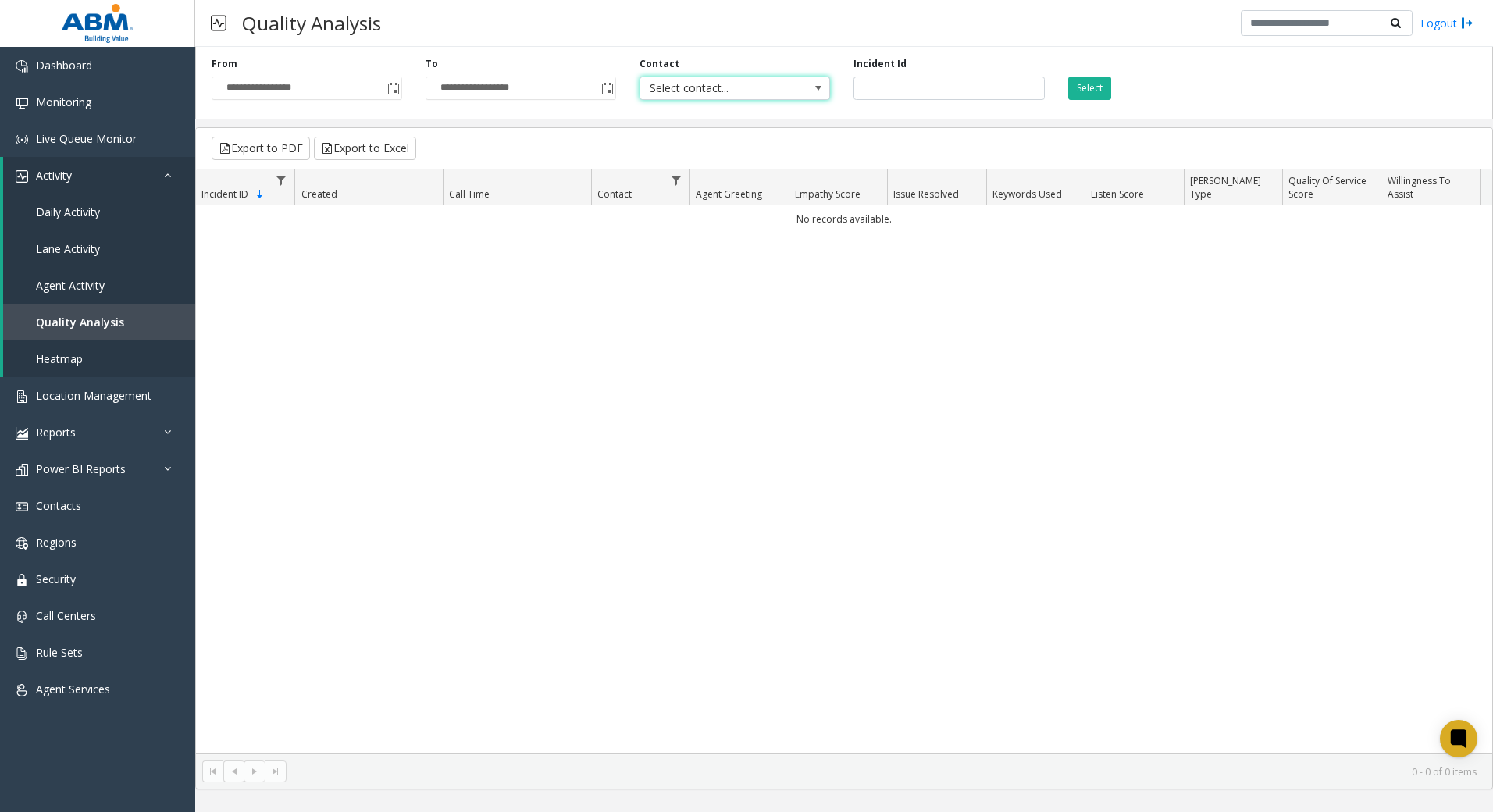
click at [794, 97] on span "Select contact..." at bounding box center [735, 88] width 190 height 23
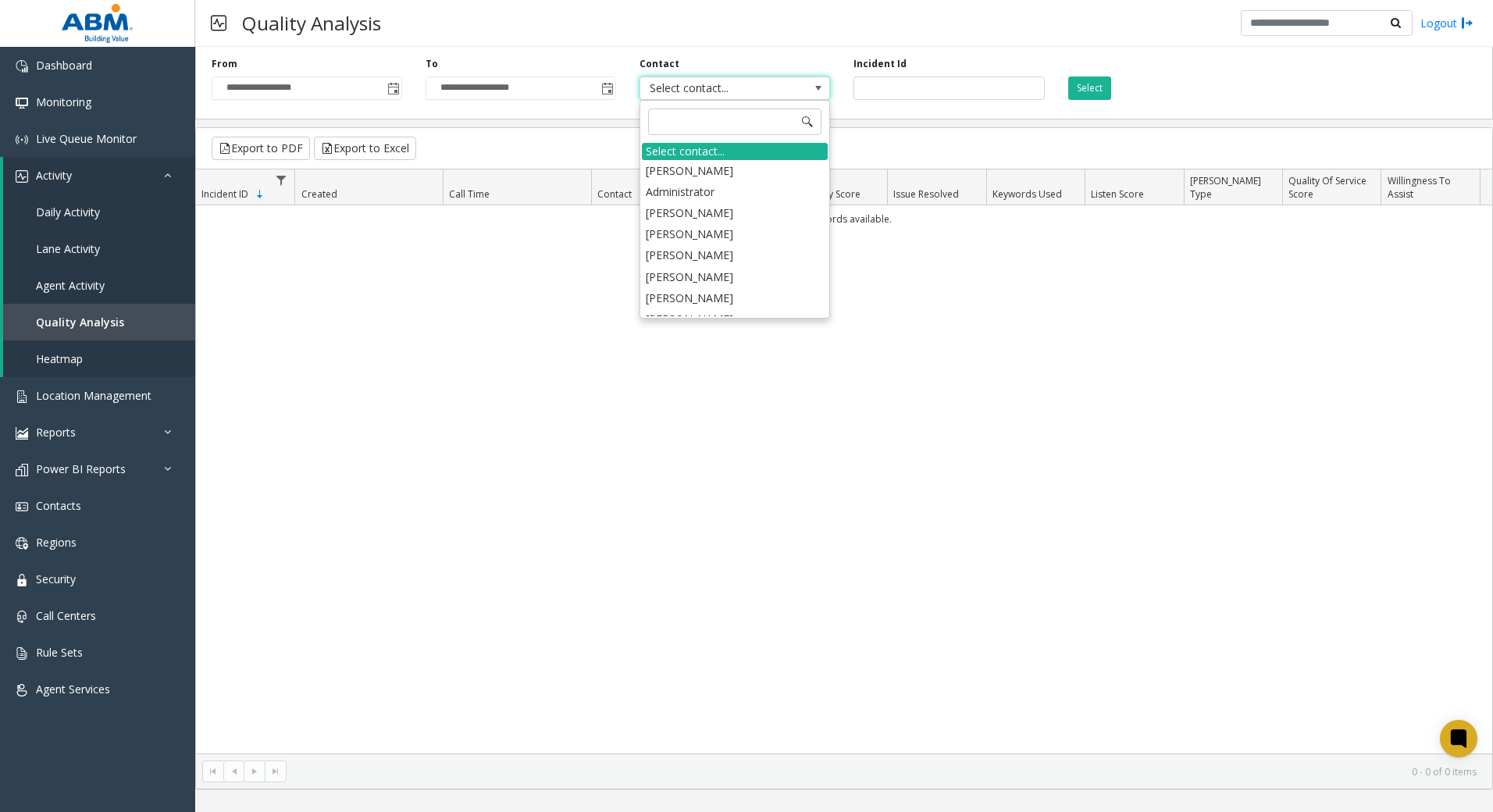
click at [773, 27] on div "Quality Analysis Logout" at bounding box center [844, 23] width 1298 height 47
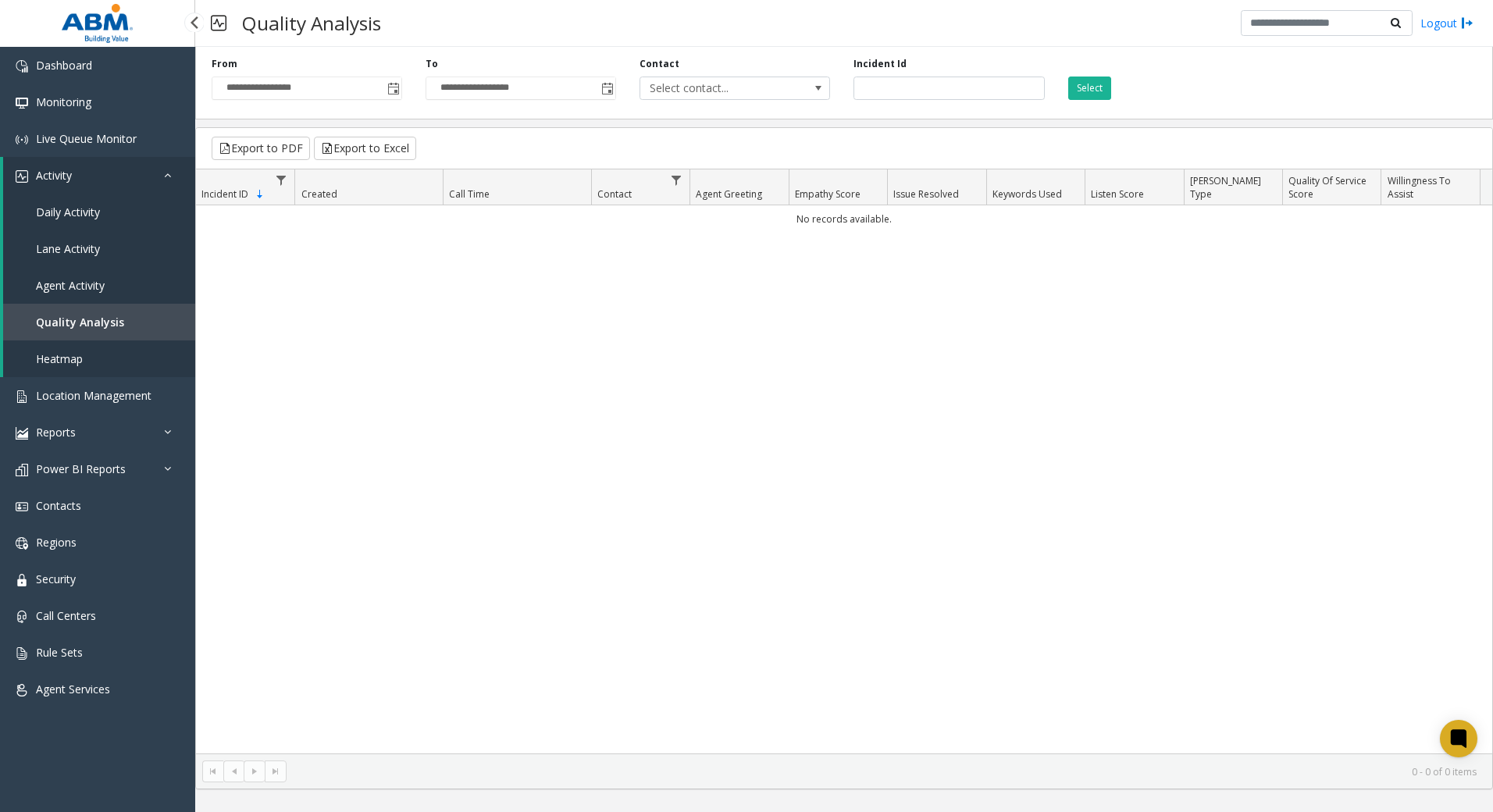
click at [90, 279] on span "Agent Activity" at bounding box center [70, 285] width 68 height 15
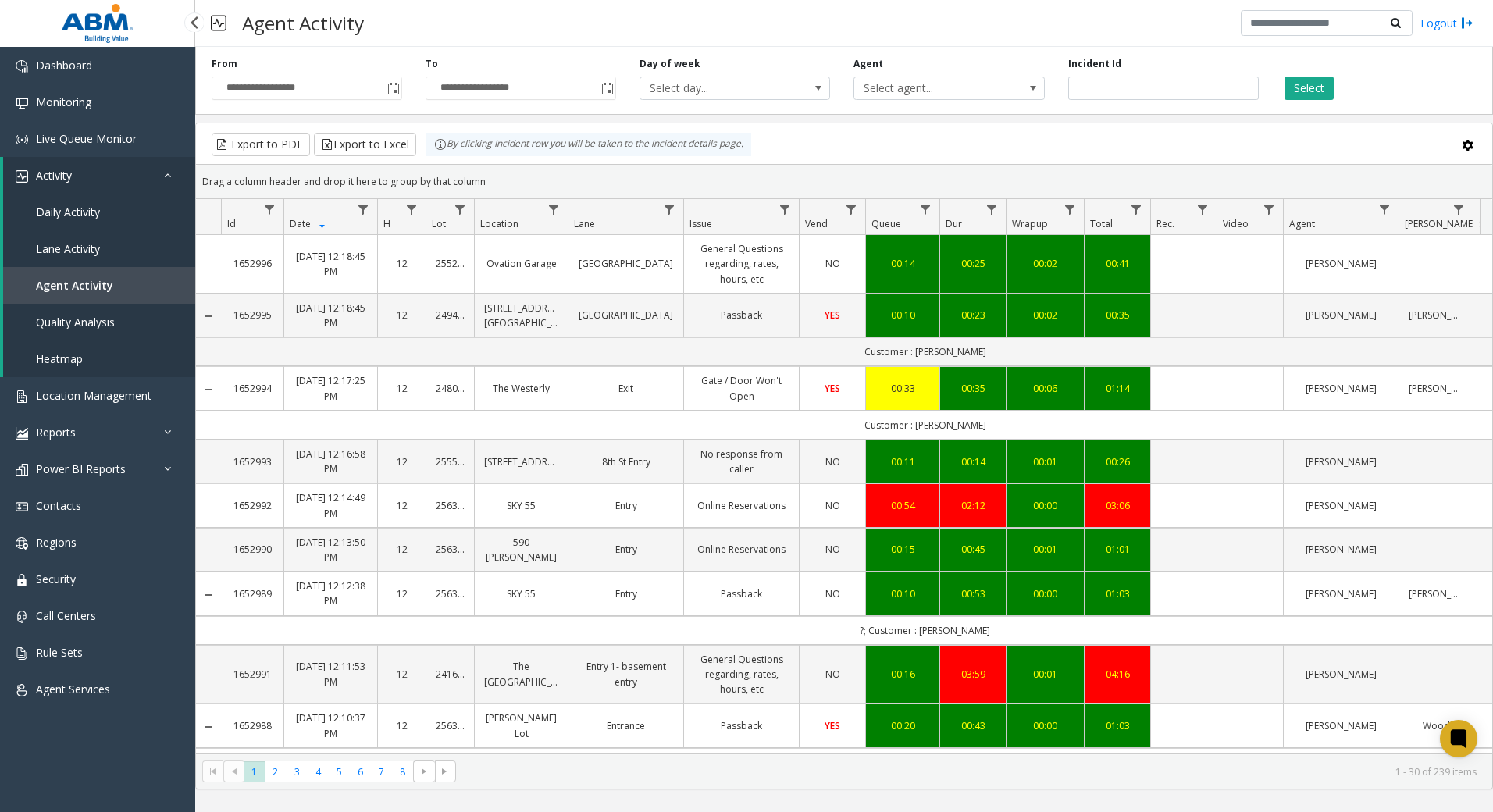
click at [97, 248] on span "Lane Activity" at bounding box center [68, 248] width 64 height 15
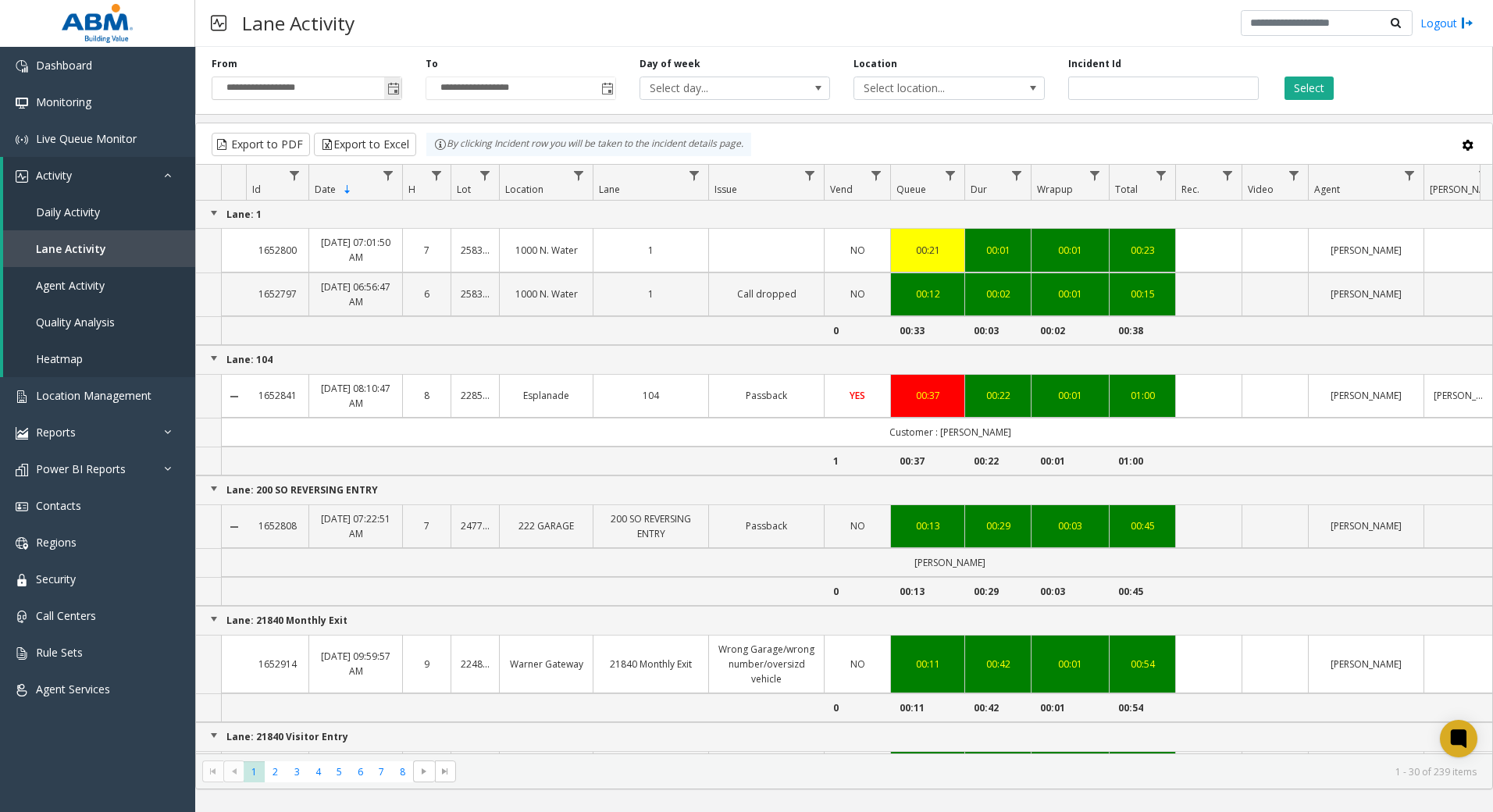
click at [393, 93] on span "Toggle popup" at bounding box center [393, 88] width 13 height 13
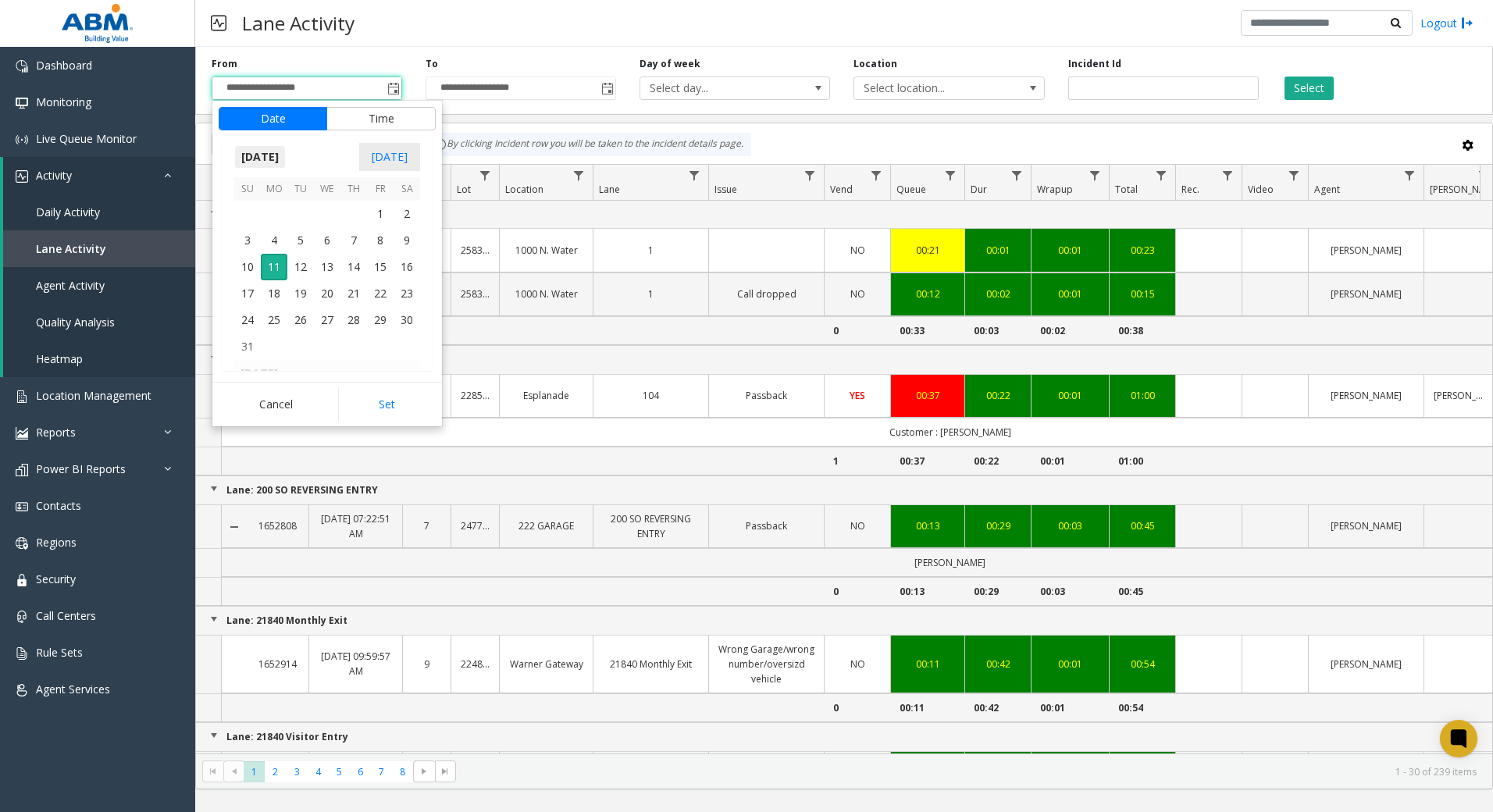
click at [286, 150] on span "[DATE]" at bounding box center [260, 157] width 52 height 23
click at [322, 238] on span "[DATE]" at bounding box center [327, 228] width 38 height 38
click at [303, 212] on span "1" at bounding box center [300, 214] width 27 height 27
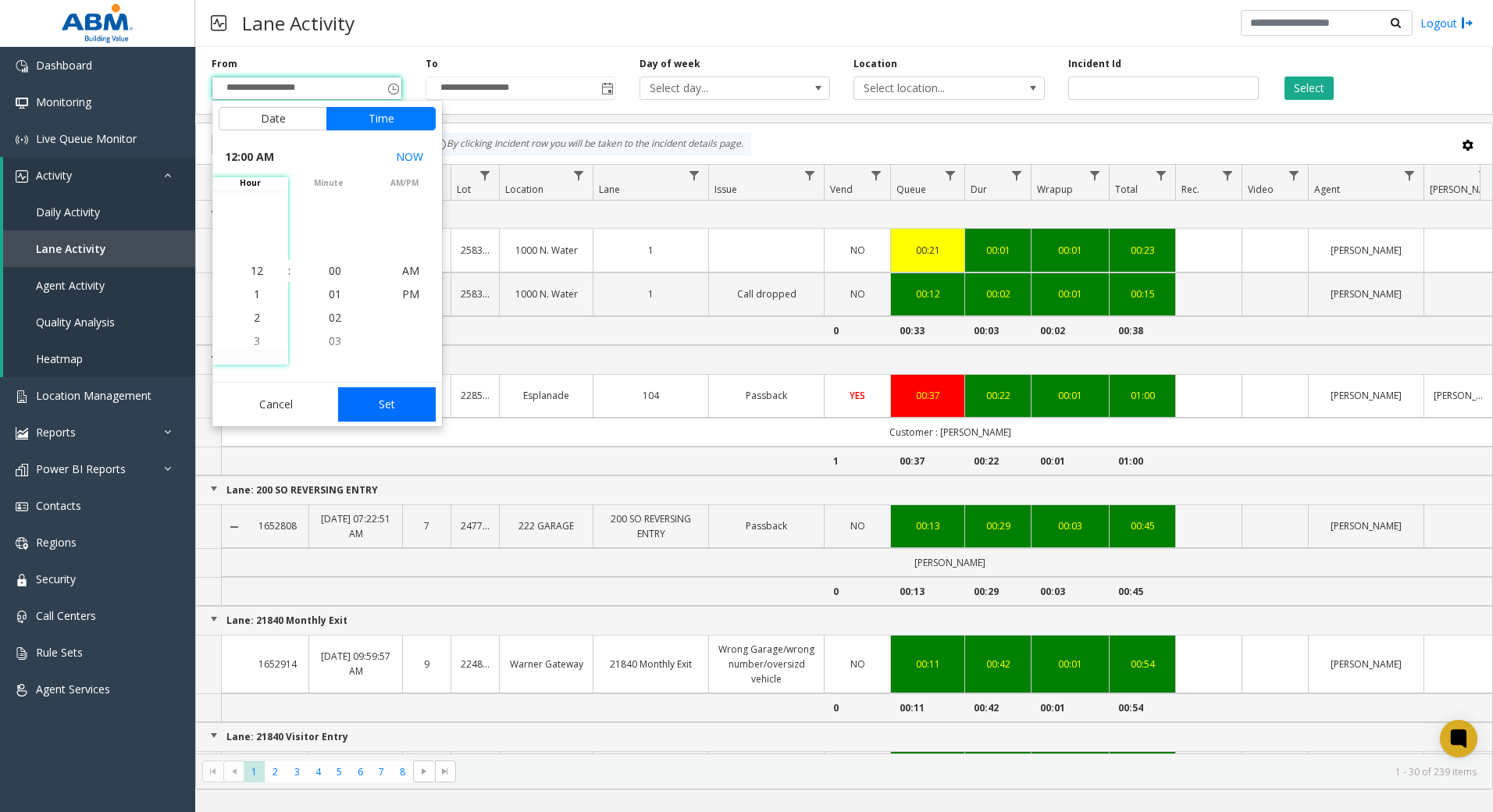
click at [389, 409] on button "Set" at bounding box center [387, 403] width 98 height 34
type input "**********"
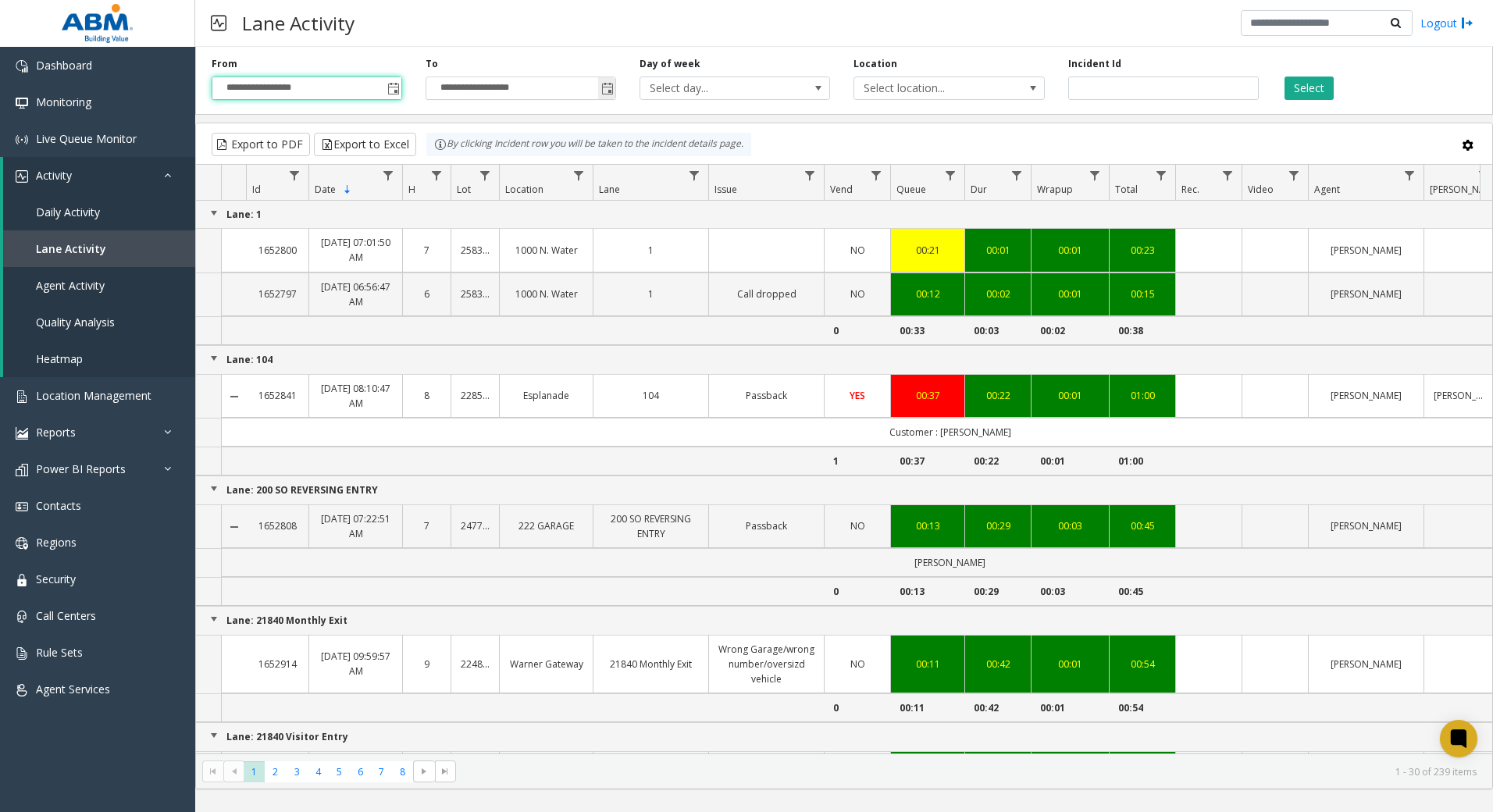
click at [611, 84] on span "Toggle popup" at bounding box center [607, 88] width 13 height 13
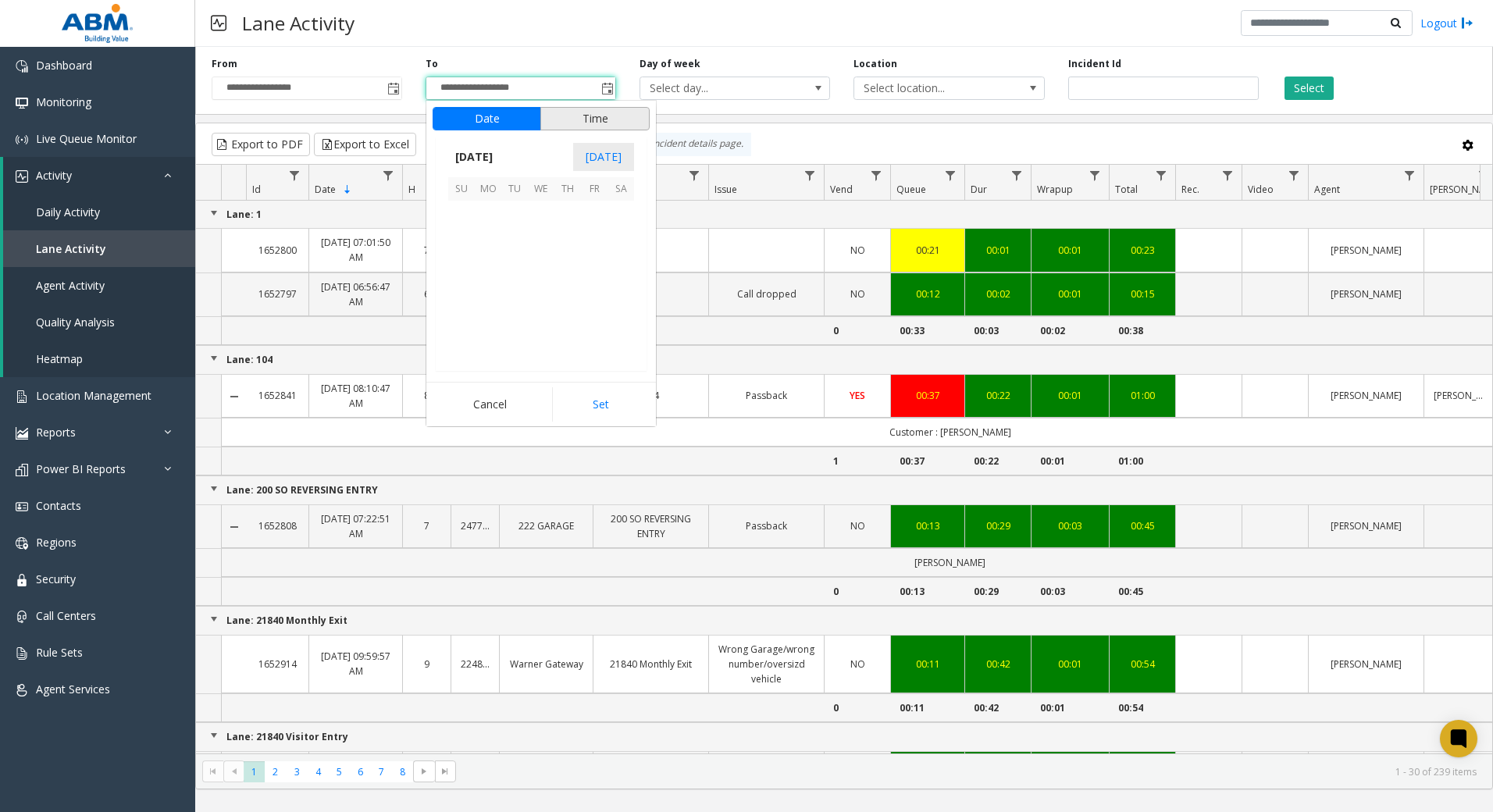
scroll to position [23, 0]
drag, startPoint x: 504, startPoint y: 154, endPoint x: 510, endPoint y: 159, distance: 7.8
click at [500, 153] on span "[DATE]" at bounding box center [474, 157] width 52 height 23
click at [535, 233] on span "[DATE]" at bounding box center [540, 228] width 38 height 38
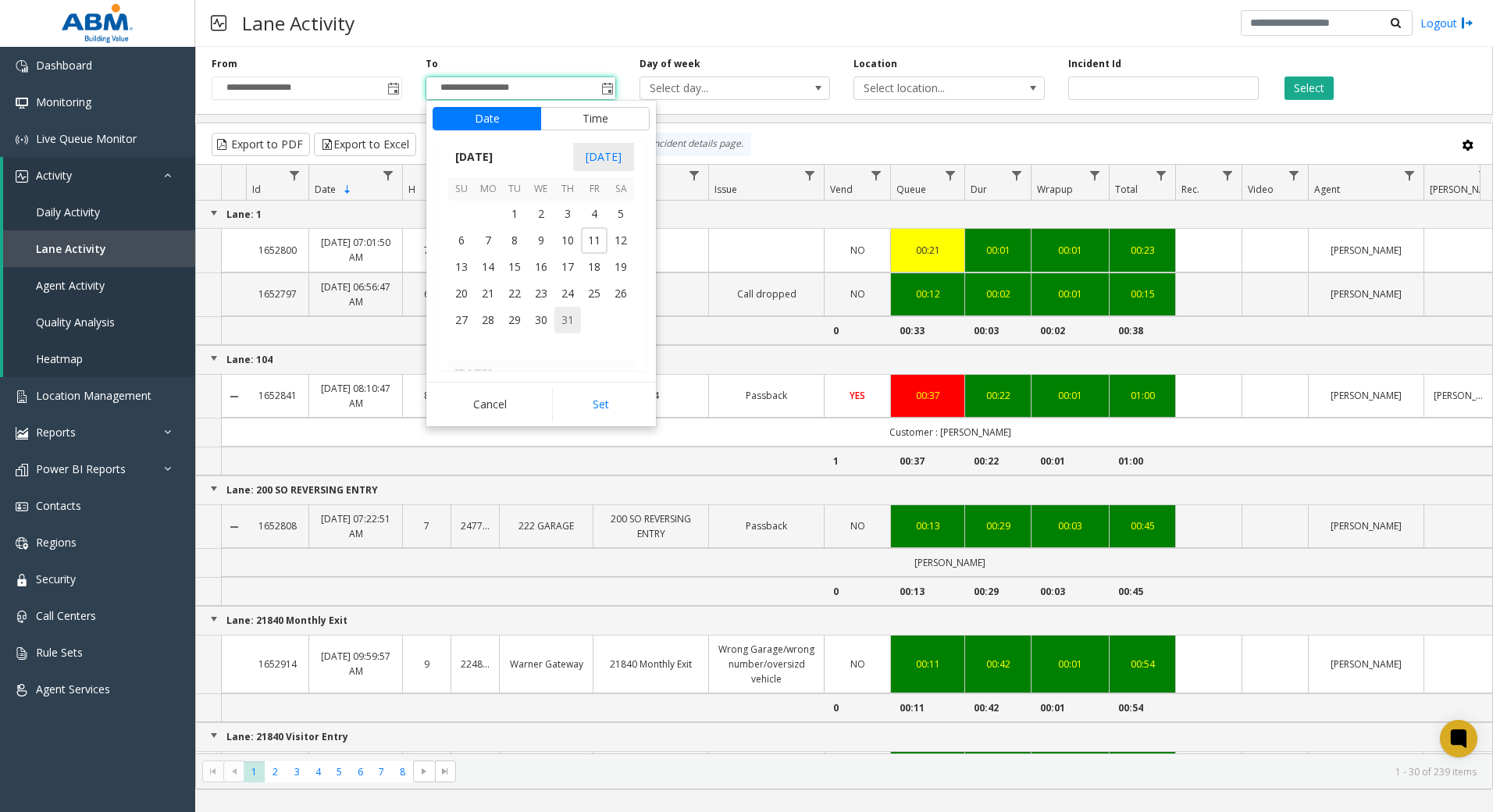
click at [567, 320] on span "31" at bounding box center [568, 320] width 27 height 27
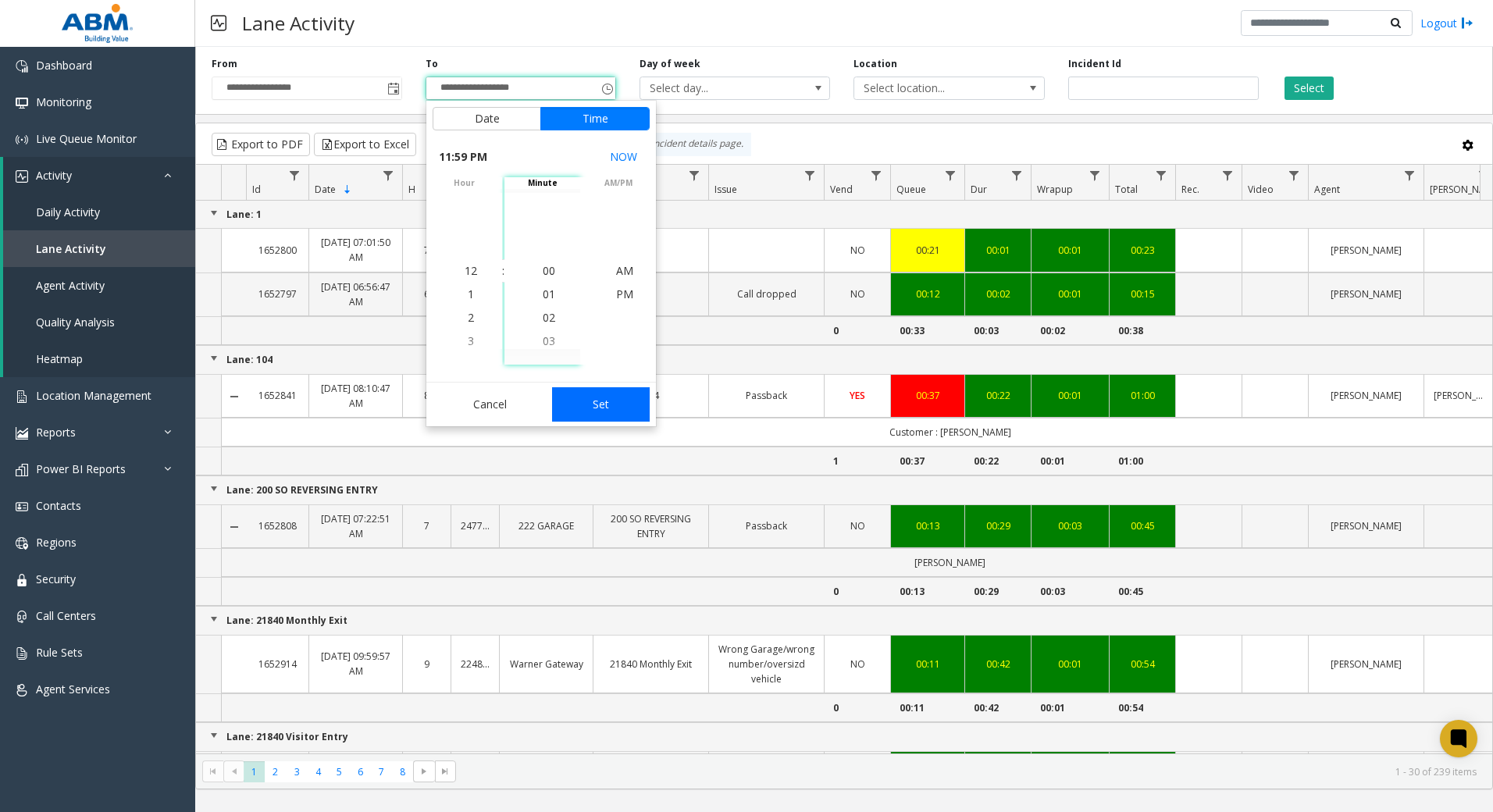
scroll to position [23, 0]
drag, startPoint x: 604, startPoint y: 398, endPoint x: 606, endPoint y: 388, distance: 10.2
click at [604, 393] on button "Set" at bounding box center [601, 403] width 98 height 34
type input "**********"
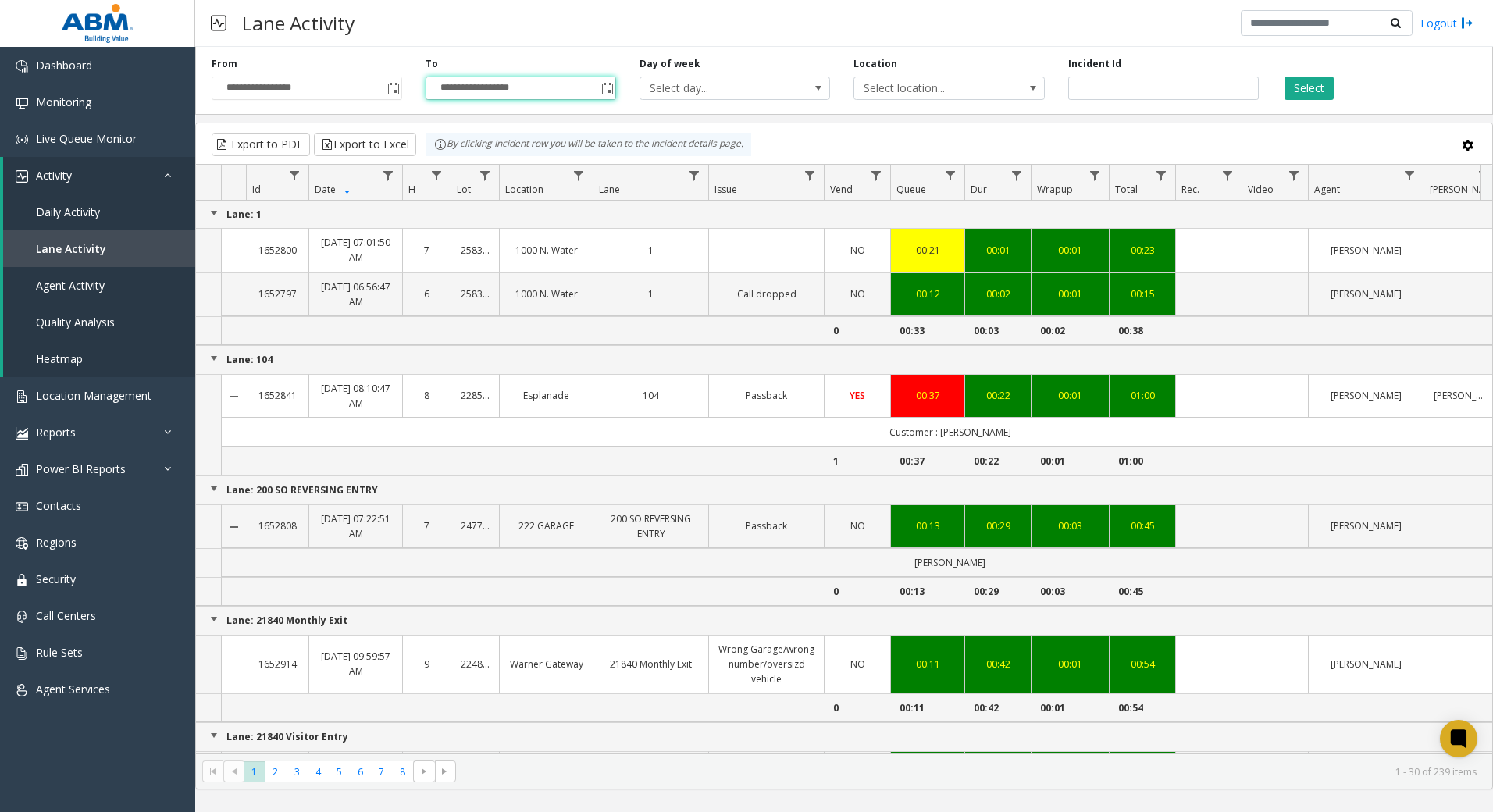
click at [882, 103] on div "**********" at bounding box center [844, 78] width 1298 height 74
drag, startPoint x: 882, startPoint y: 103, endPoint x: 864, endPoint y: 77, distance: 31.6
click at [864, 77] on span "Select location..." at bounding box center [948, 88] width 190 height 23
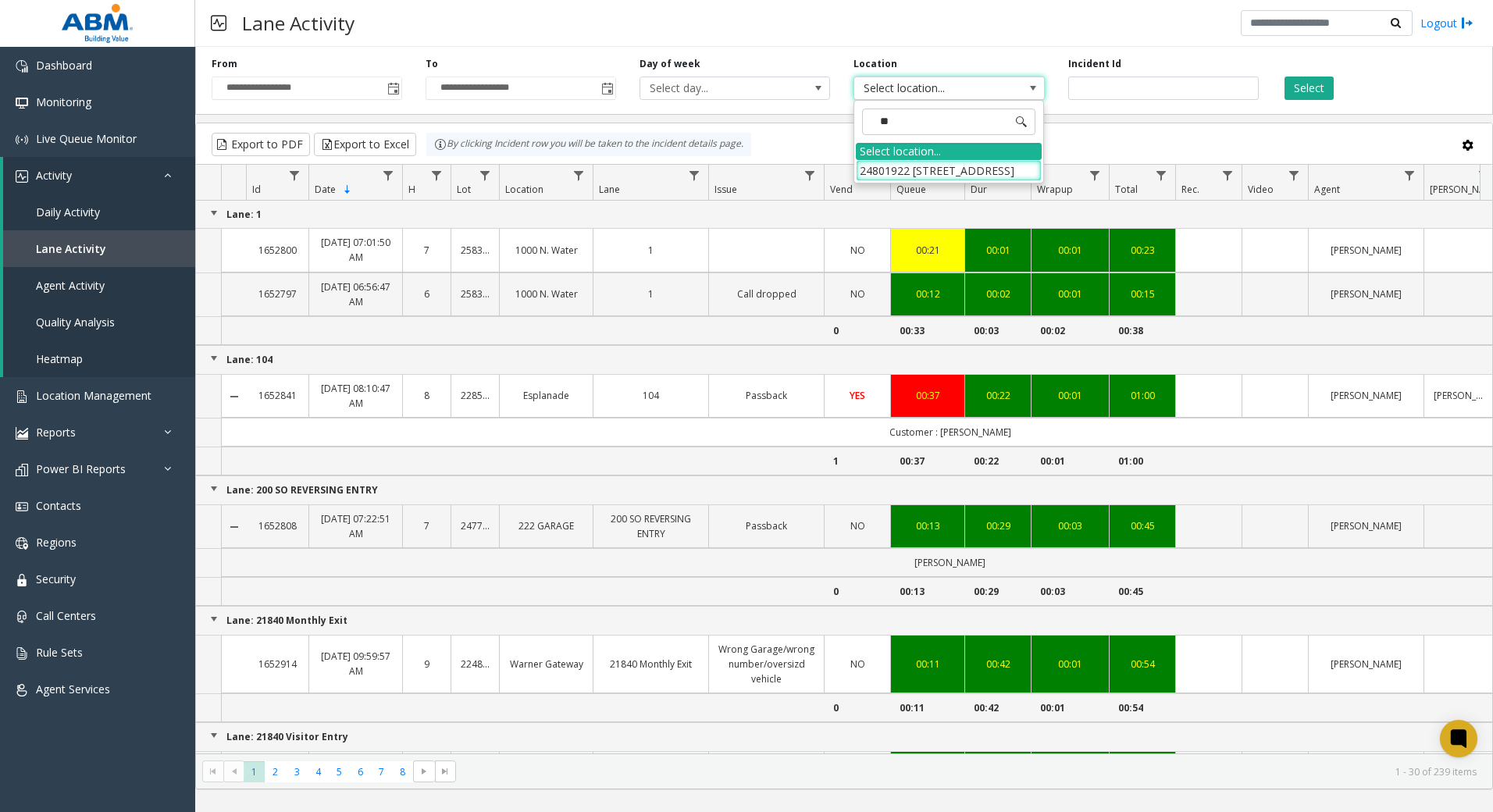
type input "***"
drag, startPoint x: 899, startPoint y: 175, endPoint x: 957, endPoint y: 164, distance: 59.0
click at [899, 169] on li "24801922 [STREET_ADDRESS]" at bounding box center [948, 170] width 186 height 21
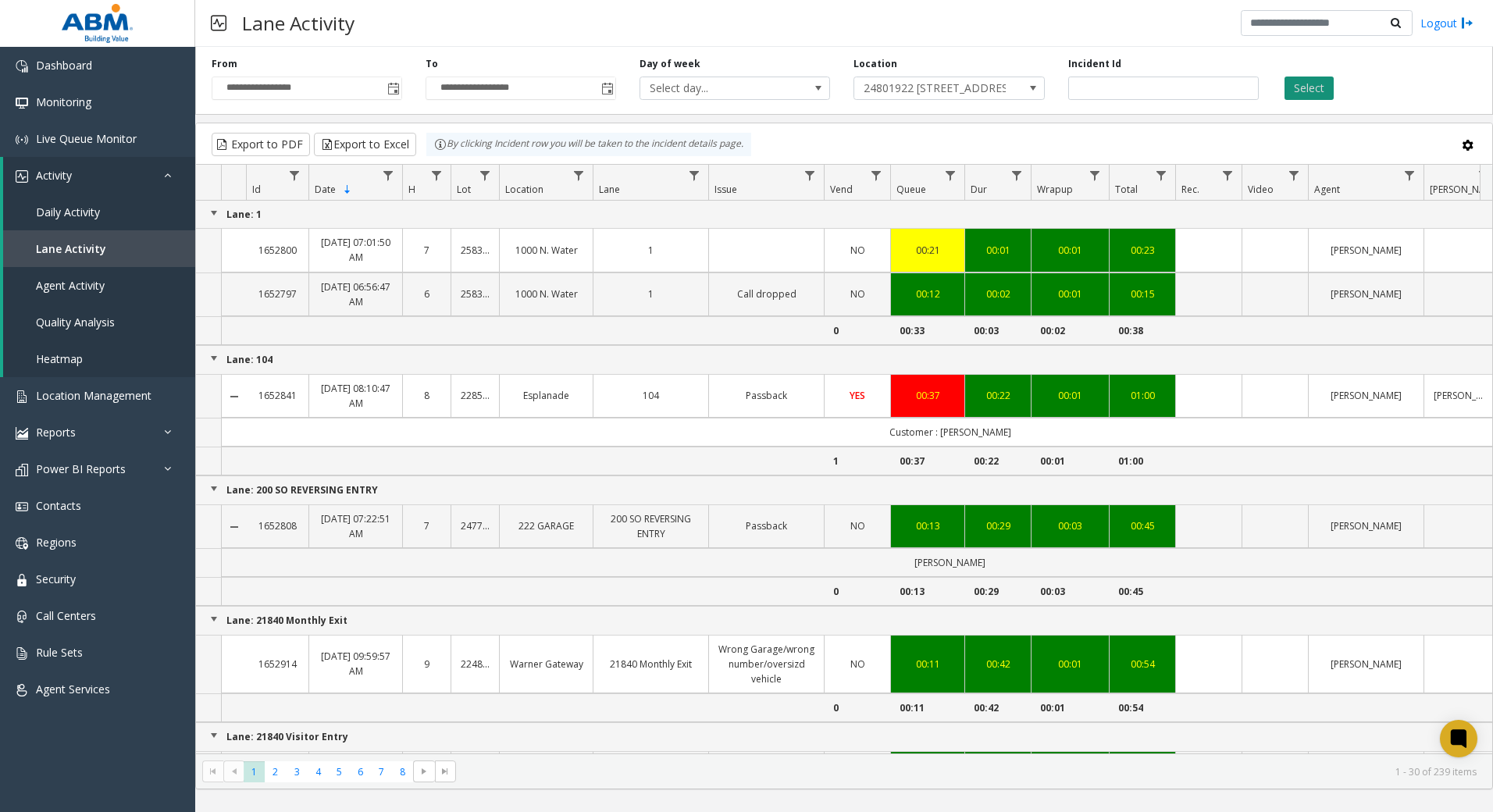
click at [1325, 95] on button "Select" at bounding box center [1309, 88] width 49 height 23
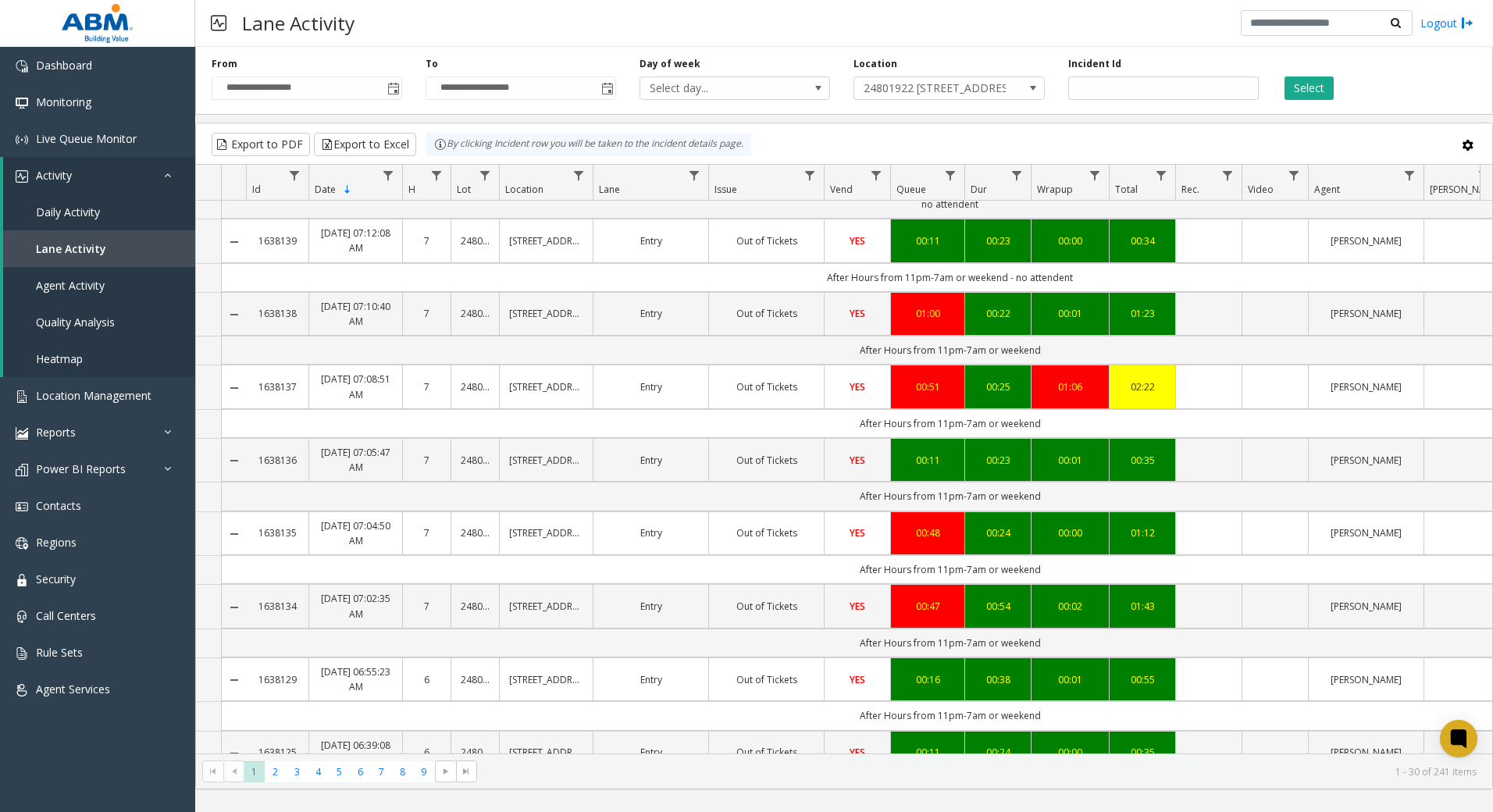
scroll to position [886, 0]
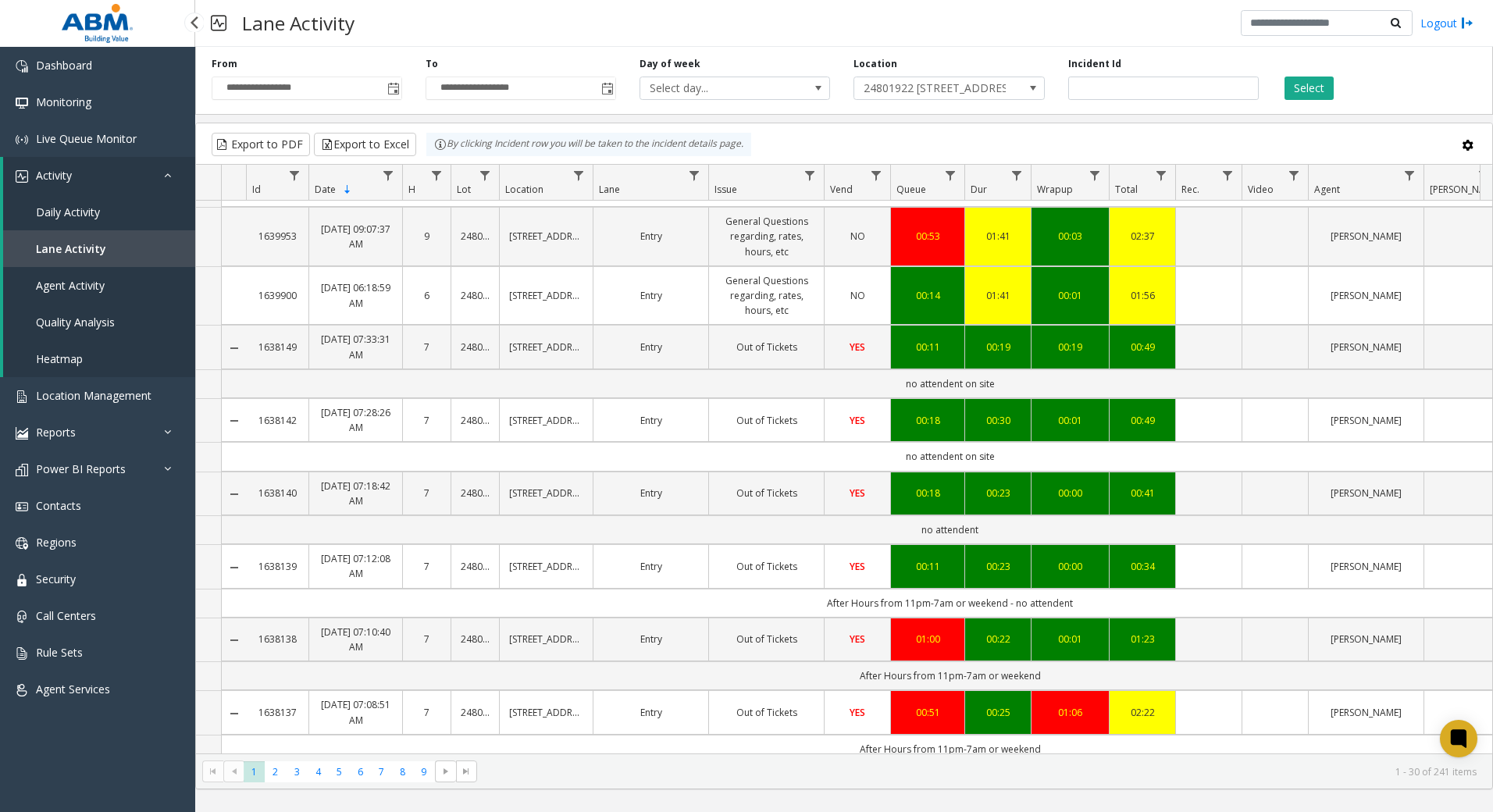
click at [80, 208] on span "Daily Activity" at bounding box center [68, 212] width 64 height 15
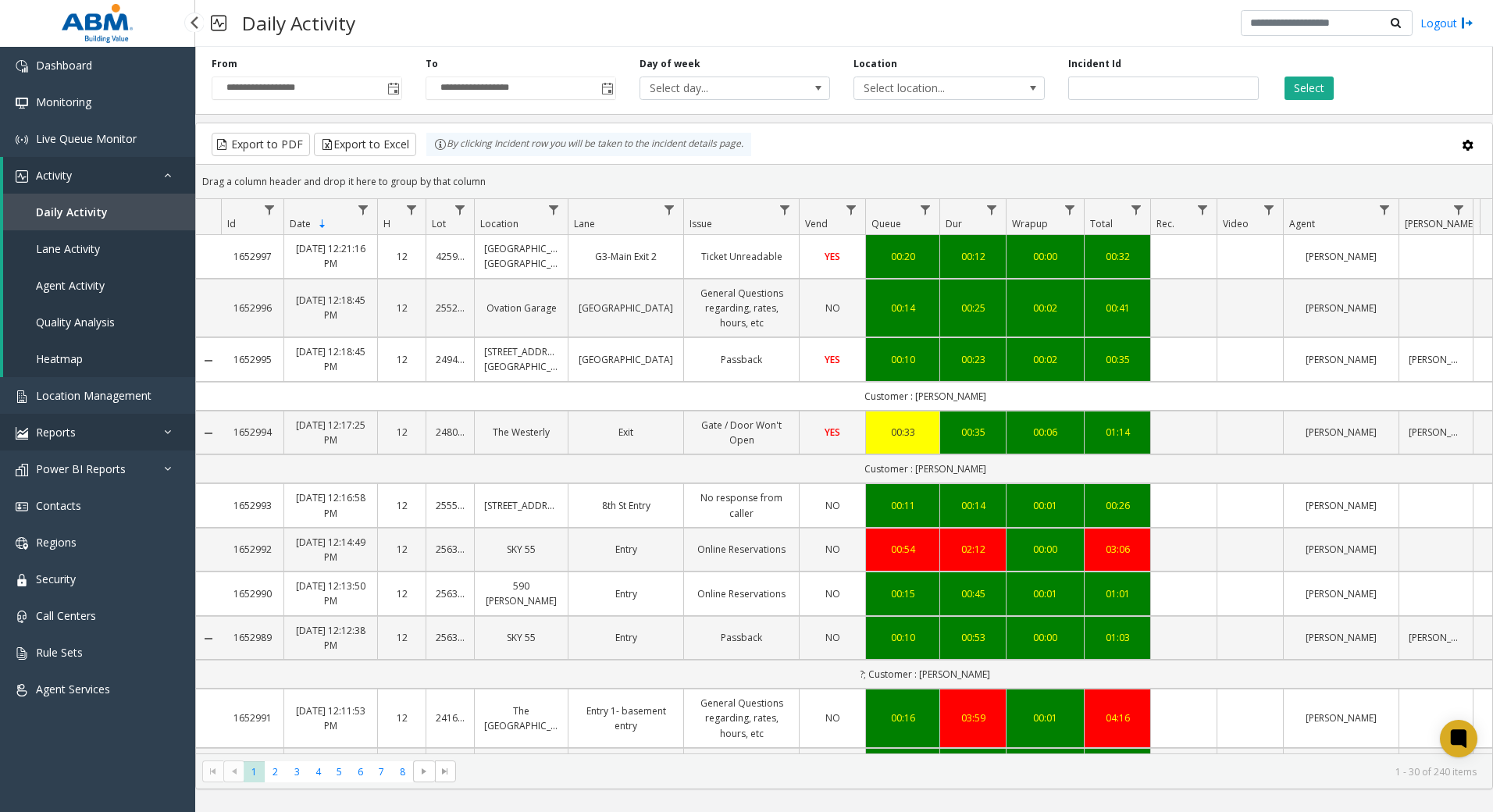
click at [103, 427] on link "Reports" at bounding box center [98, 432] width 195 height 37
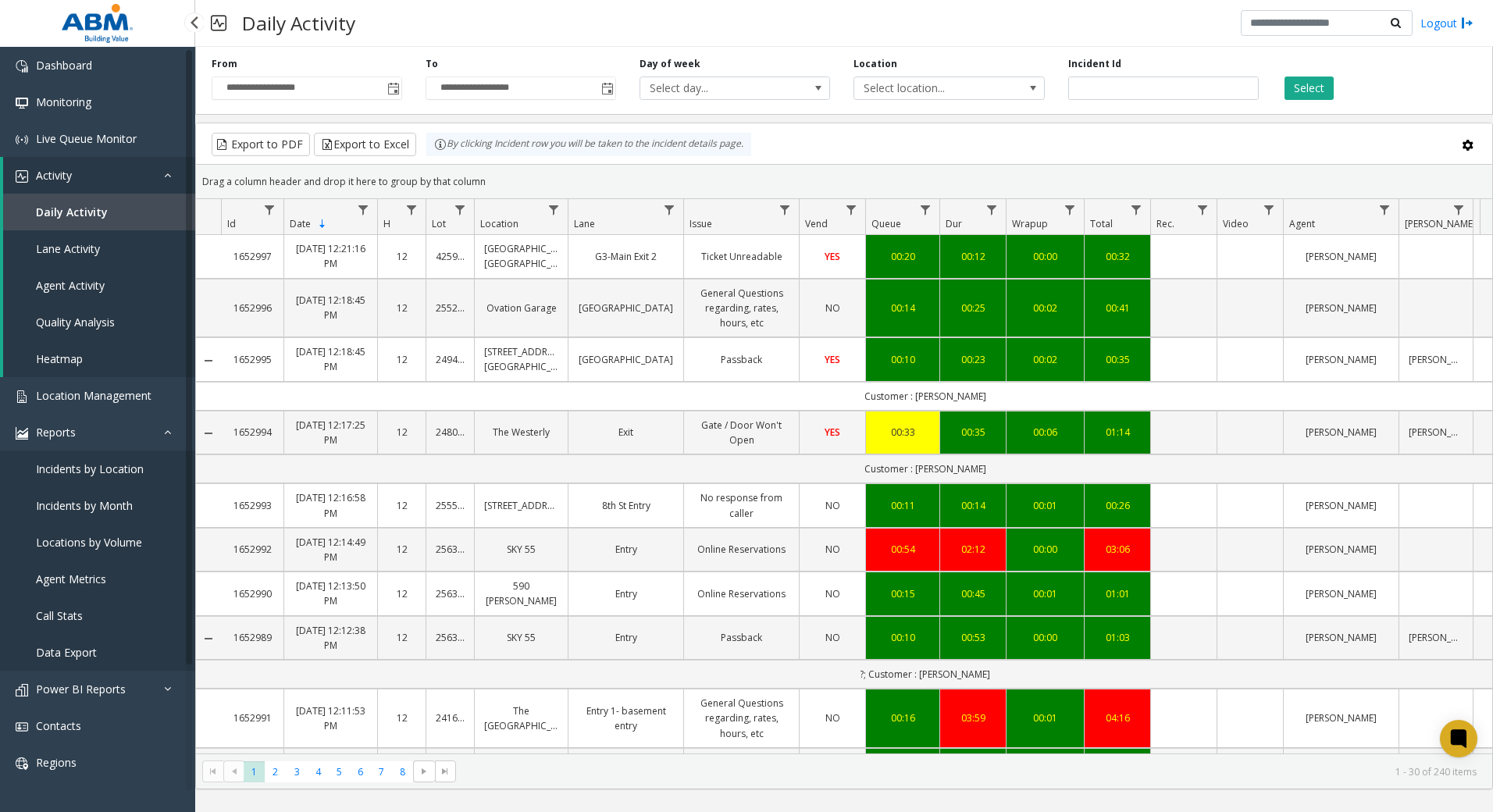
click at [64, 534] on span "Locations by Volume" at bounding box center [88, 542] width 106 height 15
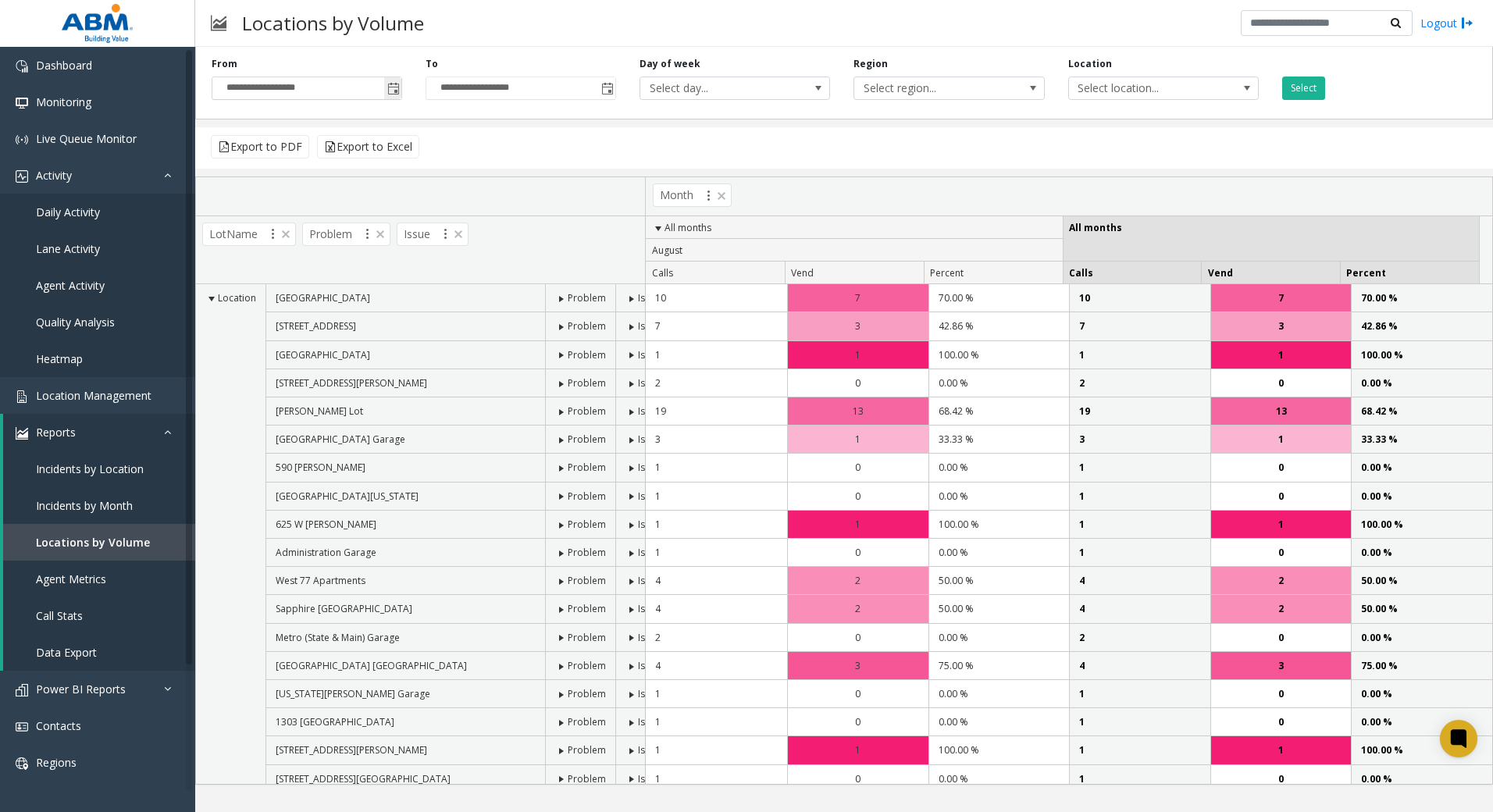
click at [392, 84] on span "Toggle popup" at bounding box center [393, 88] width 13 height 13
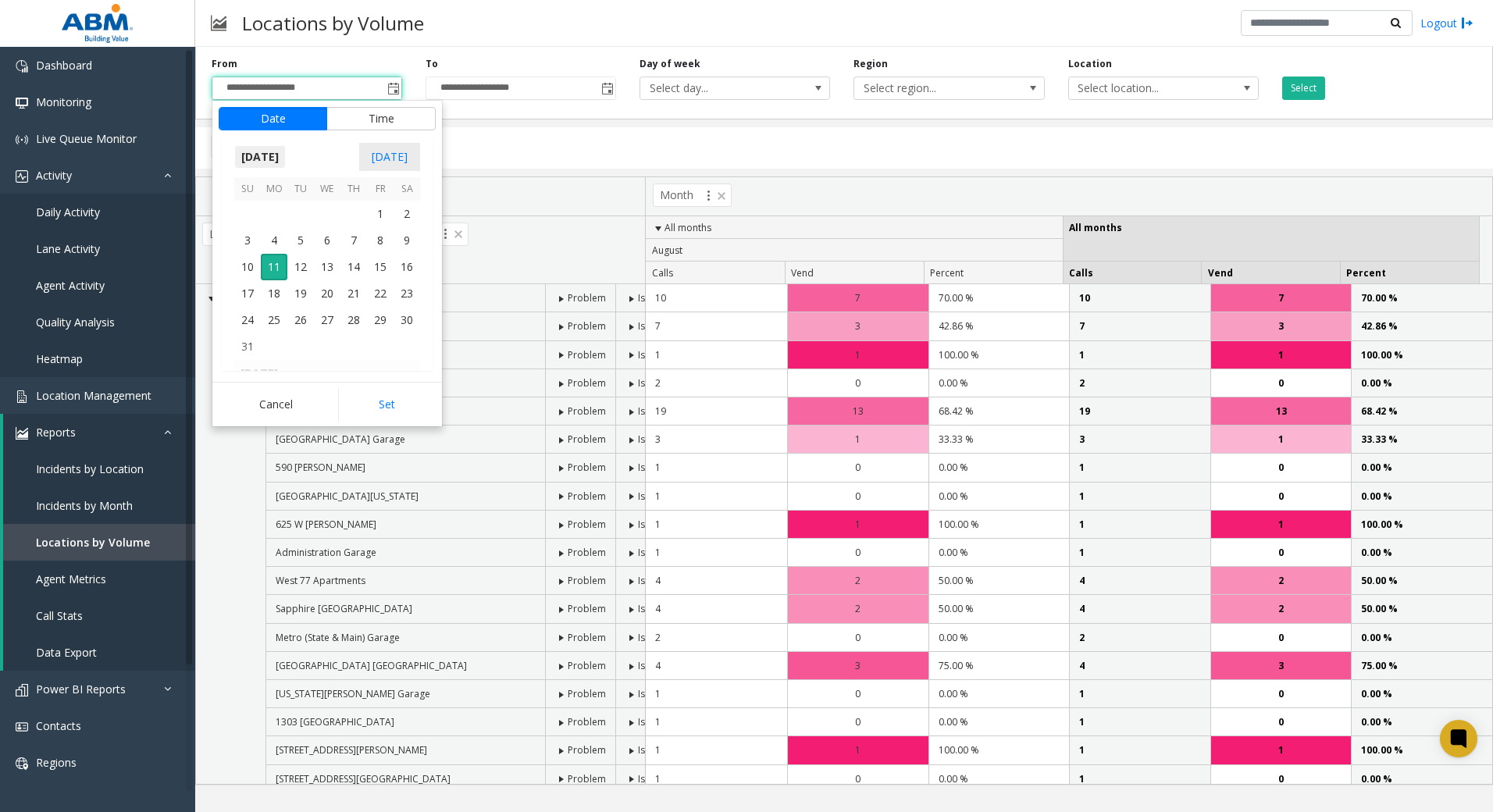
click at [286, 155] on span "[DATE]" at bounding box center [260, 157] width 52 height 23
click at [335, 228] on span "[DATE]" at bounding box center [327, 228] width 38 height 38
click at [307, 214] on span "1" at bounding box center [300, 214] width 27 height 27
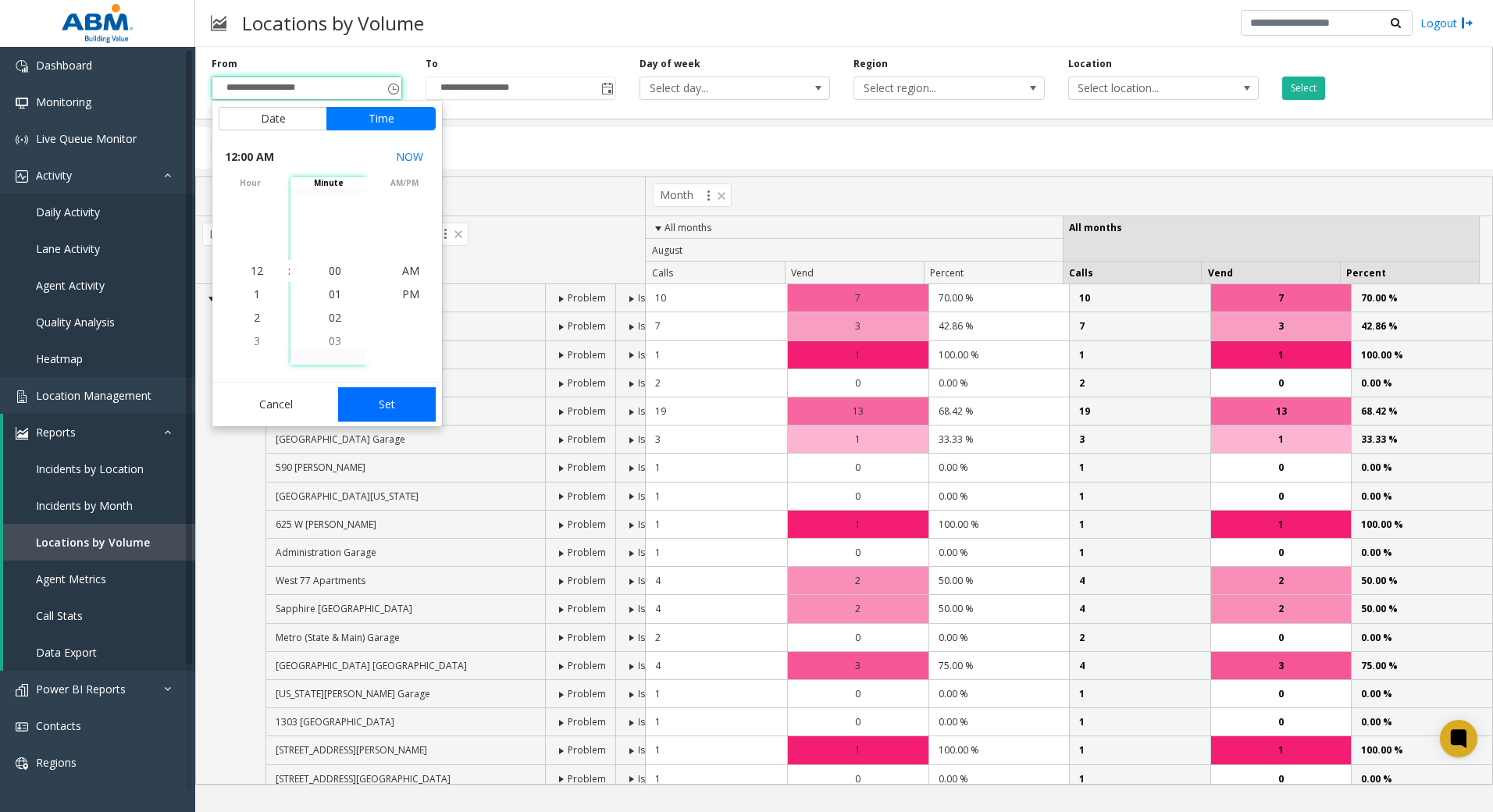
click at [390, 411] on button "Set" at bounding box center [387, 403] width 98 height 34
type input "**********"
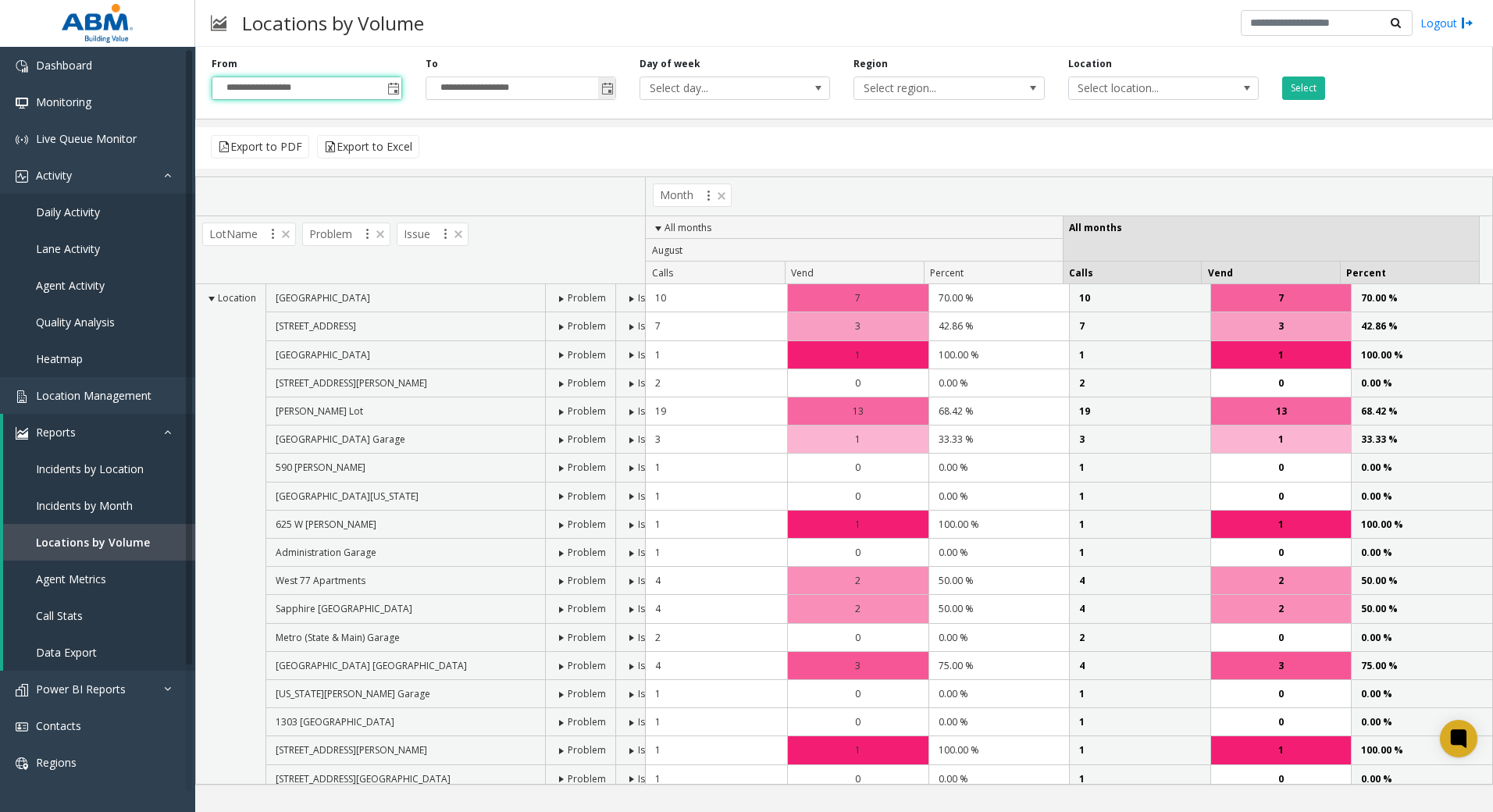
click at [608, 92] on span "Toggle popup" at bounding box center [607, 88] width 13 height 13
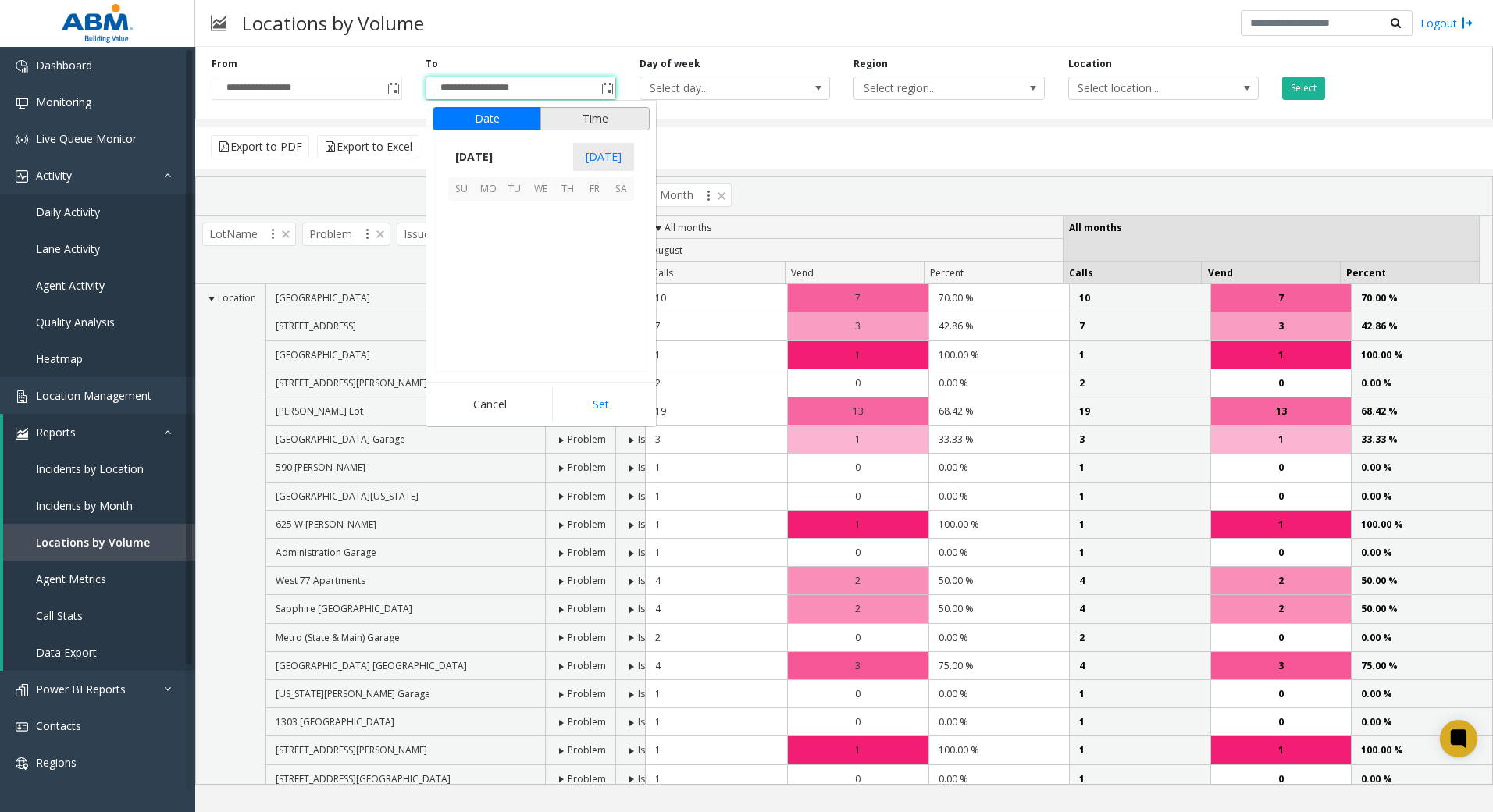
scroll to position [23, 0]
click at [484, 157] on span "[DATE]" at bounding box center [474, 157] width 52 height 23
click at [529, 227] on span "[DATE]" at bounding box center [540, 228] width 38 height 38
click at [561, 324] on span "31" at bounding box center [568, 320] width 27 height 27
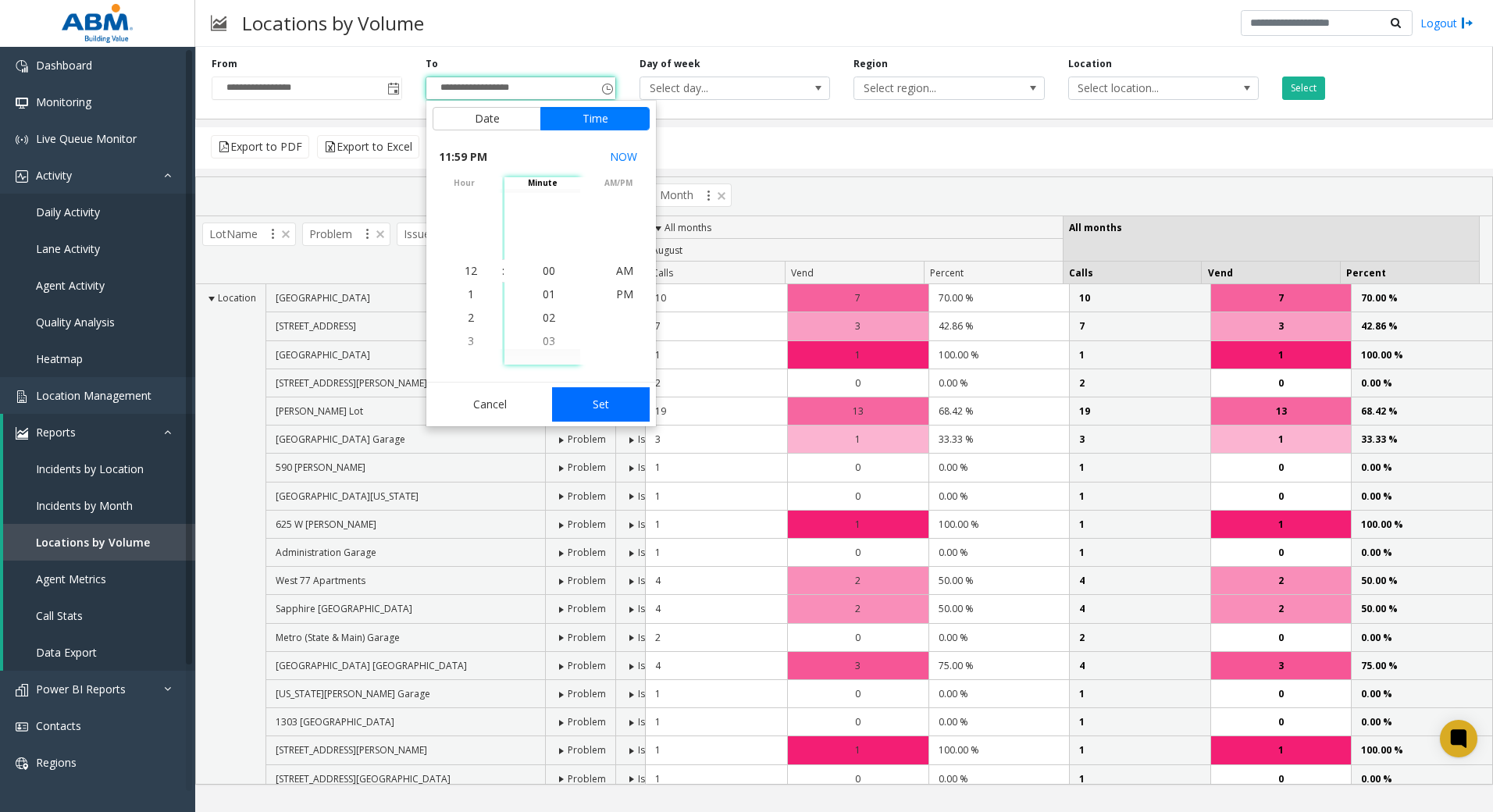
scroll to position [23, 0]
click at [616, 403] on button "Set" at bounding box center [601, 403] width 98 height 34
type input "**********"
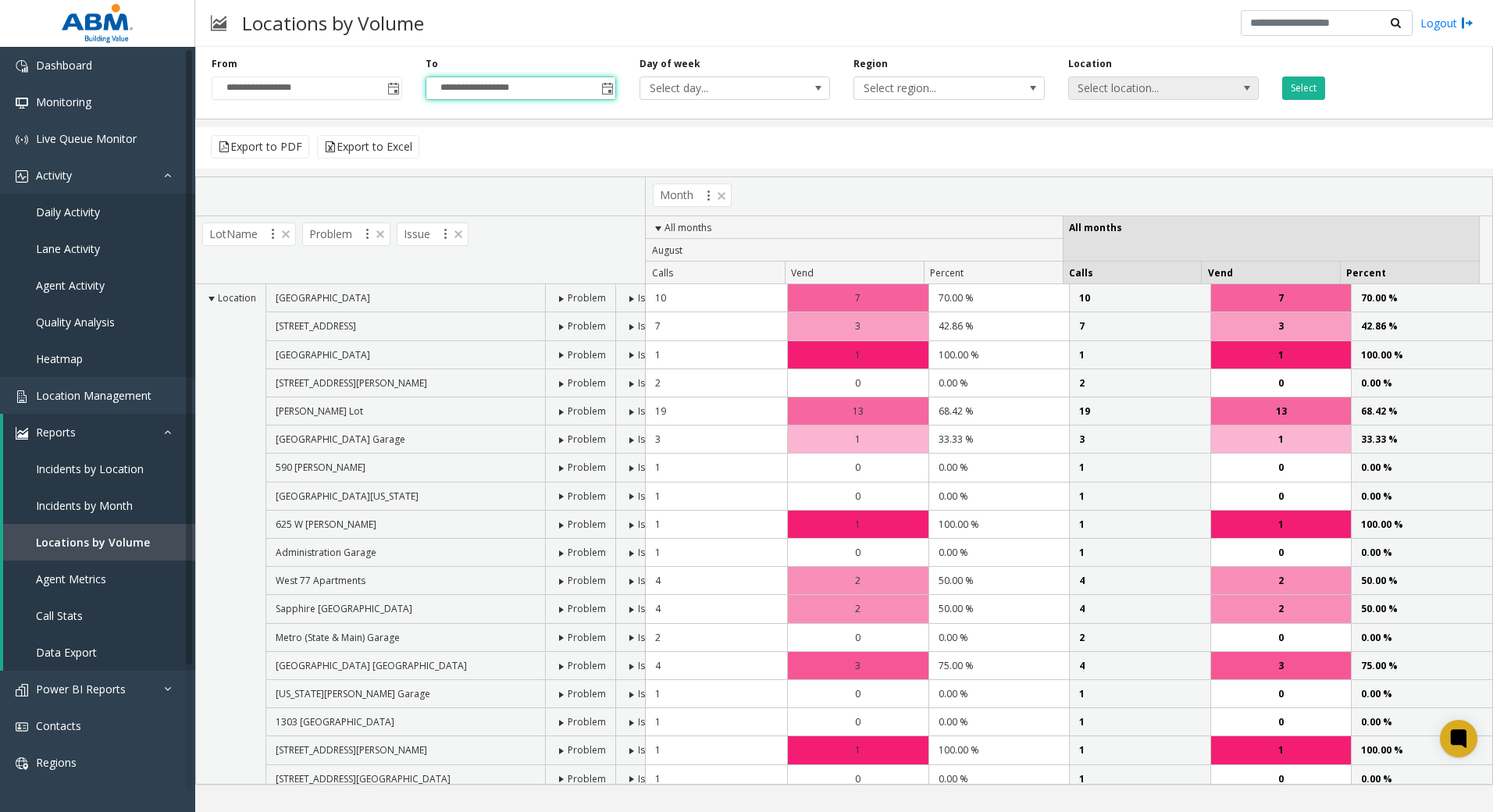
click at [1103, 88] on span "Select location..." at bounding box center [1145, 88] width 152 height 22
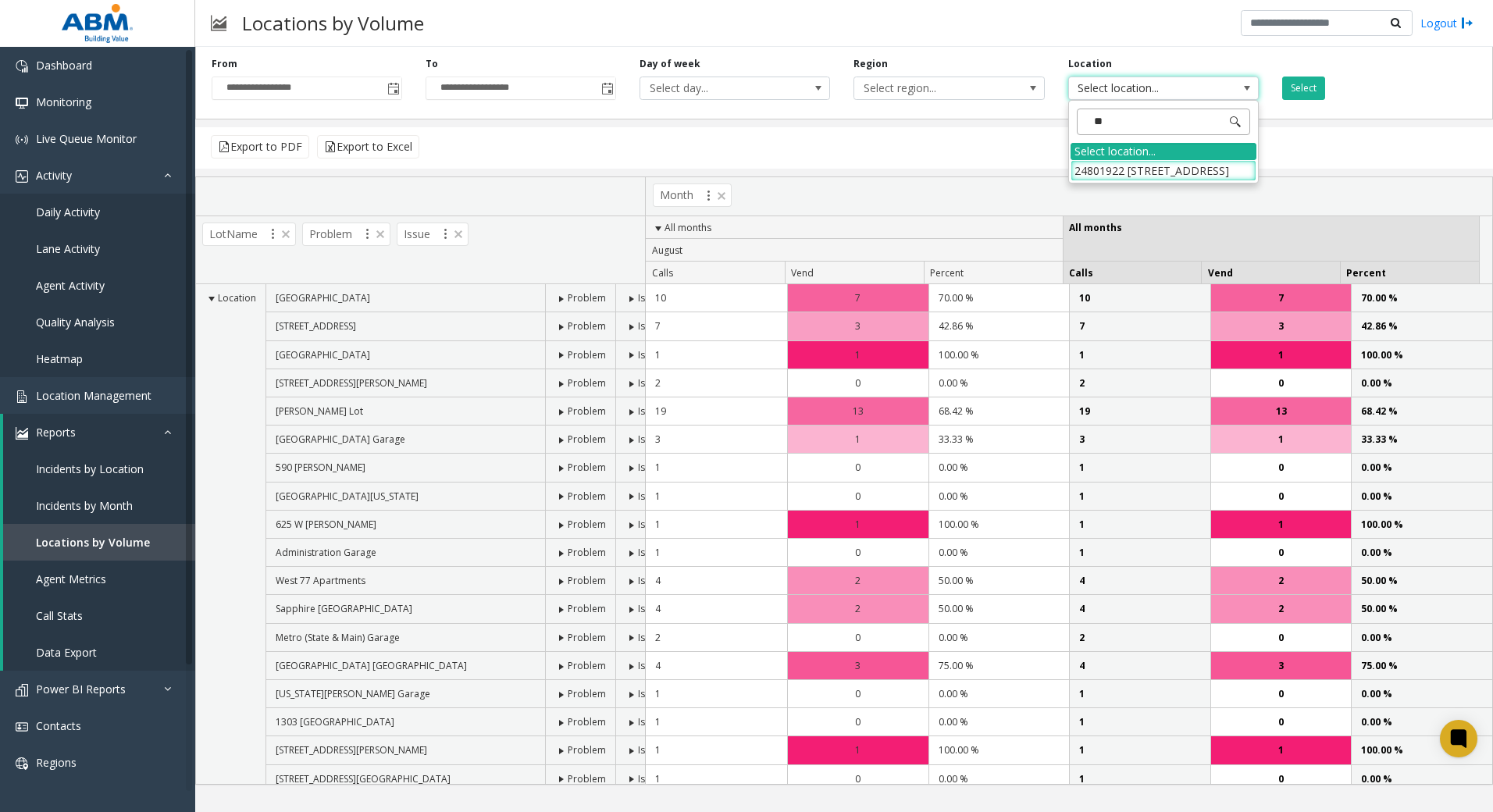
type input "***"
click at [1119, 168] on li "24801922 [STREET_ADDRESS]" at bounding box center [1163, 170] width 186 height 21
click at [1301, 90] on button "Select" at bounding box center [1303, 88] width 43 height 23
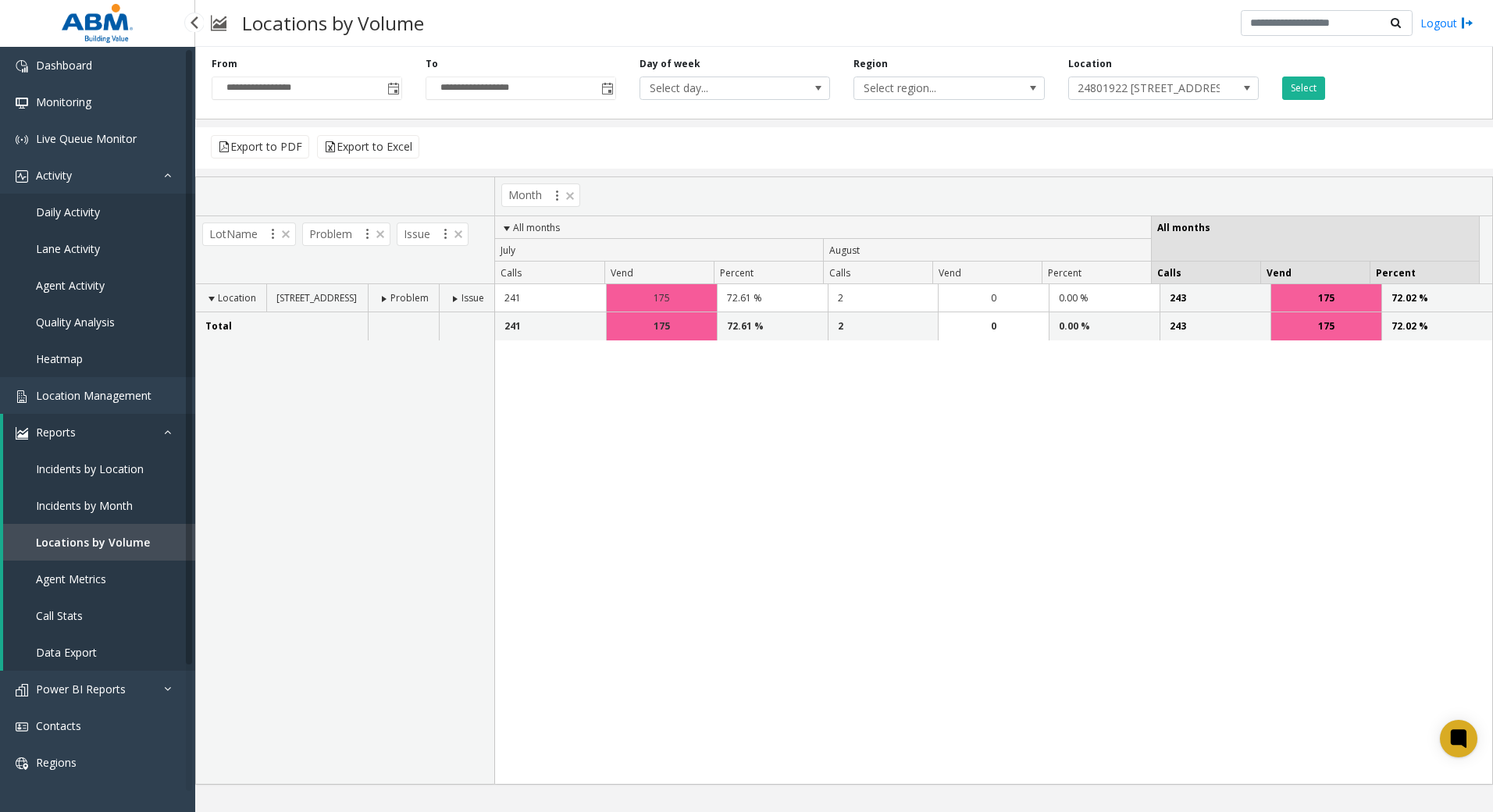
click at [79, 656] on span "Data Export" at bounding box center [66, 652] width 61 height 15
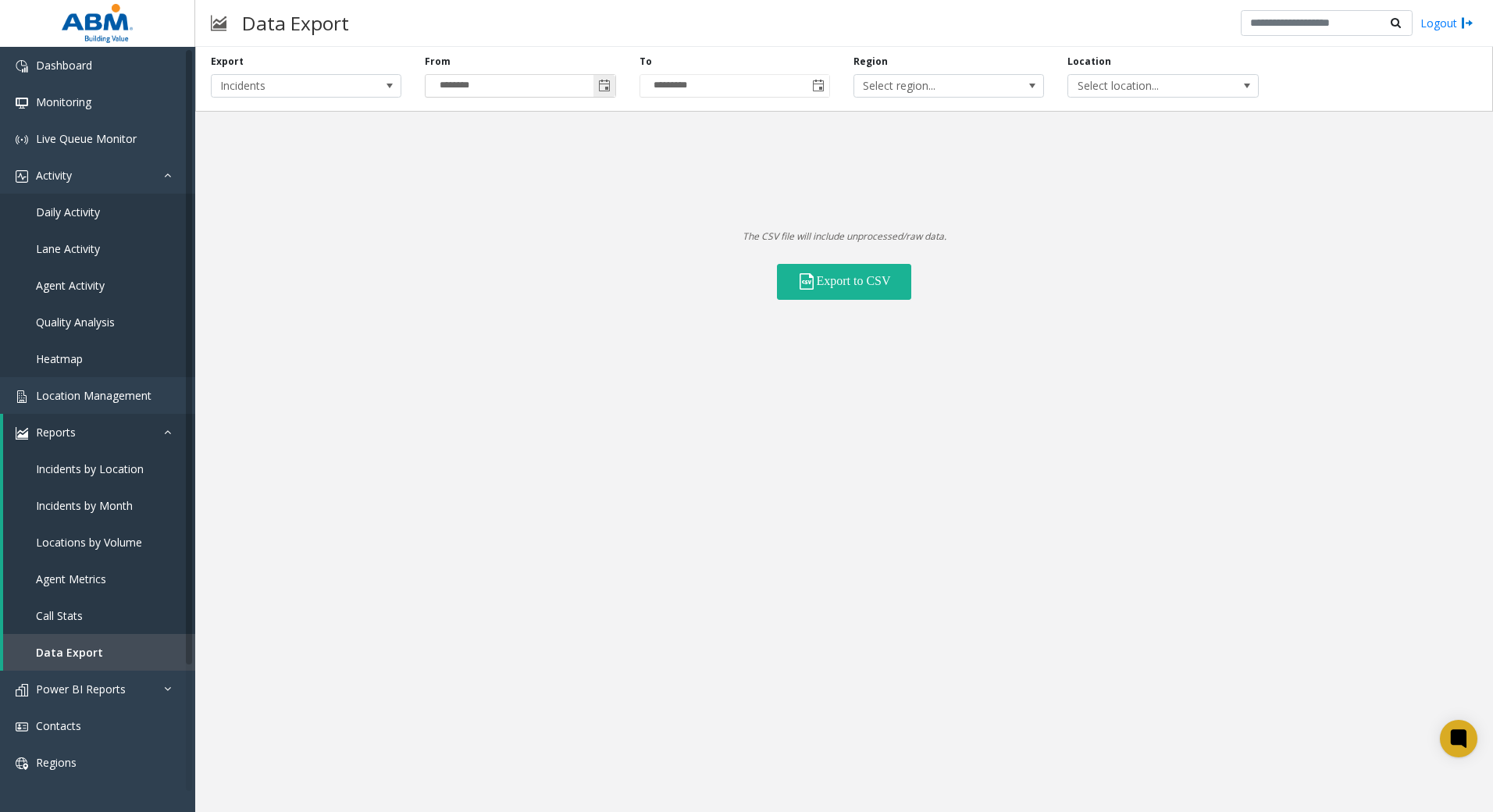
click at [605, 90] on span "Toggle calendar" at bounding box center [604, 85] width 13 height 13
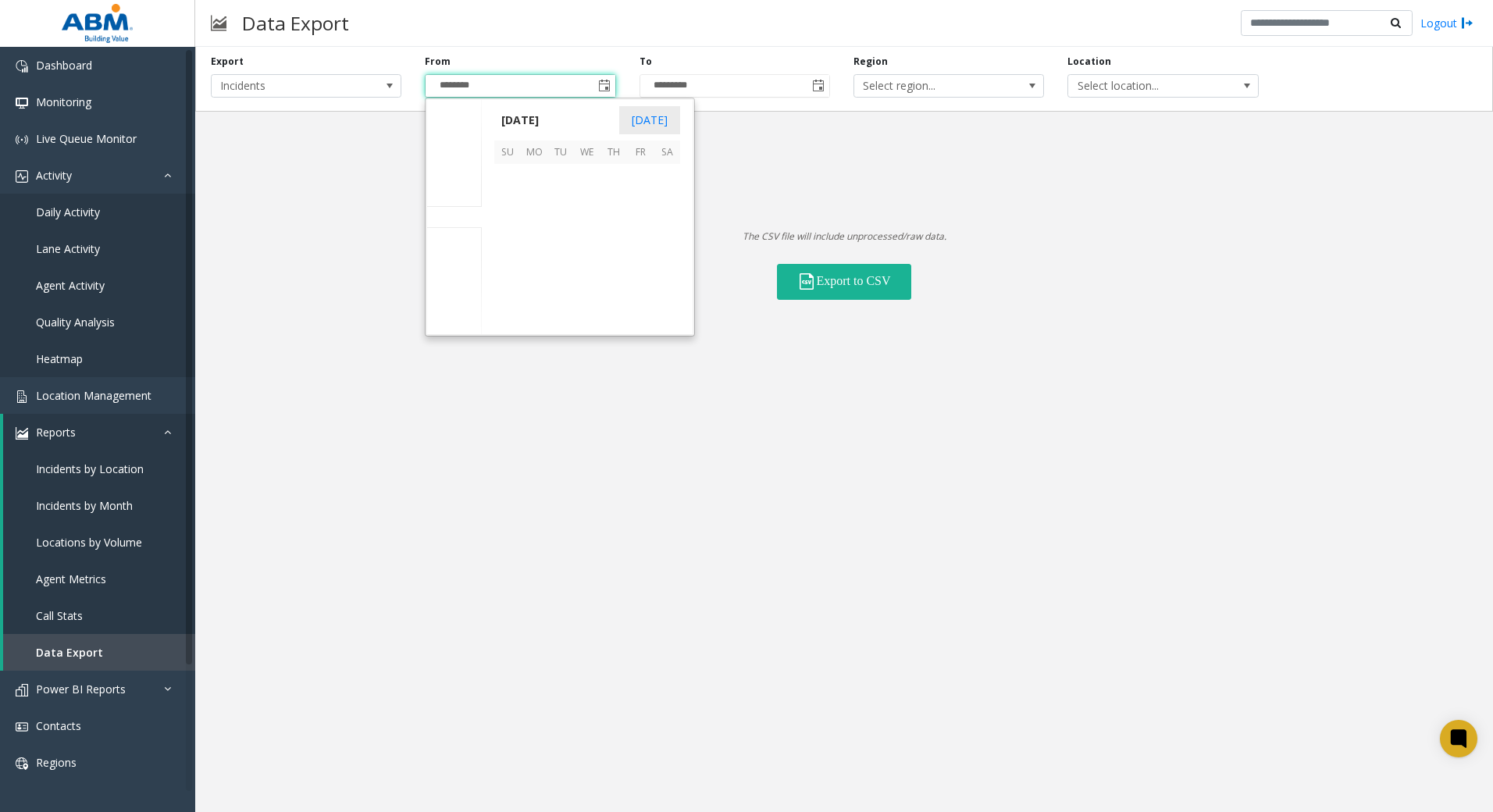
scroll to position [279902, 0]
click at [517, 124] on span "[DATE]" at bounding box center [520, 120] width 52 height 23
click at [572, 195] on span "[DATE]" at bounding box center [587, 191] width 38 height 38
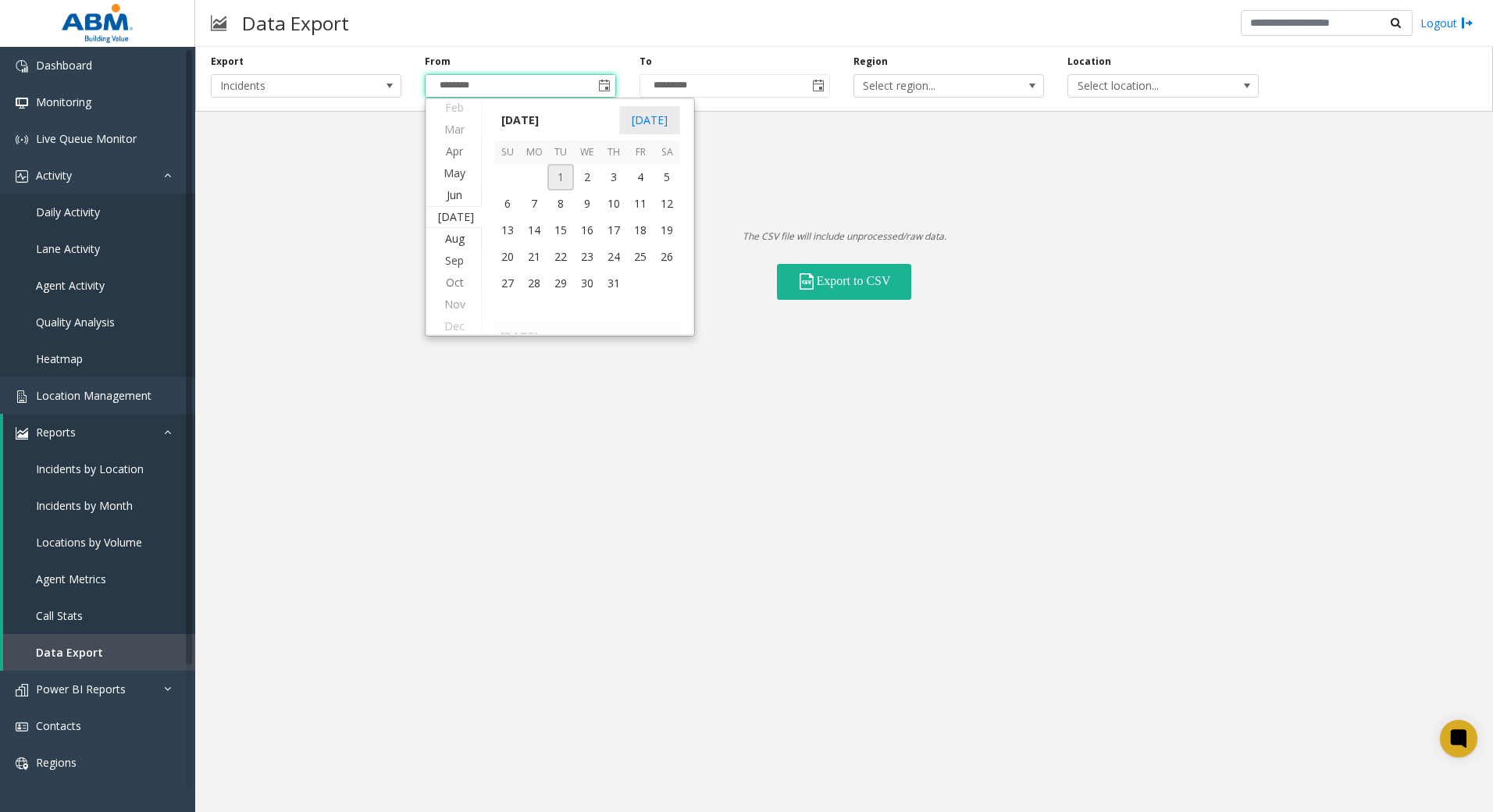
click at [568, 178] on span "1" at bounding box center [561, 178] width 27 height 27
type input "********"
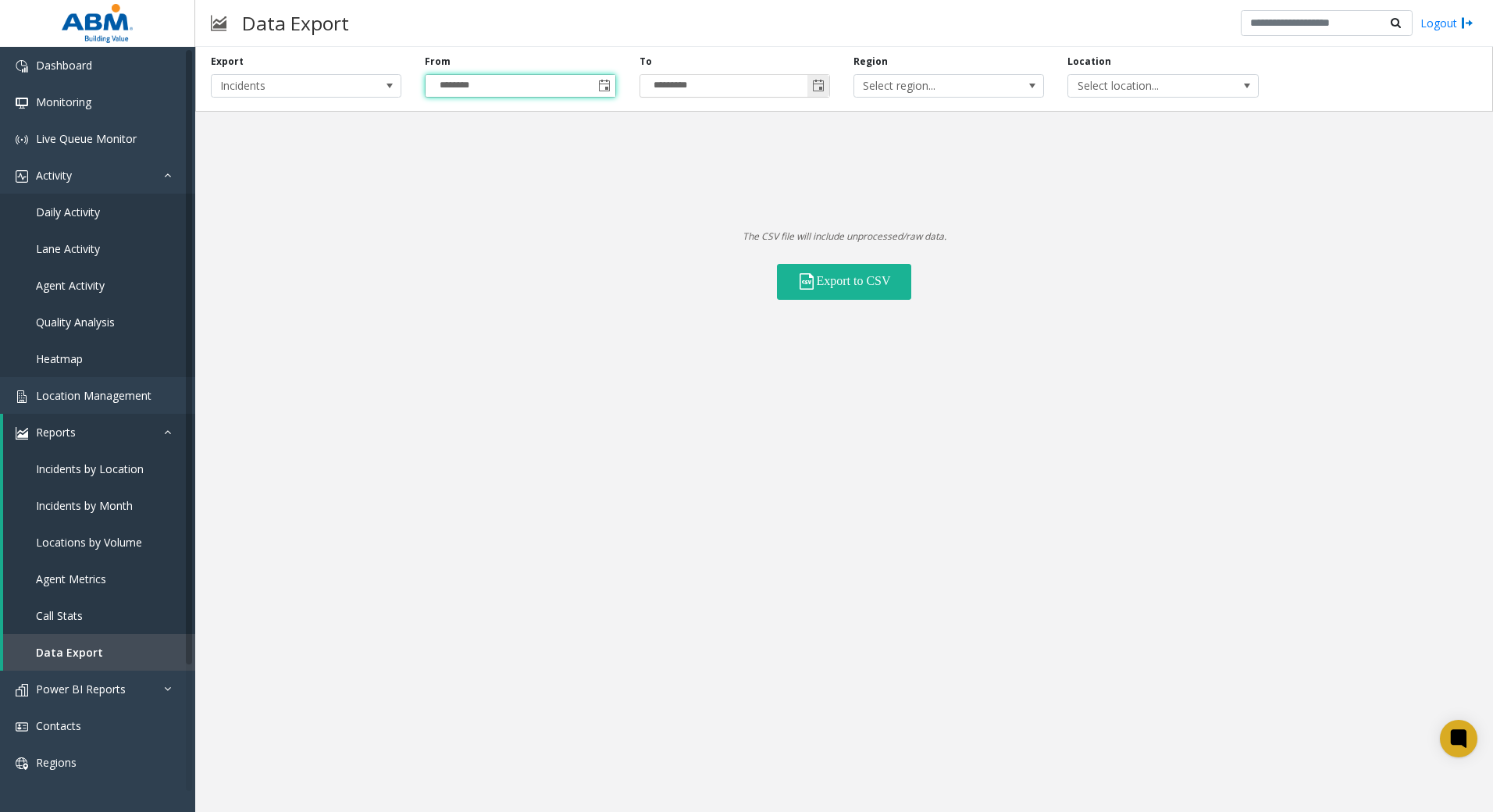
drag, startPoint x: 822, startPoint y: 83, endPoint x: 810, endPoint y: 95, distance: 17.0
click at [822, 83] on span "Toggle calendar" at bounding box center [818, 85] width 13 height 13
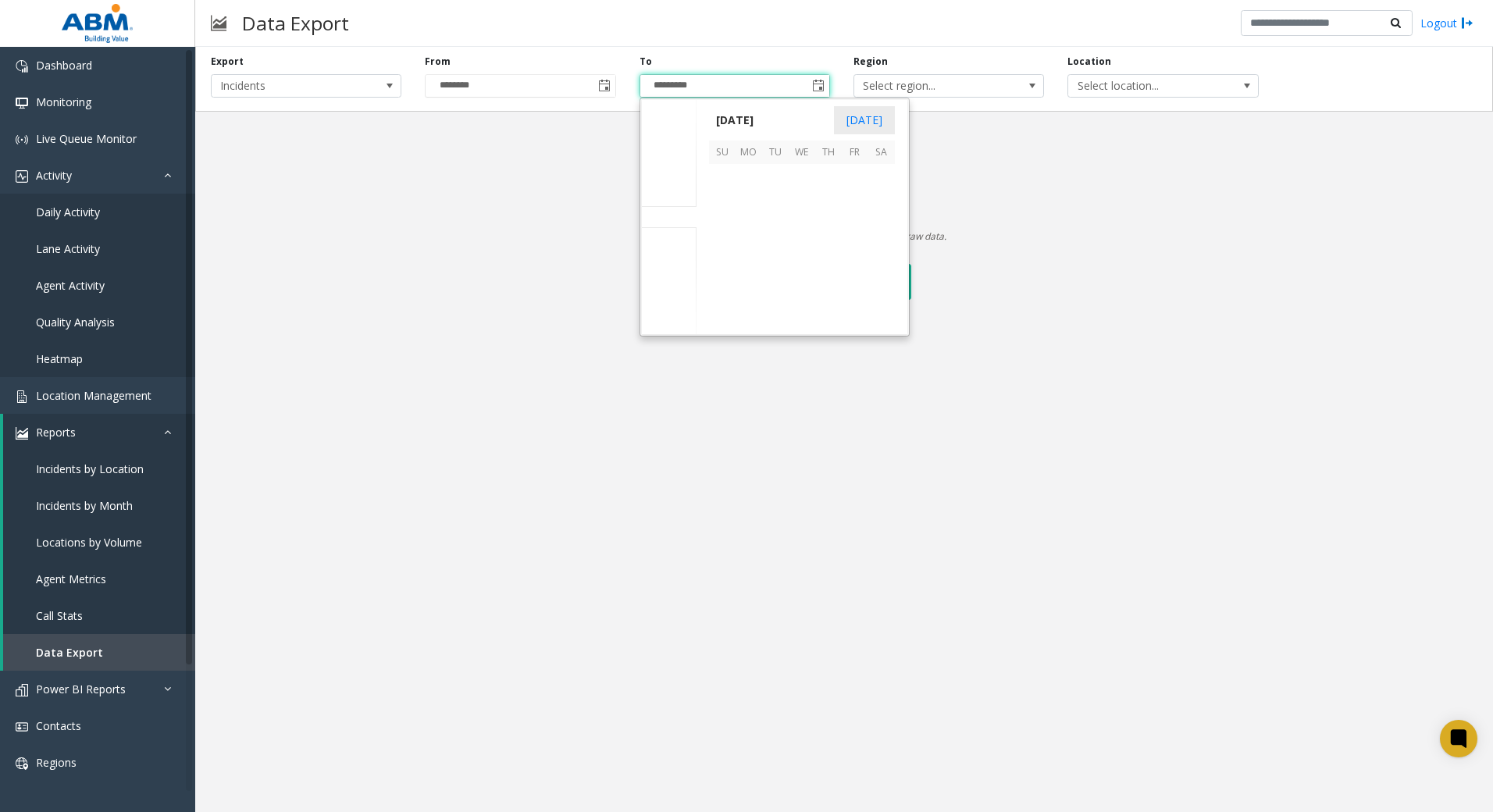
scroll to position [279902, 0]
click at [758, 118] on span "[DATE]" at bounding box center [735, 120] width 52 height 23
drag, startPoint x: 799, startPoint y: 198, endPoint x: 812, endPoint y: 225, distance: 30.0
click at [797, 198] on span "[DATE]" at bounding box center [802, 191] width 38 height 38
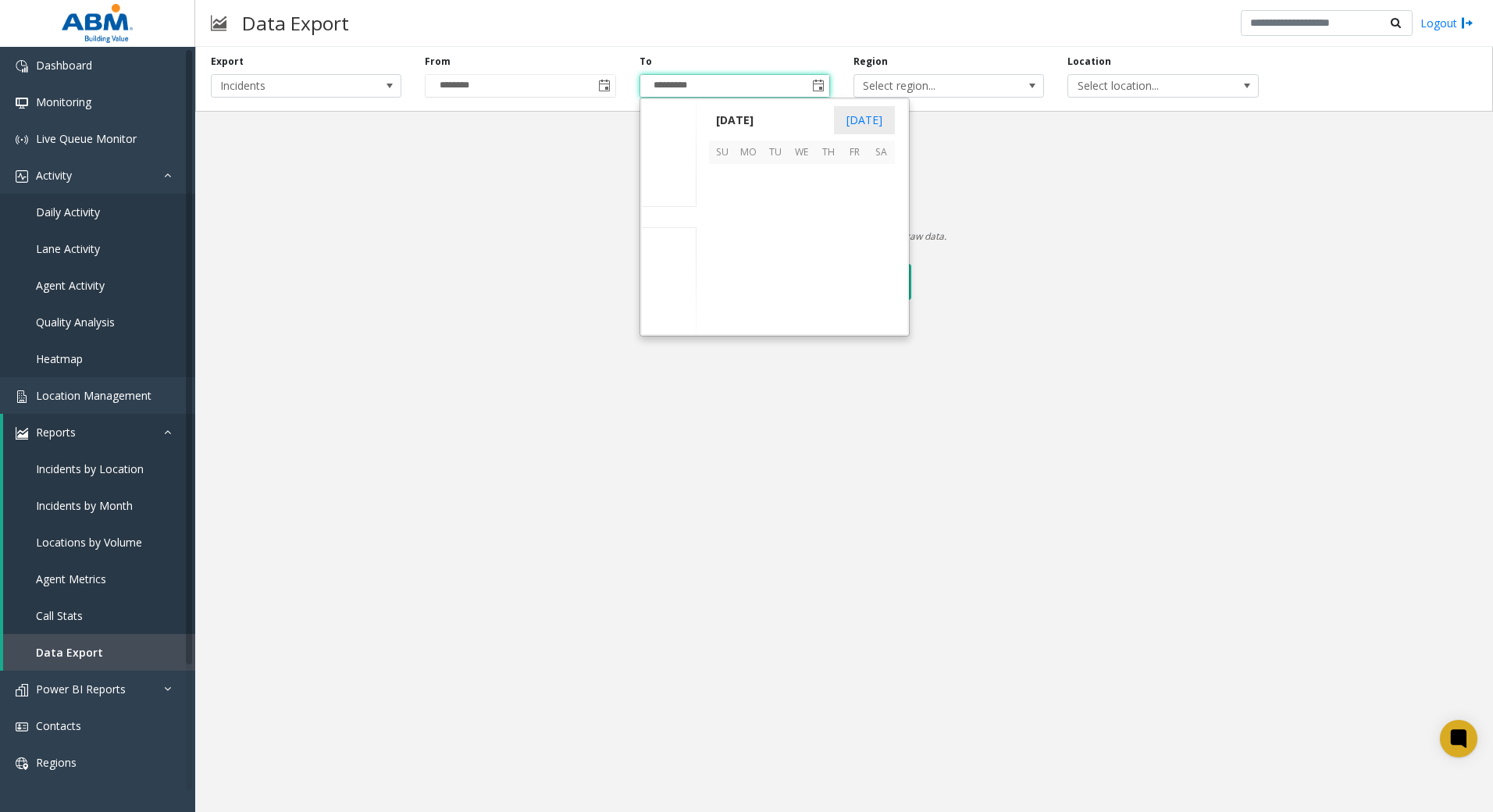
scroll to position [279716, 0]
click at [835, 282] on span "31" at bounding box center [828, 283] width 27 height 27
type input "*********"
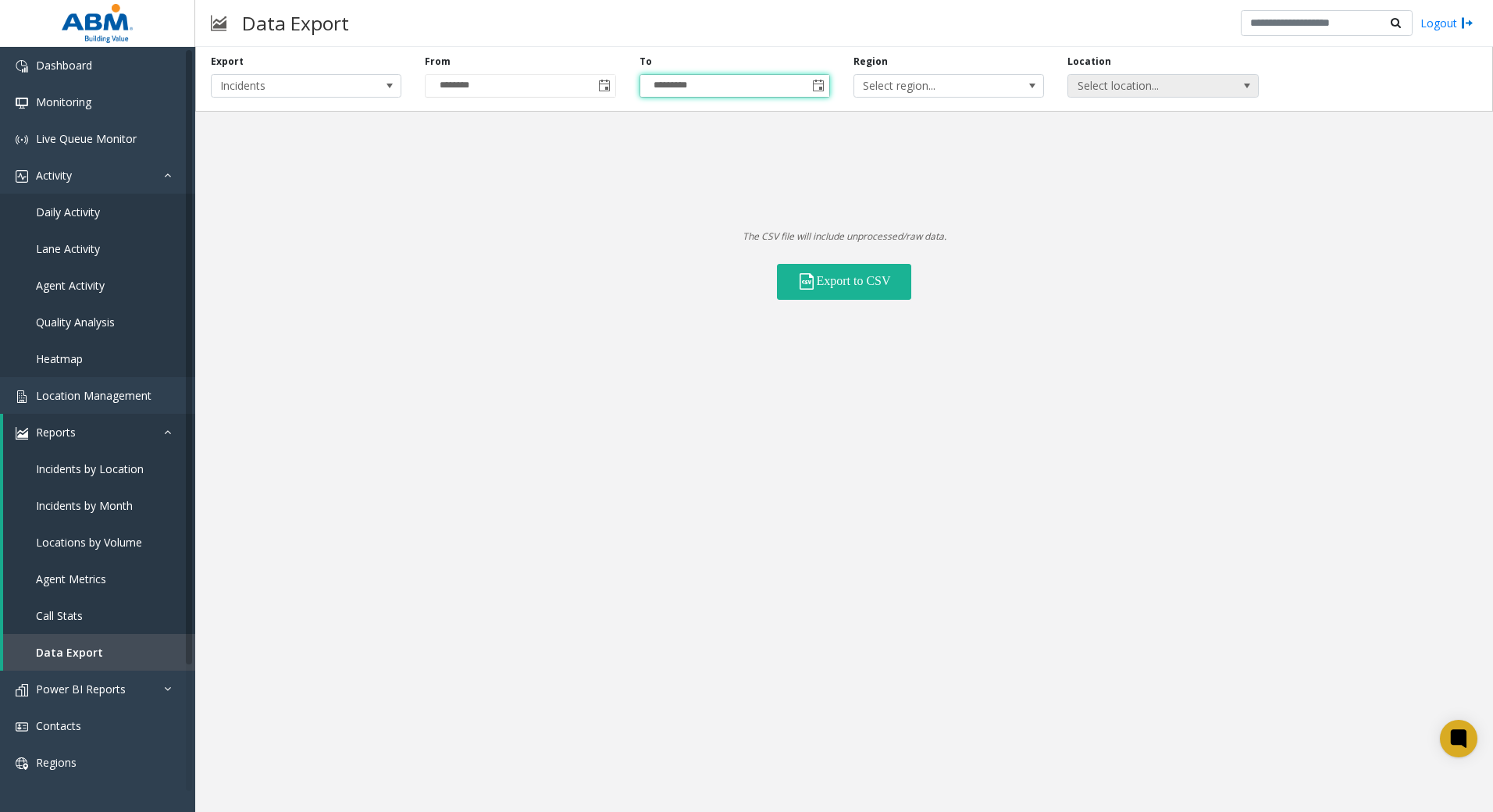
click at [1133, 81] on span "Select location..." at bounding box center [1144, 86] width 152 height 22
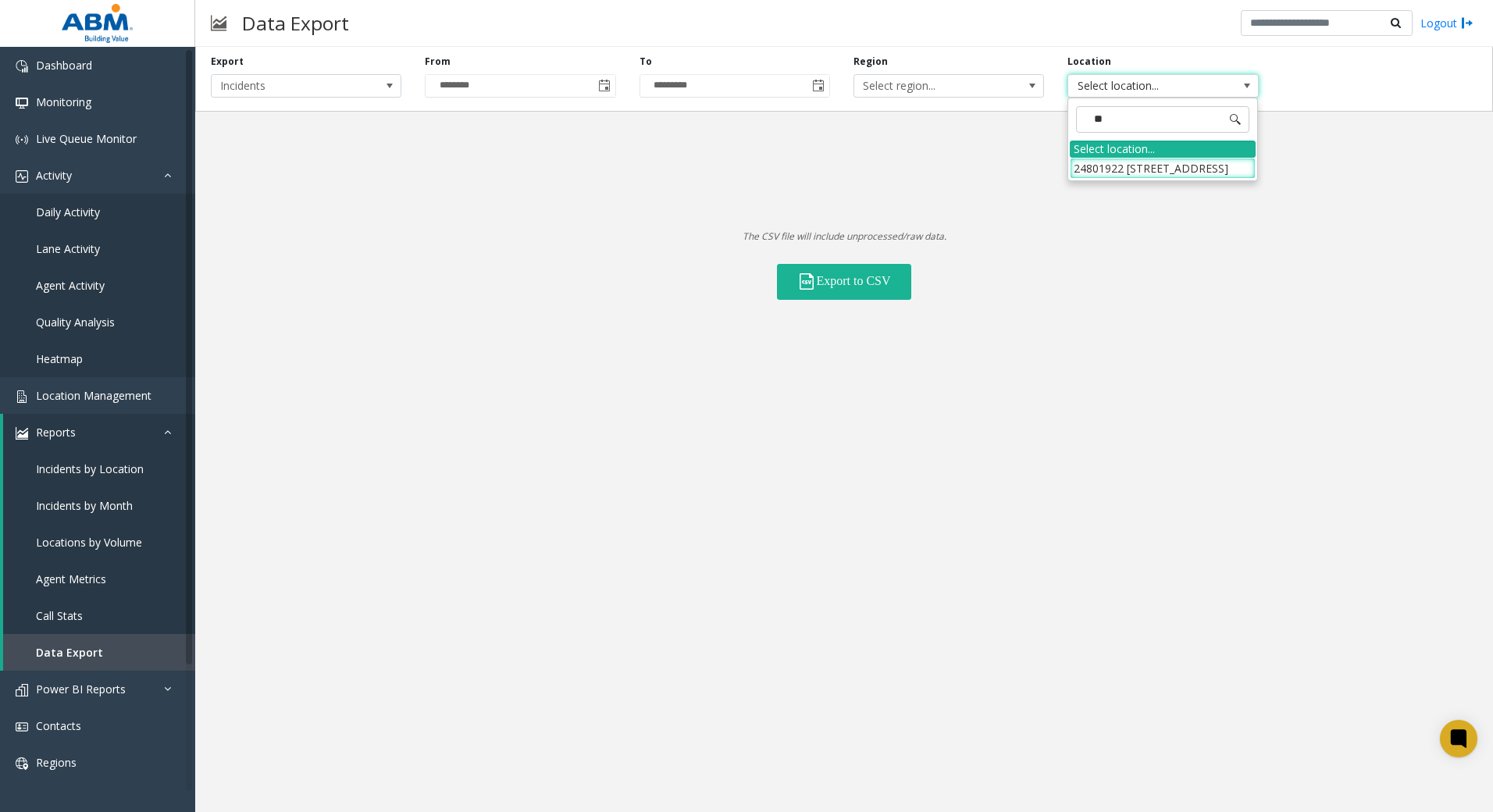
type input "***"
click at [1161, 175] on li "24801922 [STREET_ADDRESS]" at bounding box center [1162, 168] width 186 height 21
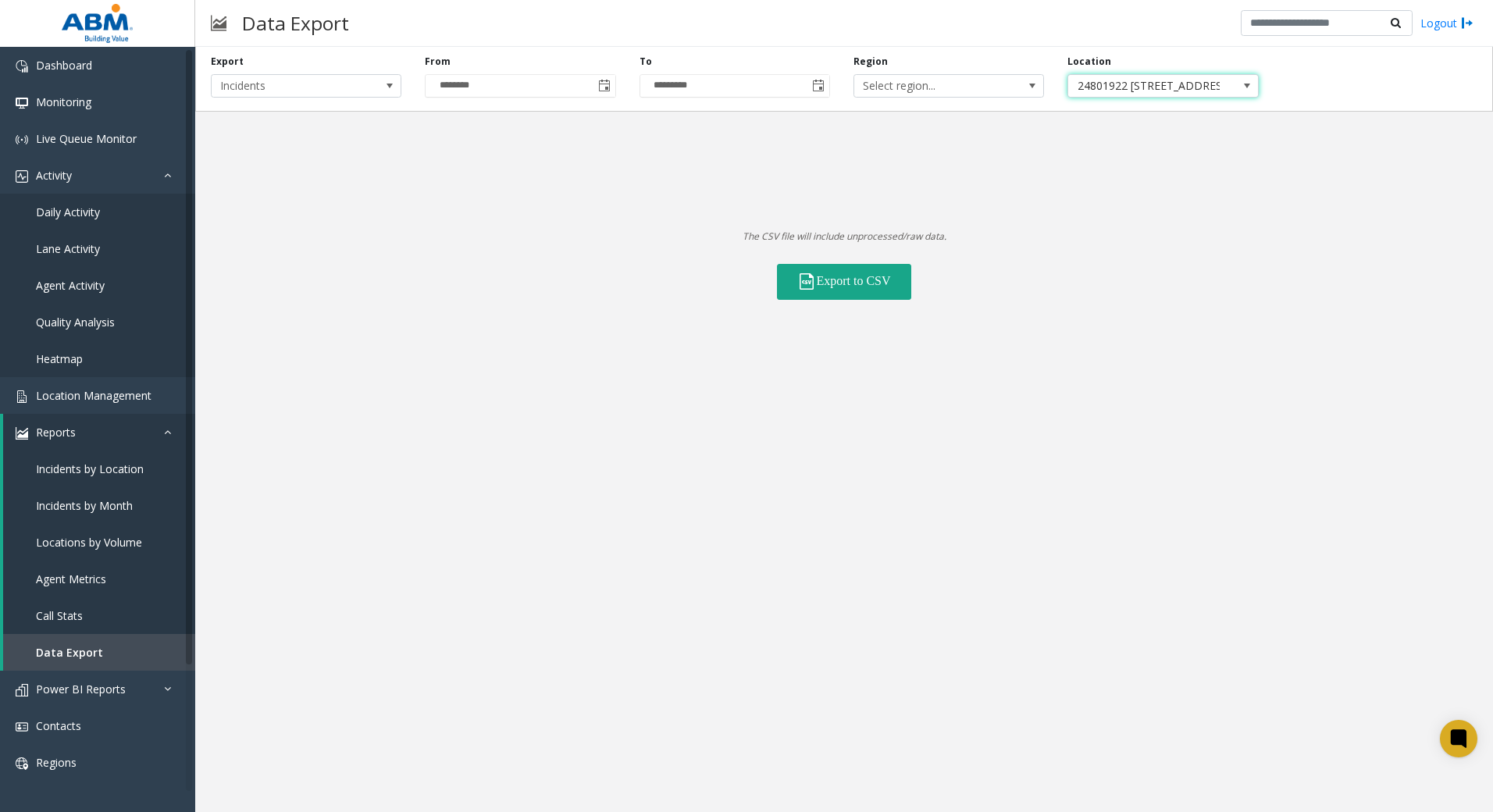
click at [888, 276] on button "Export to CSV" at bounding box center [843, 281] width 134 height 36
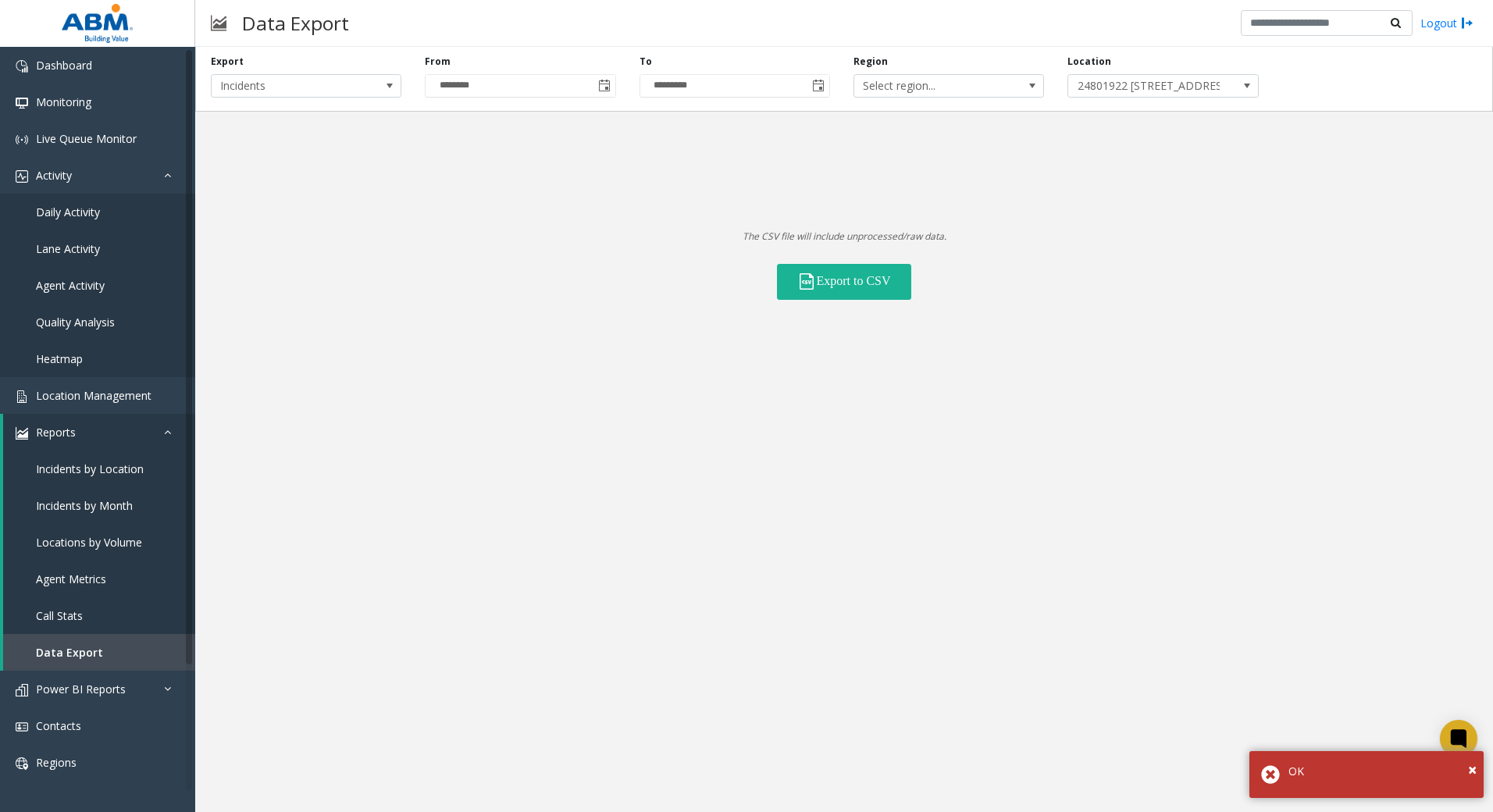
click at [1005, 254] on div "Export to CSV" at bounding box center [844, 272] width 1298 height 55
click at [821, 279] on button "Export to CSV" at bounding box center [843, 281] width 134 height 36
click at [78, 608] on span "Call Stats" at bounding box center [59, 615] width 47 height 15
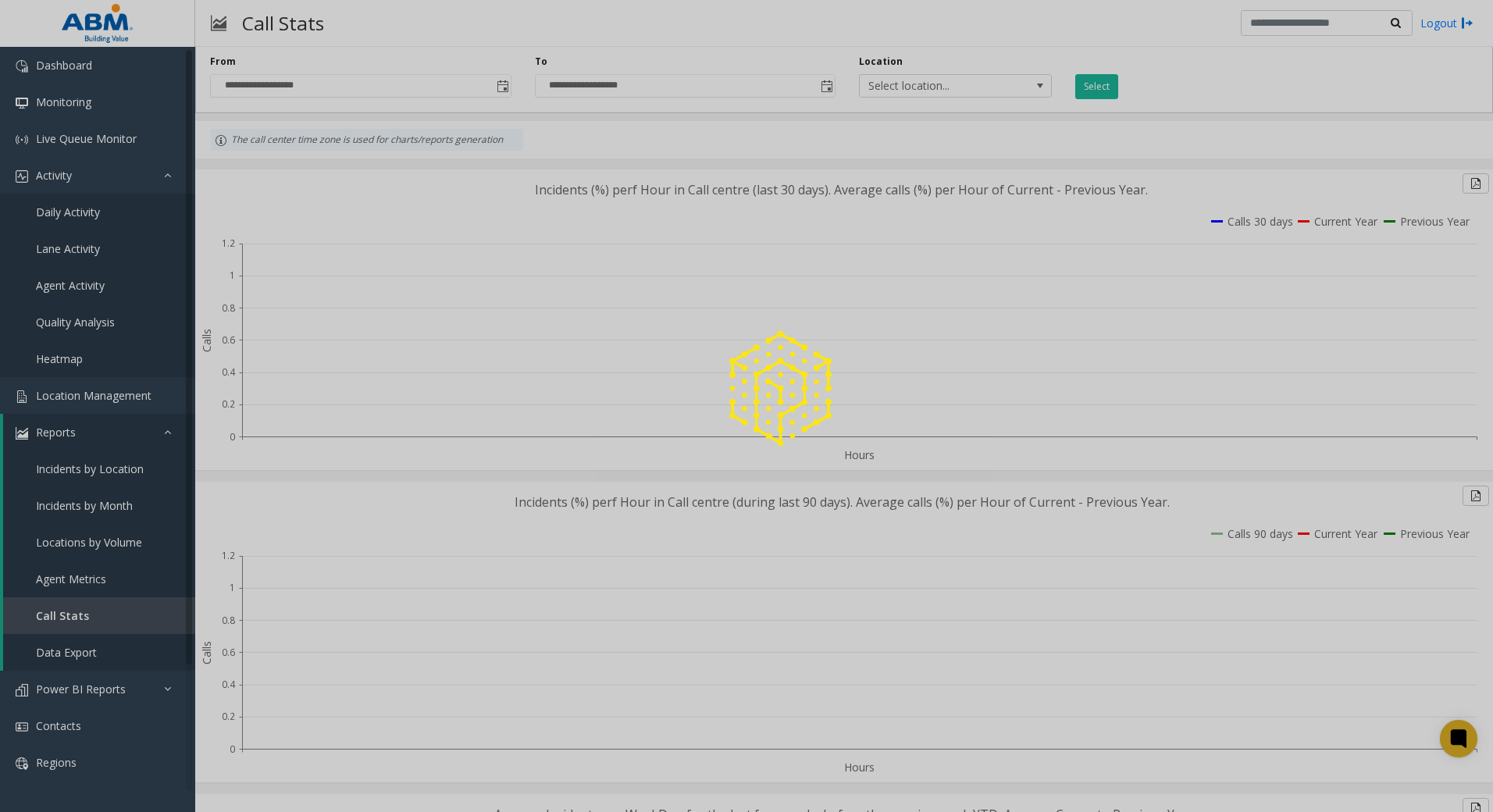
click at [502, 88] on div at bounding box center [746, 406] width 1493 height 812
click at [500, 92] on div at bounding box center [746, 406] width 1493 height 812
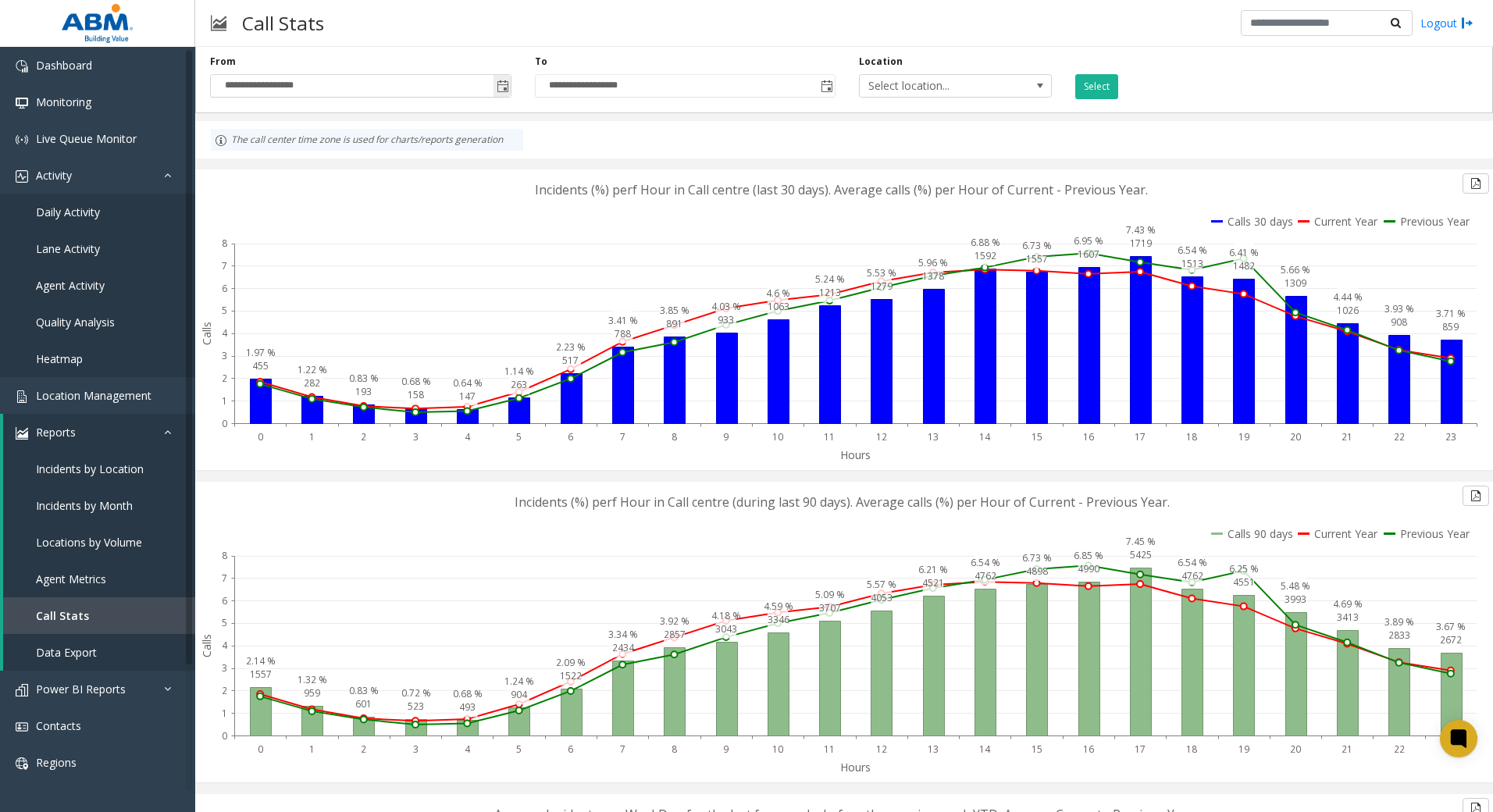
click at [502, 82] on span "Toggle popup" at bounding box center [502, 86] width 13 height 13
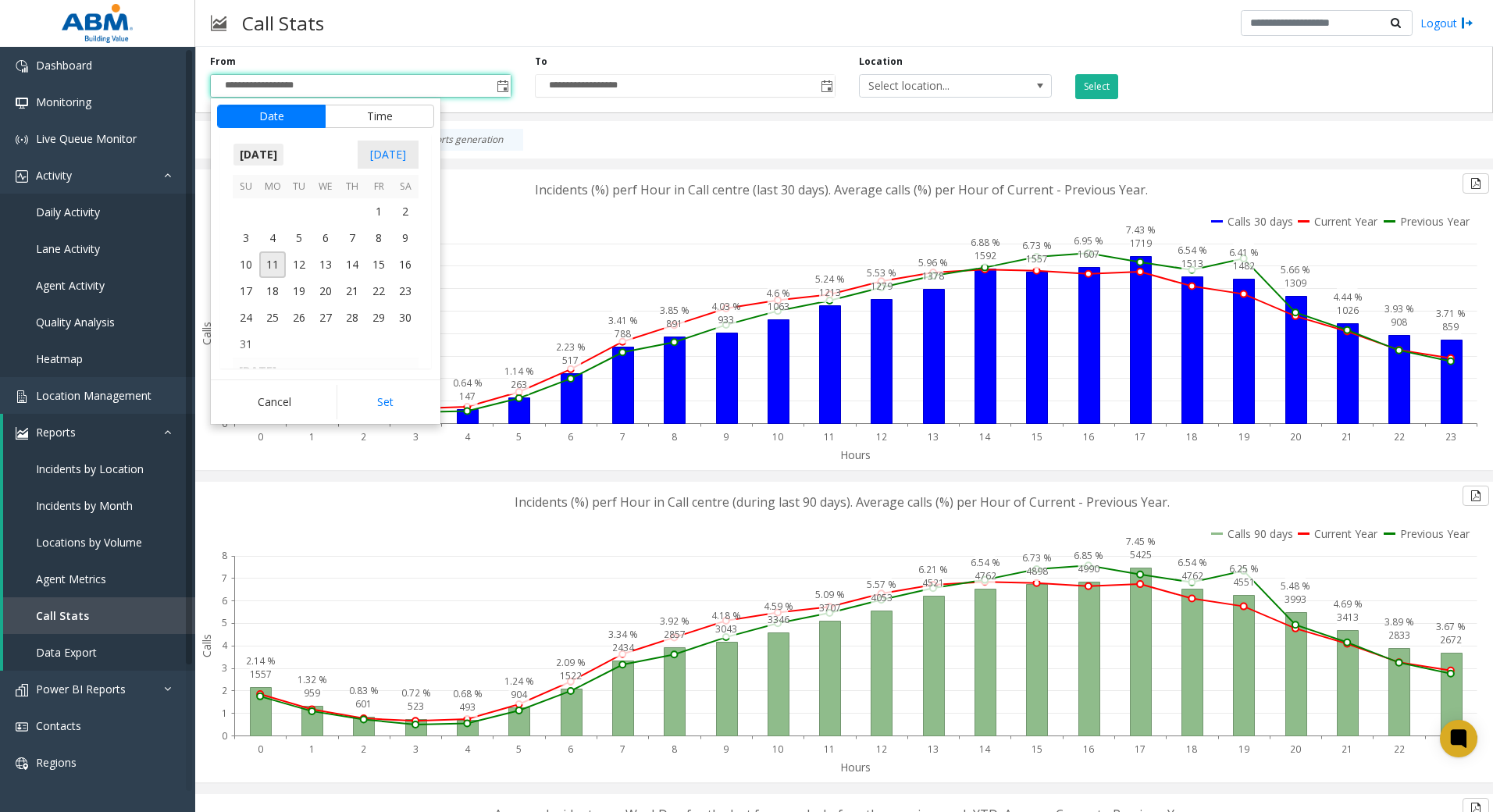
click at [284, 160] on span "[DATE]" at bounding box center [259, 154] width 52 height 23
click at [321, 236] on span "[DATE]" at bounding box center [325, 225] width 38 height 38
click at [307, 213] on span "1" at bounding box center [299, 212] width 27 height 27
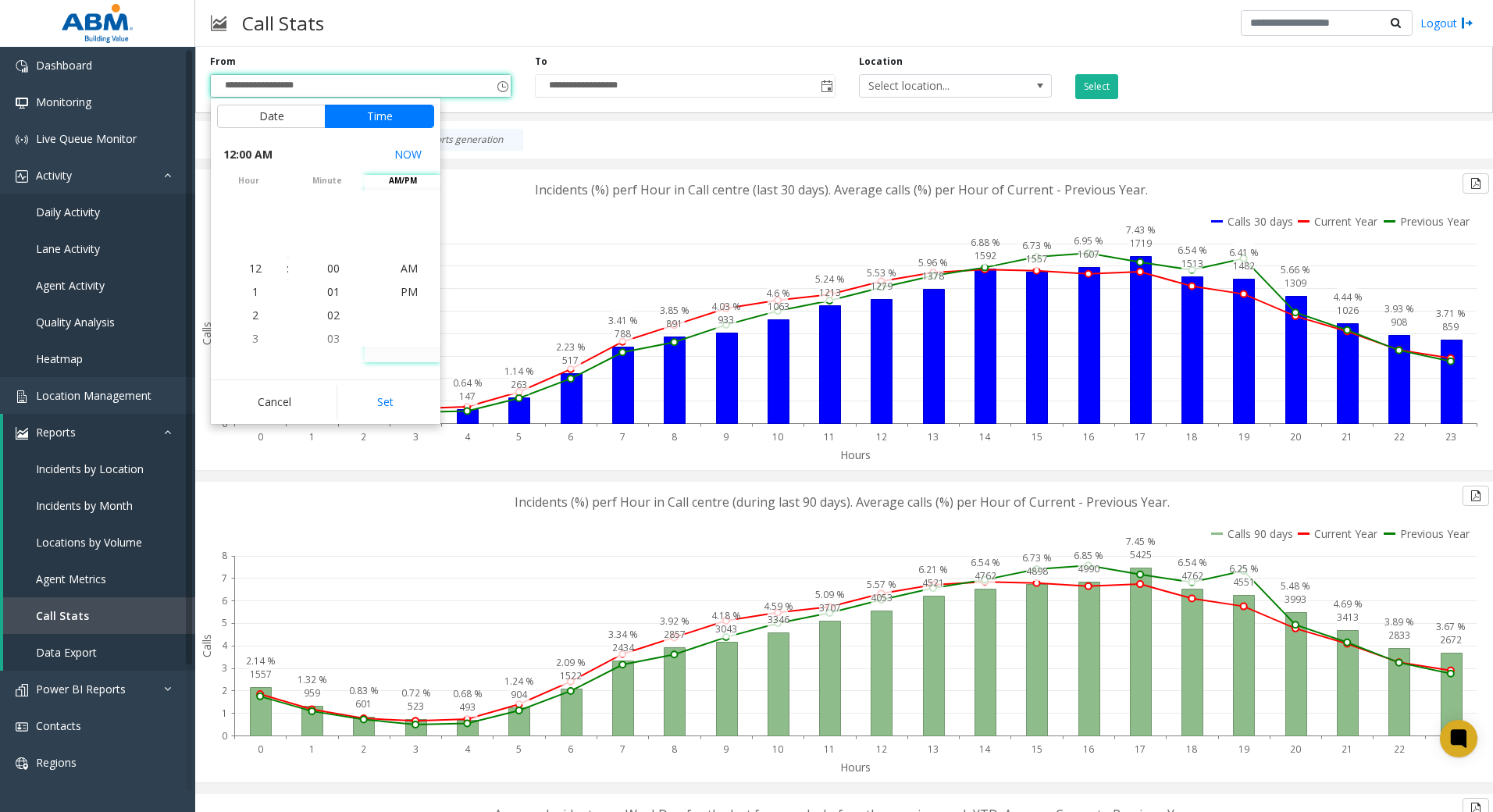
drag, startPoint x: 390, startPoint y: 402, endPoint x: 403, endPoint y: 385, distance: 21.4
click at [393, 397] on button "Set" at bounding box center [385, 401] width 98 height 34
type input "**********"
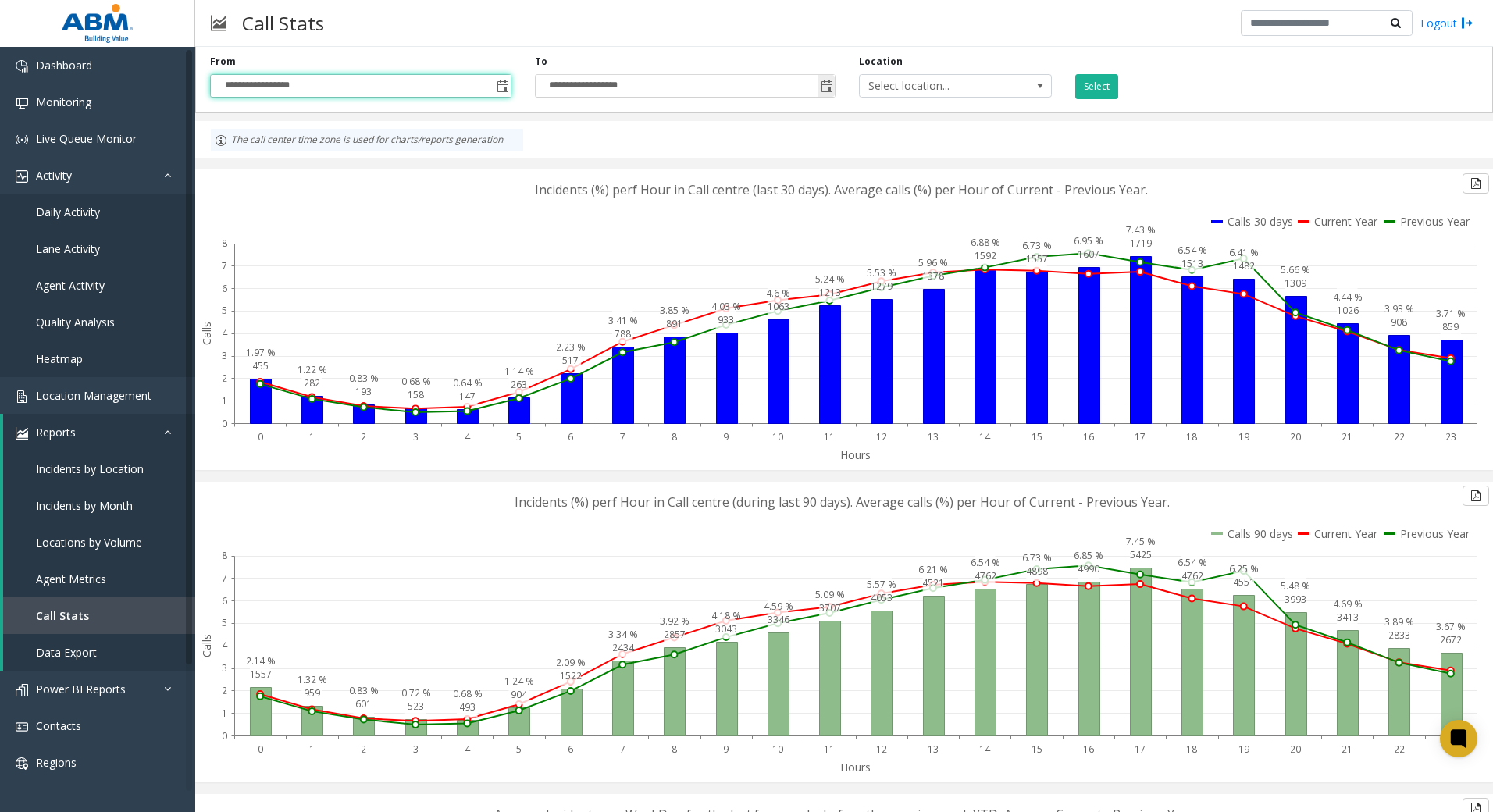
click at [823, 90] on span "Toggle popup" at bounding box center [827, 86] width 13 height 13
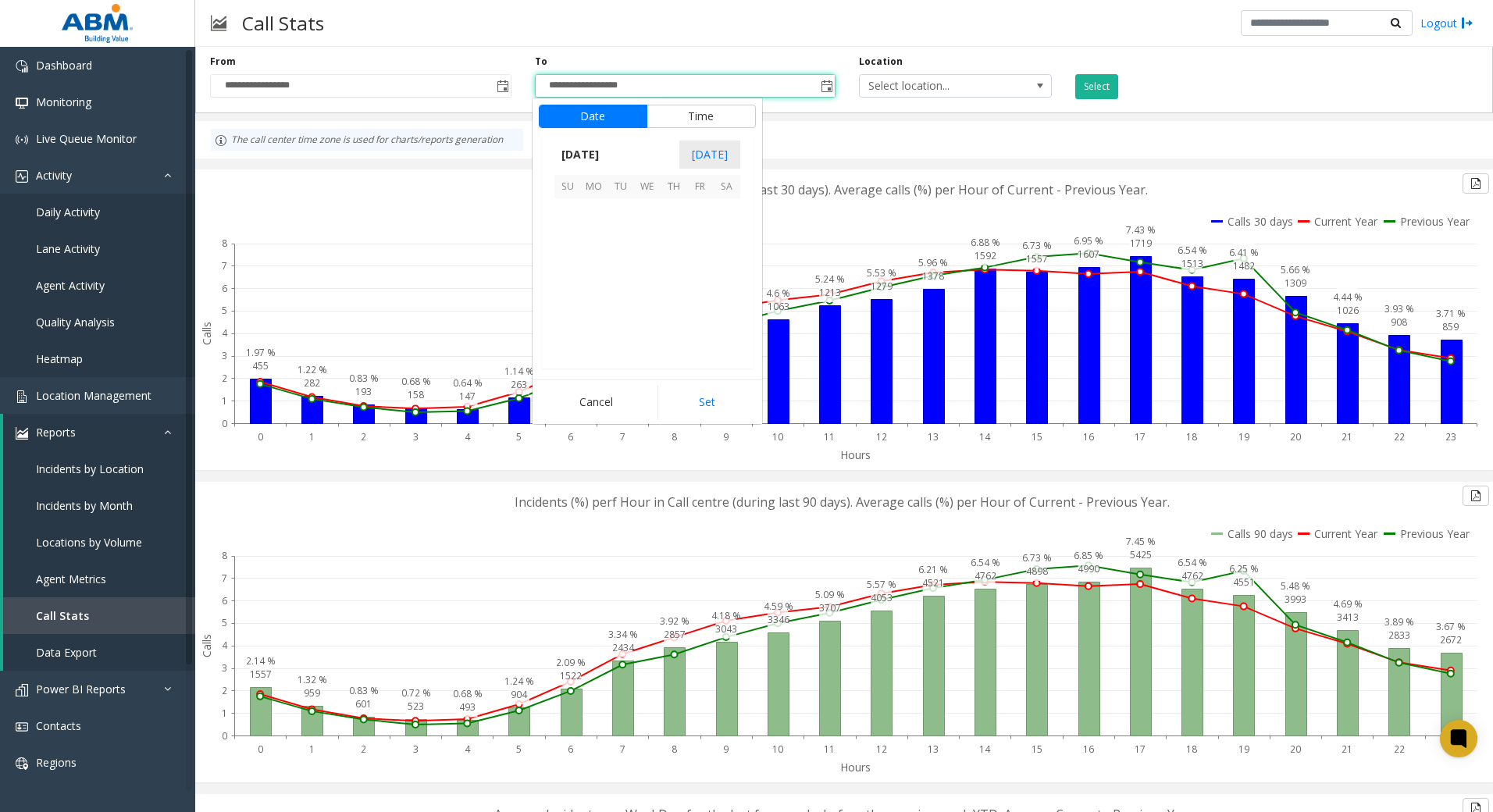
scroll to position [23, 0]
click at [606, 154] on span "[DATE]" at bounding box center [581, 154] width 52 height 23
click at [666, 230] on span "Aug" at bounding box center [684, 225] width 38 height 38
click at [606, 152] on span "[DATE]" at bounding box center [581, 154] width 52 height 23
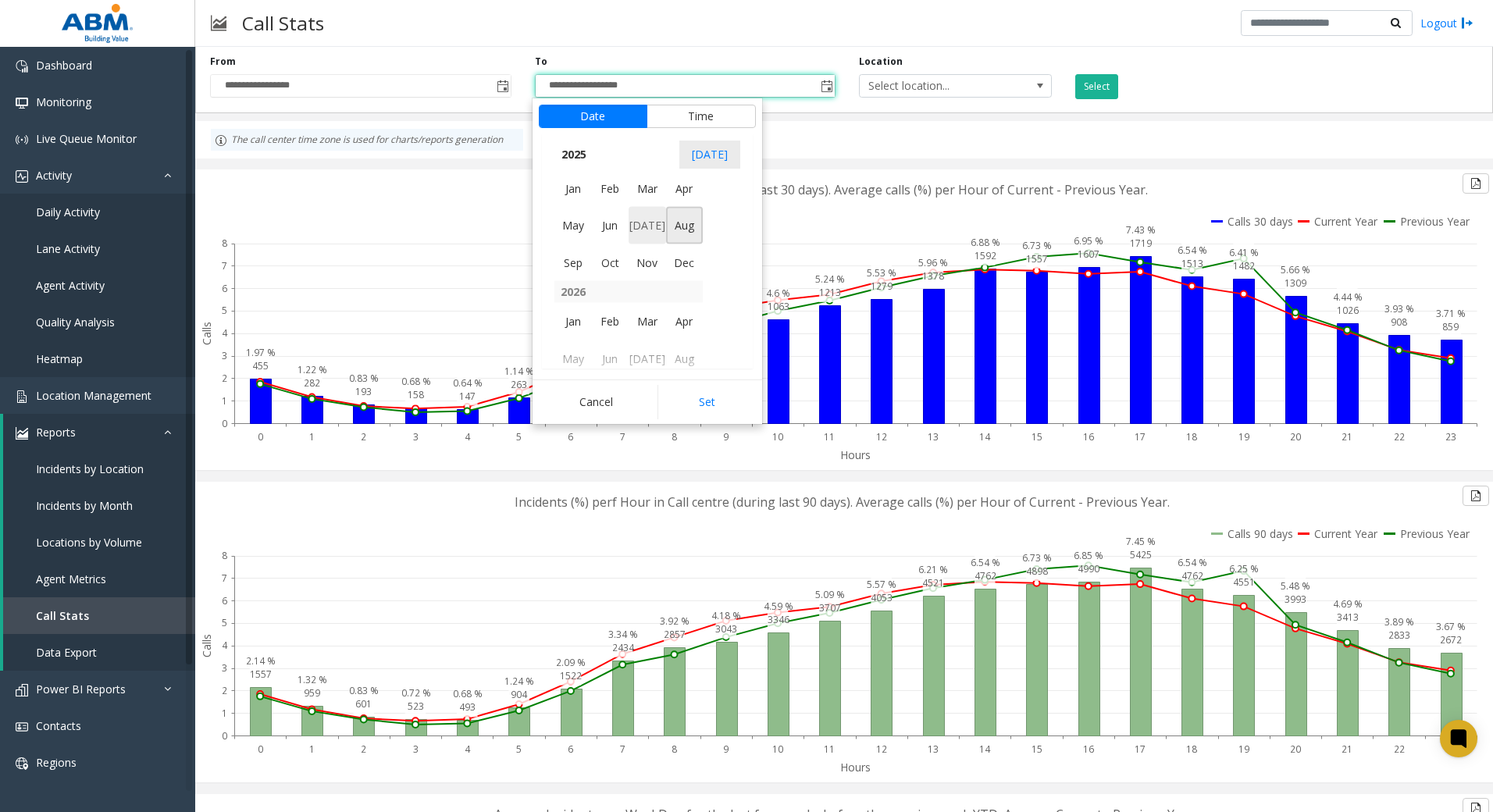
click at [644, 229] on span "[DATE]" at bounding box center [647, 225] width 38 height 38
click at [676, 321] on span "31" at bounding box center [674, 318] width 27 height 27
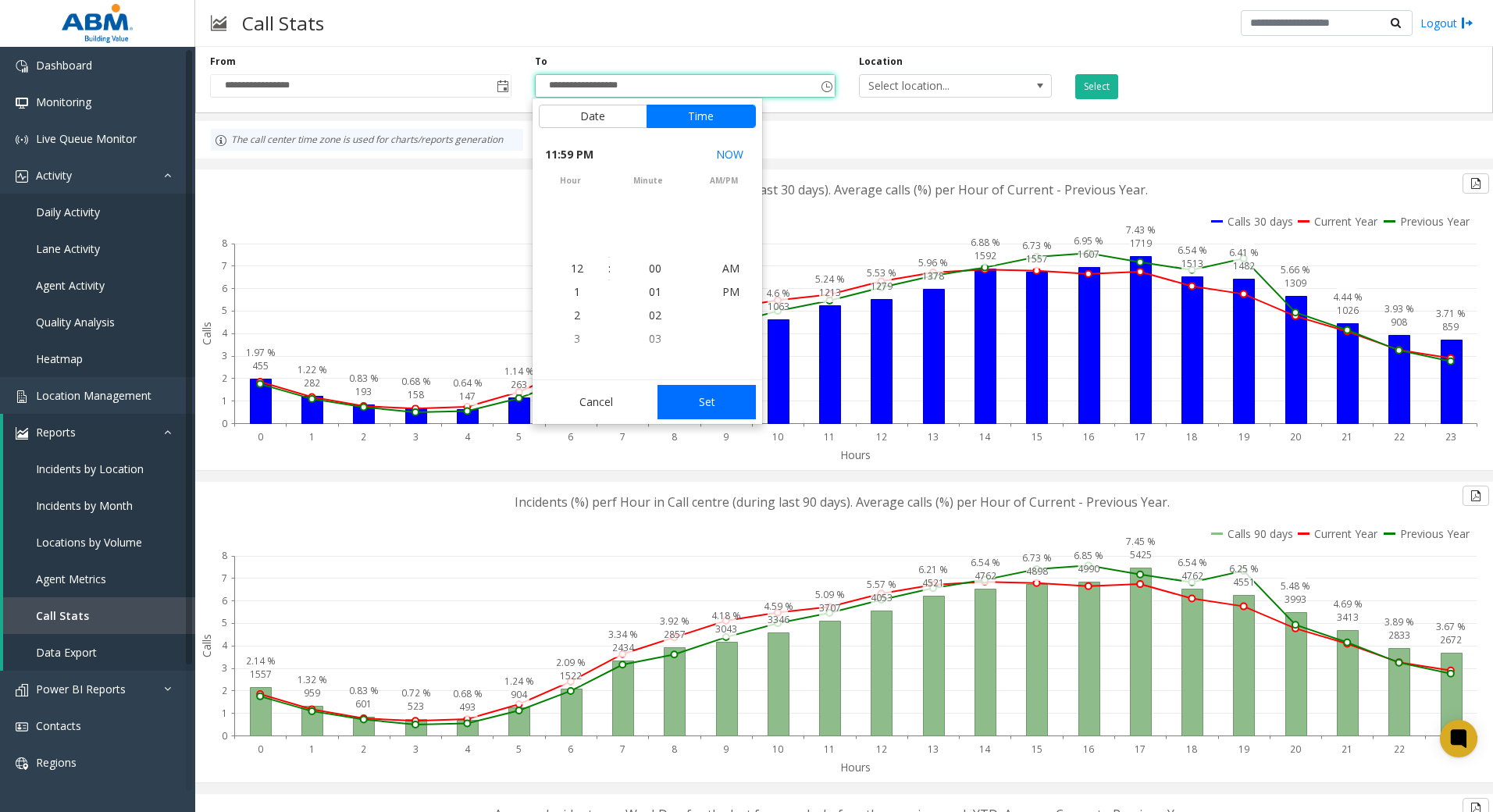
scroll to position [0, 0]
drag, startPoint x: 715, startPoint y: 400, endPoint x: 807, endPoint y: 299, distance: 136.6
click at [716, 397] on button "Set" at bounding box center [706, 401] width 98 height 34
type input "**********"
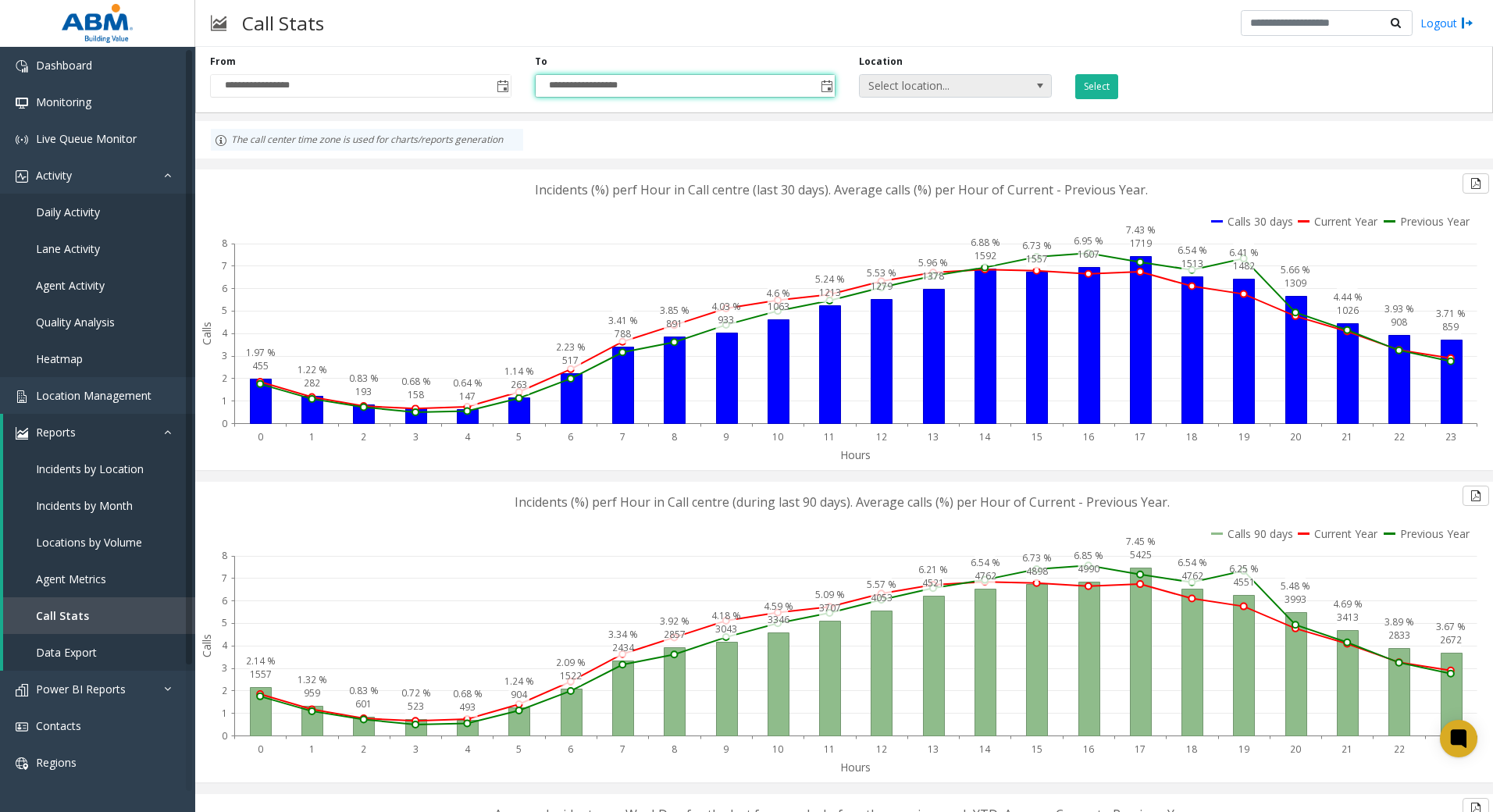
click at [910, 92] on span "Select location..." at bounding box center [936, 86] width 153 height 22
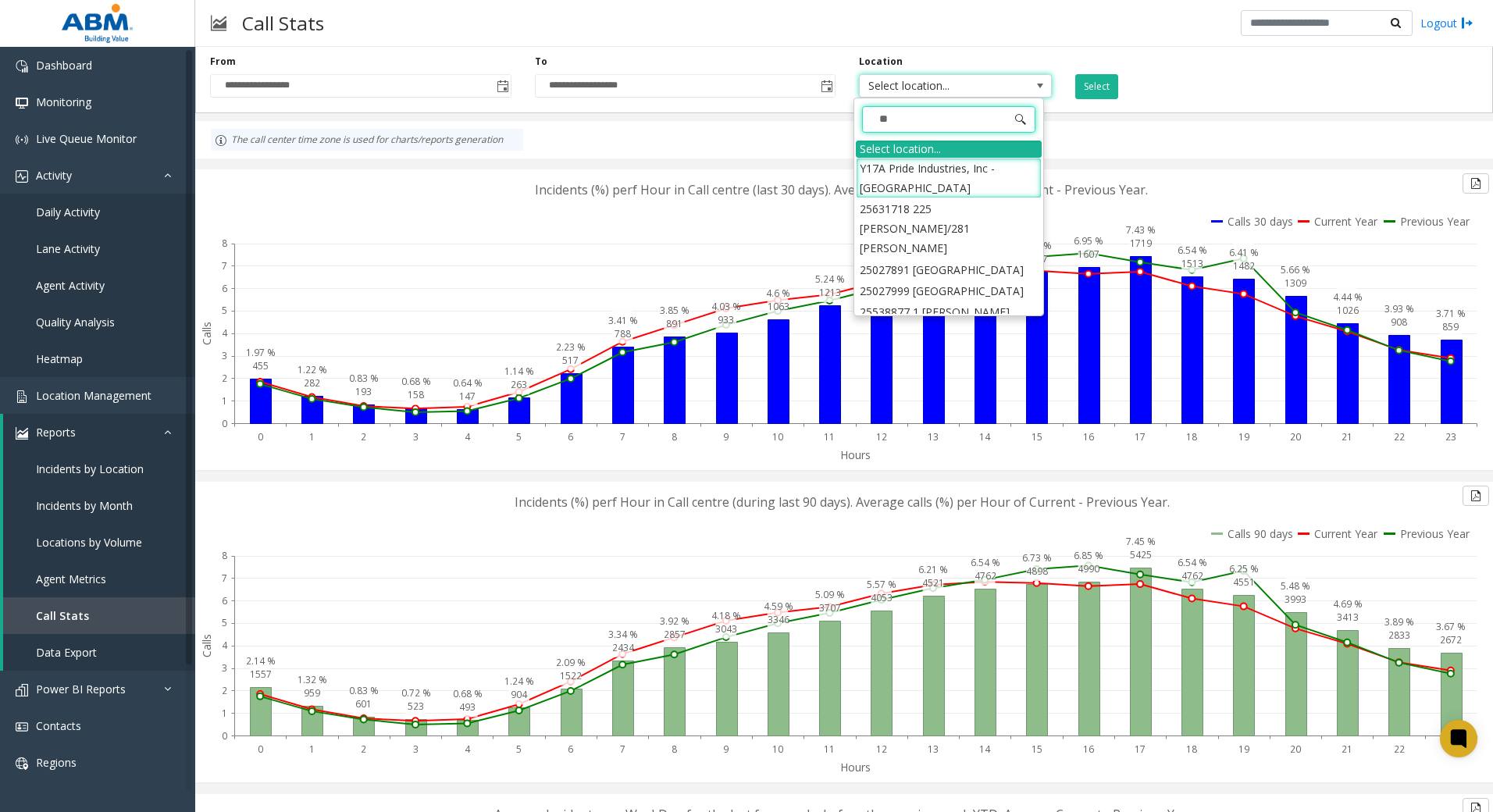
type input "***"
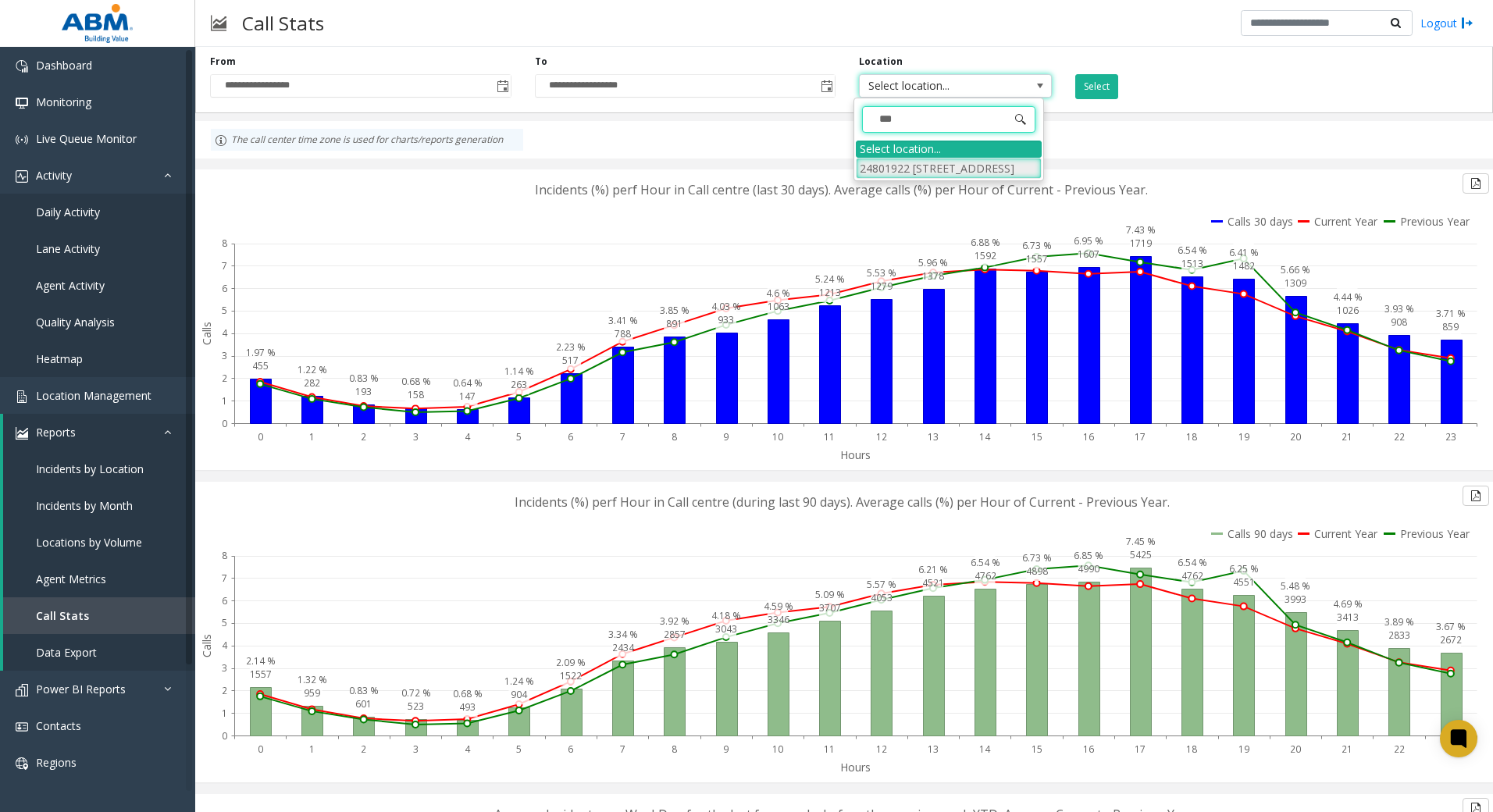
click at [959, 165] on li "24801922 [STREET_ADDRESS]" at bounding box center [948, 168] width 186 height 21
click at [1105, 77] on button "Select" at bounding box center [1096, 87] width 43 height 25
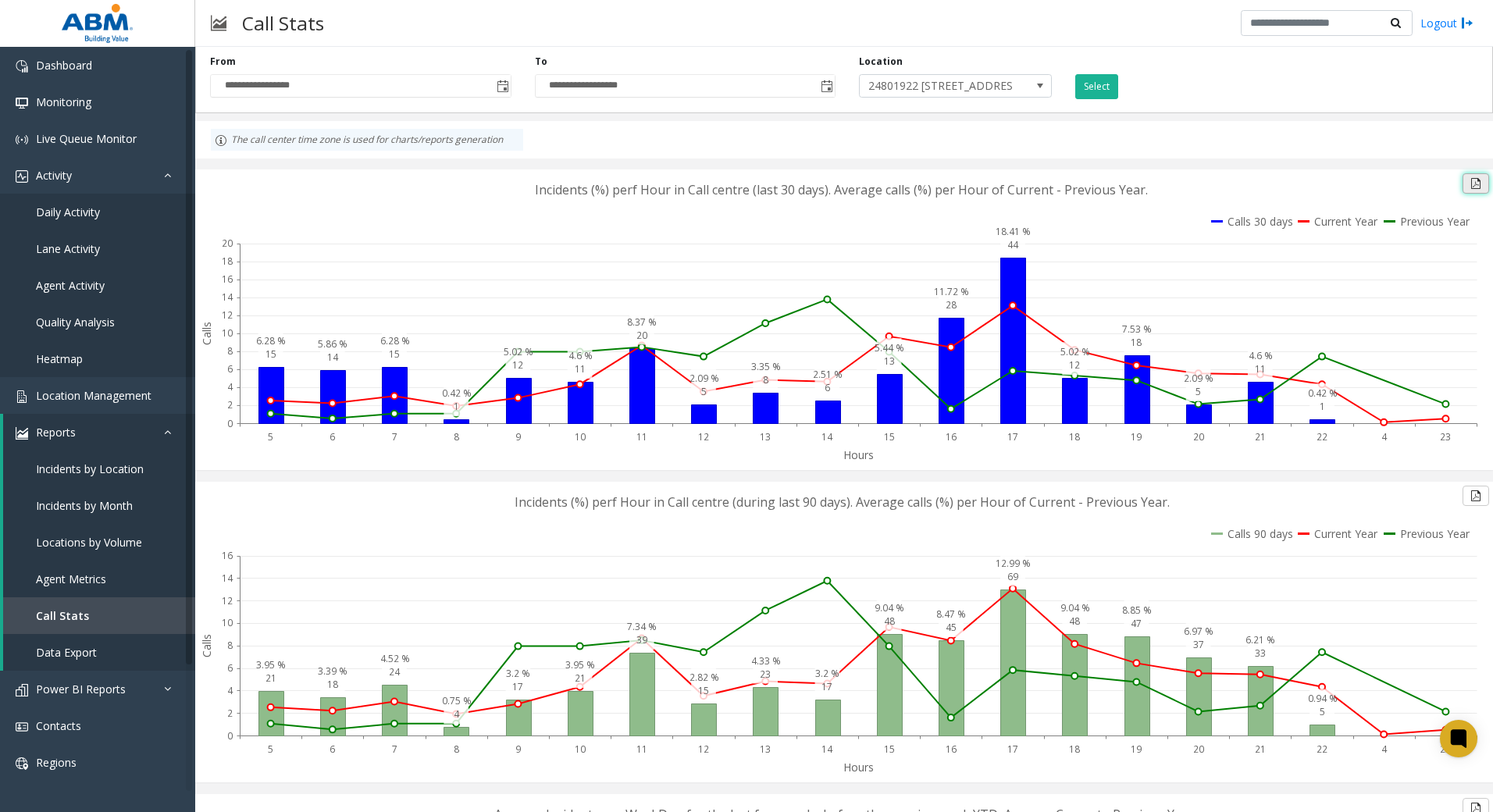
click at [1462, 180] on button at bounding box center [1475, 183] width 27 height 20
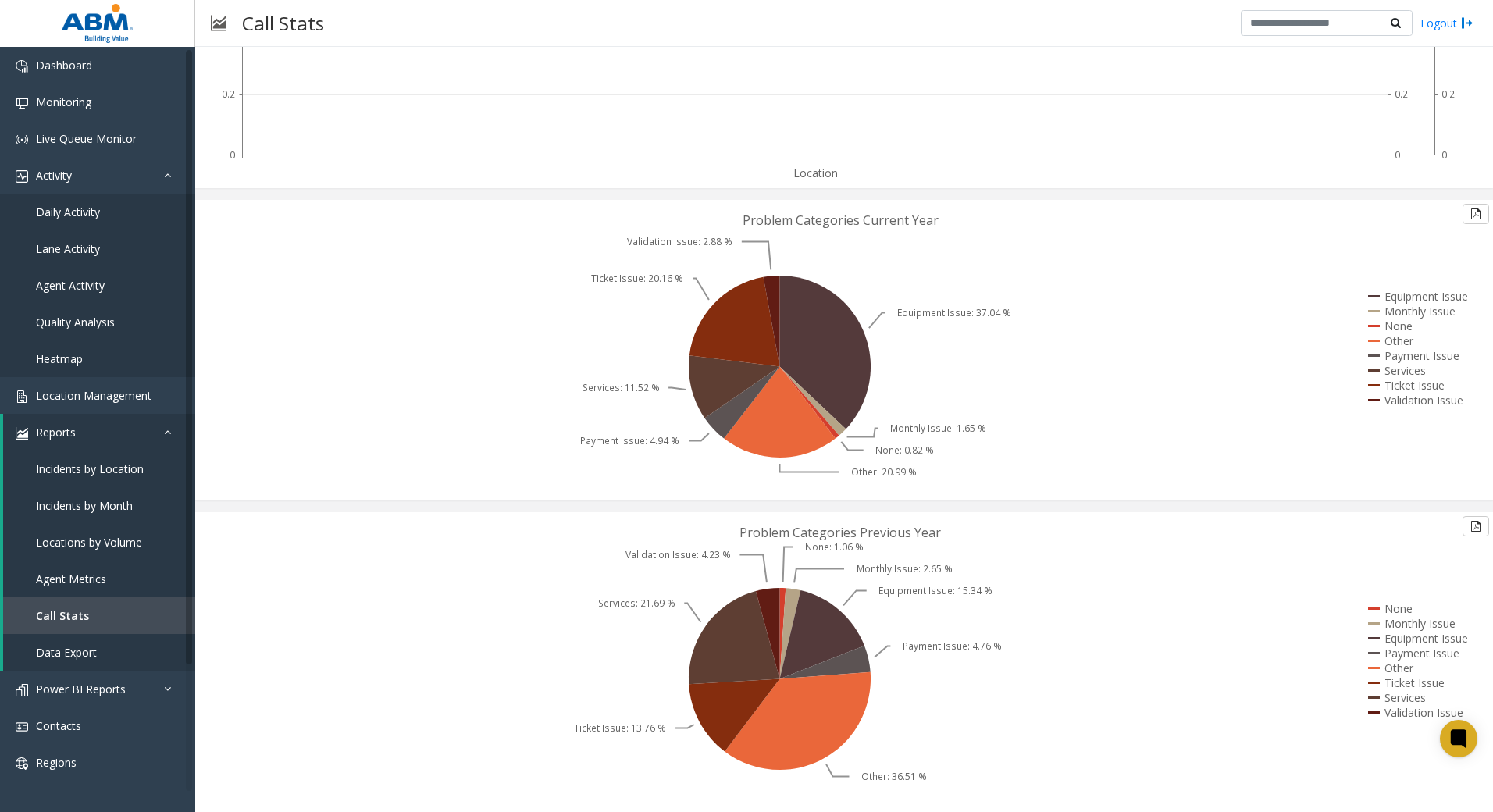
scroll to position [2971, 0]
click at [1460, 225] on icon at bounding box center [838, 349] width 1286 height 300
click at [1464, 213] on button at bounding box center [1475, 213] width 27 height 20
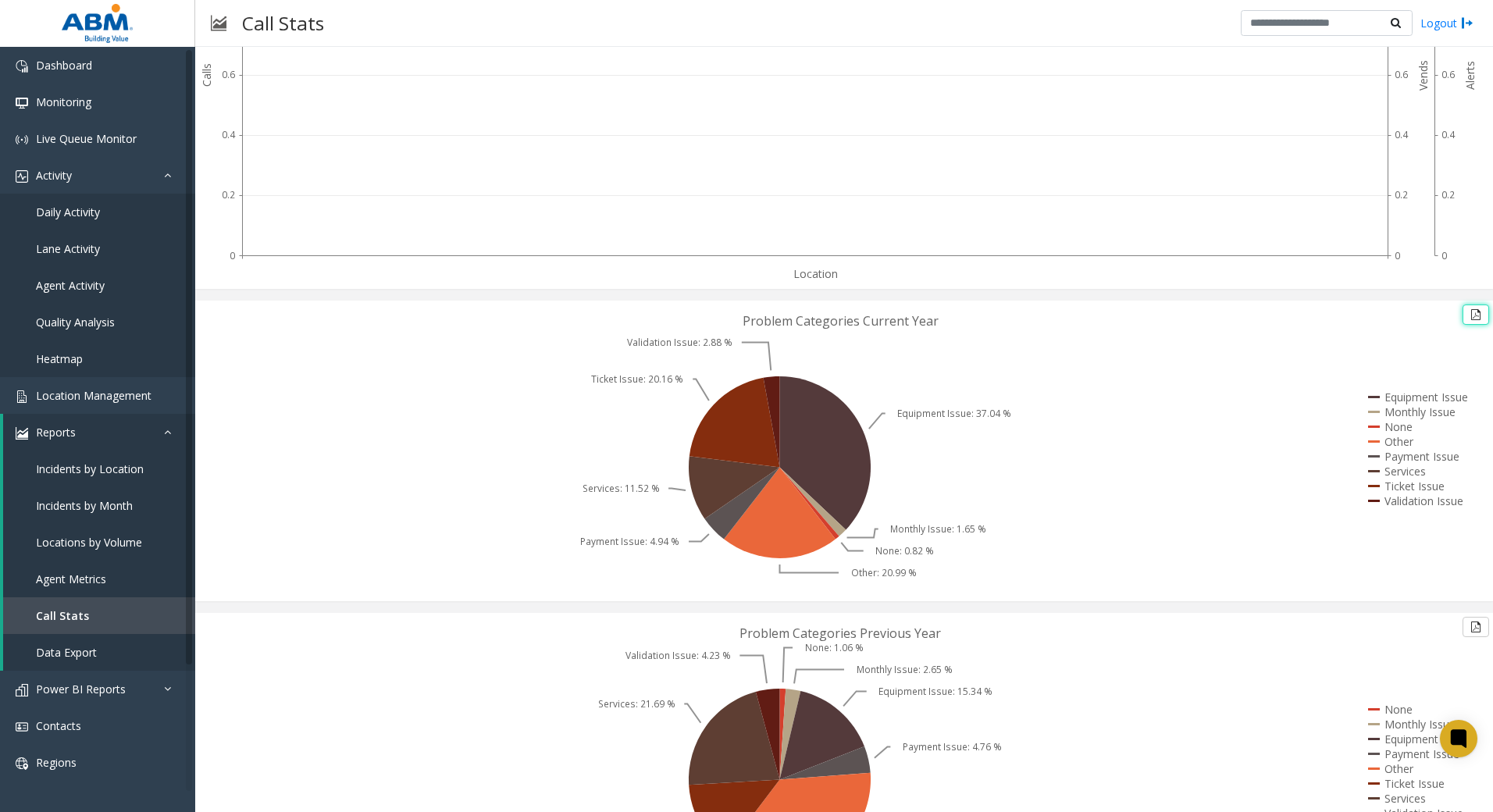
scroll to position [2965, 0]
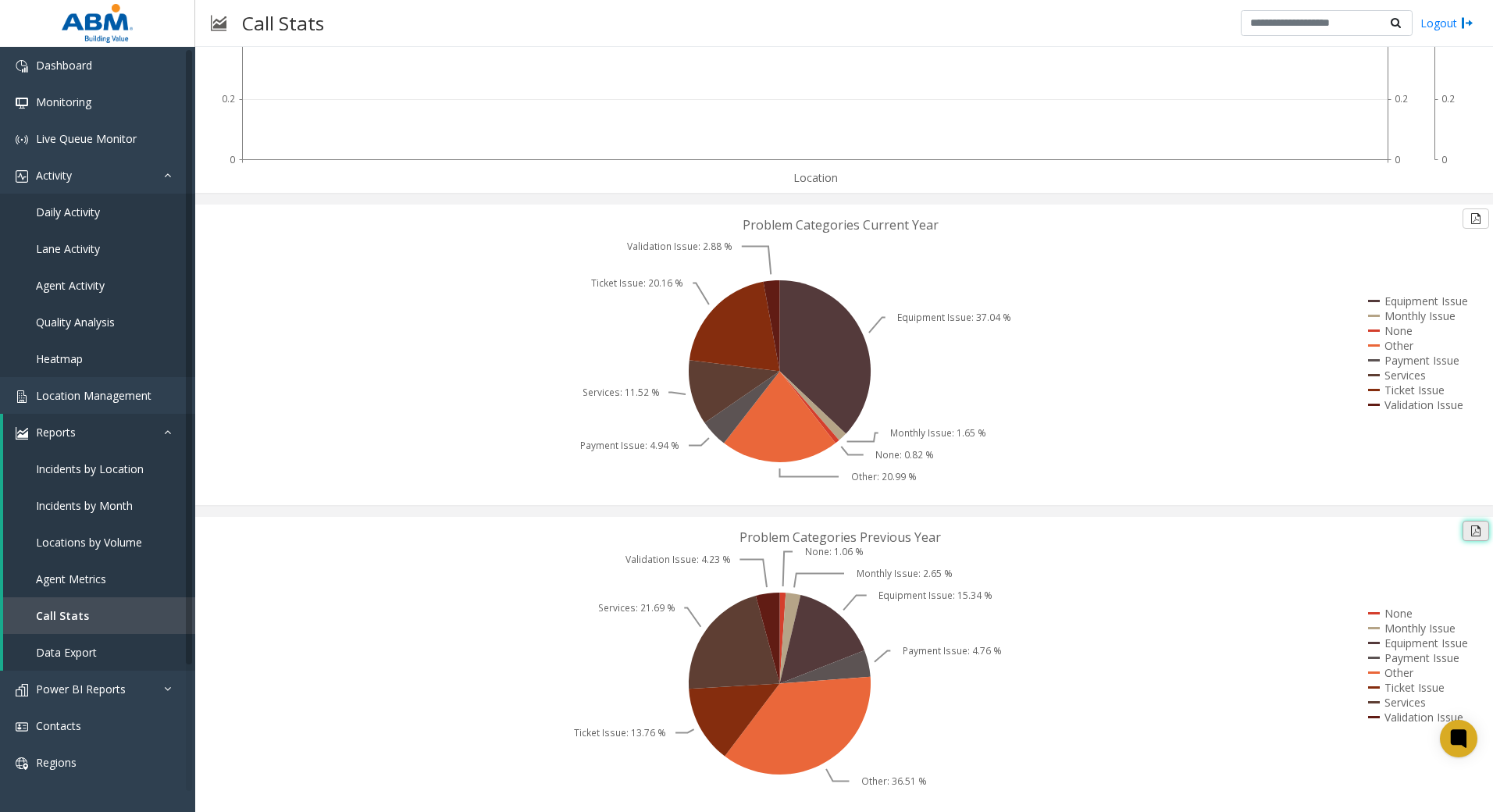
click at [1464, 540] on button at bounding box center [1475, 530] width 27 height 20
